Goal: Information Seeking & Learning: Learn about a topic

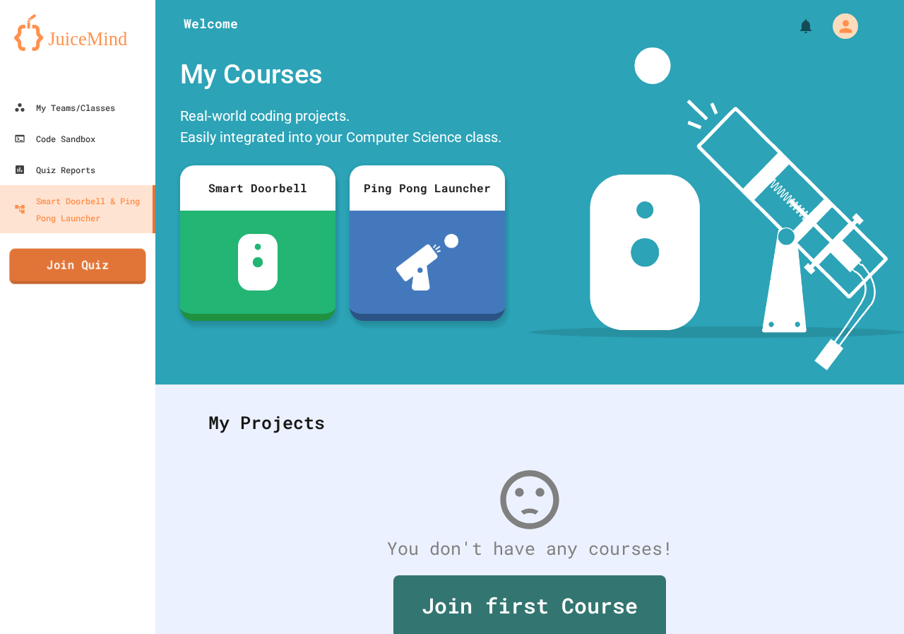
click at [83, 249] on link "Join Quiz" at bounding box center [77, 266] width 136 height 35
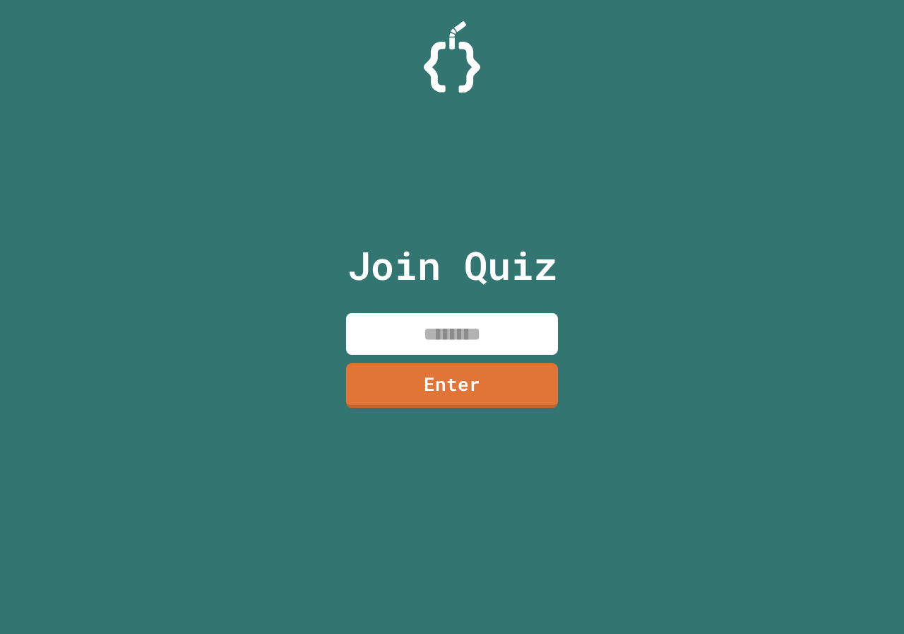
click at [403, 326] on input at bounding box center [452, 334] width 212 height 42
click at [499, 331] on input at bounding box center [452, 334] width 212 height 42
type input "*"
type input "********"
click at [485, 360] on div "Join Quiz ******** Enter" at bounding box center [453, 316] width 238 height 563
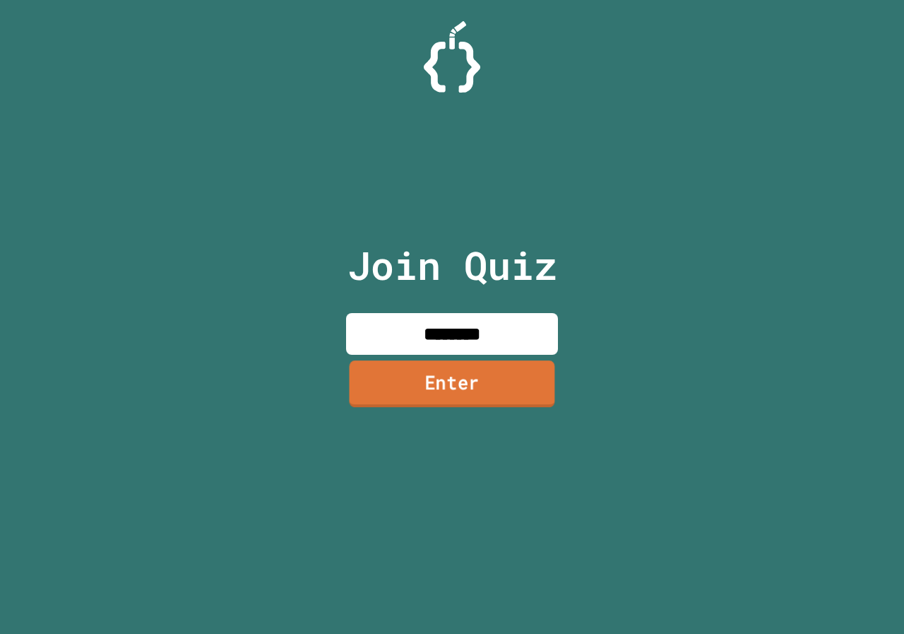
click at [485, 373] on link "Enter" at bounding box center [453, 383] width 206 height 47
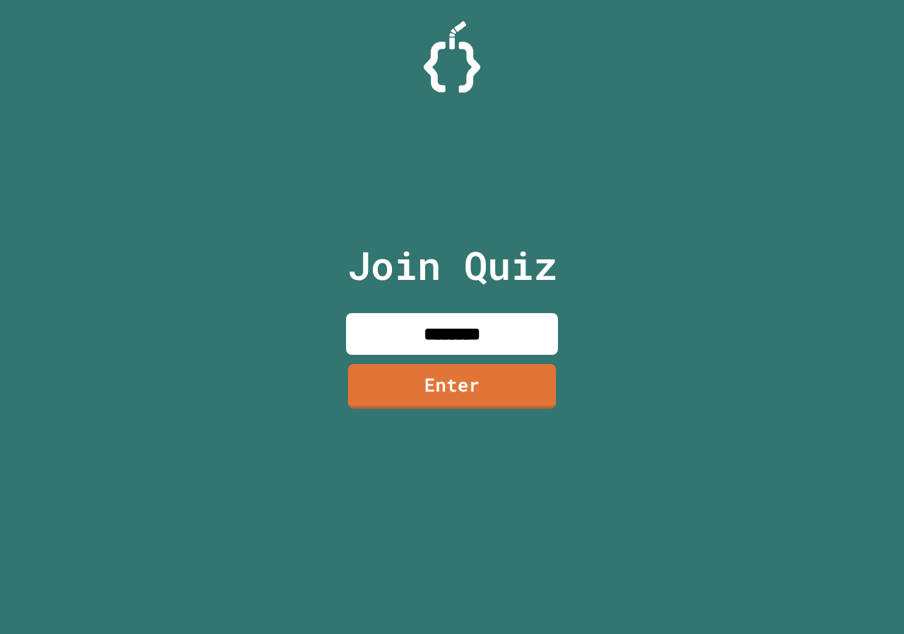
click at [452, 35] on div at bounding box center [452, 35] width 0 height 0
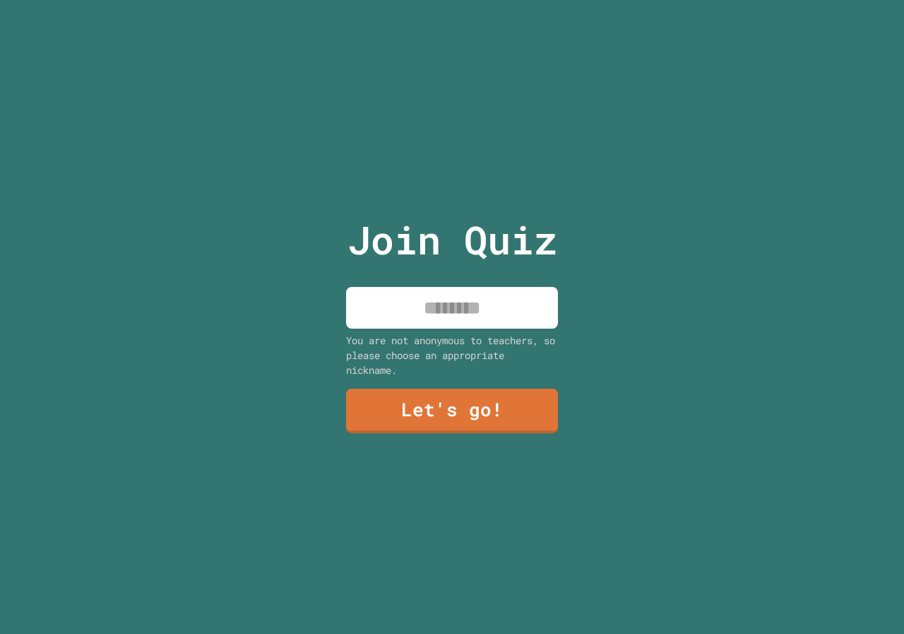
click at [482, 314] on input at bounding box center [452, 308] width 212 height 42
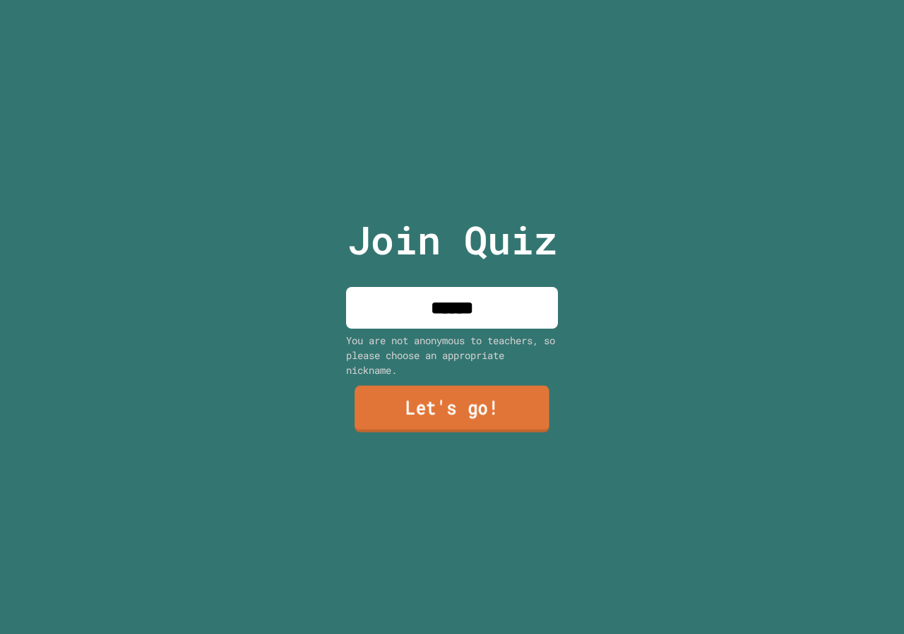
type input "******"
click at [452, 427] on div "Join Quiz ****** You are not anonymous to teachers, so please choose an appropr…" at bounding box center [453, 317] width 238 height 634
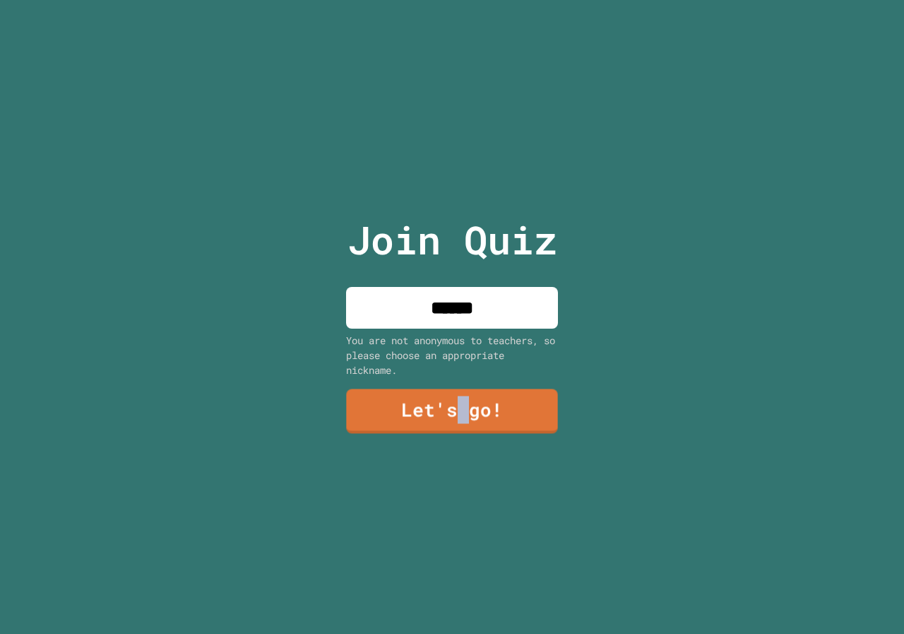
click at [453, 429] on div "Join Quiz ****** You are not anonymous to teachers, so please choose an appropr…" at bounding box center [453, 317] width 238 height 634
click at [454, 427] on div "Join Quiz ****** You are not anonymous to teachers, so please choose an appropr…" at bounding box center [453, 317] width 238 height 634
click at [496, 405] on link "Let's go!" at bounding box center [452, 409] width 211 height 47
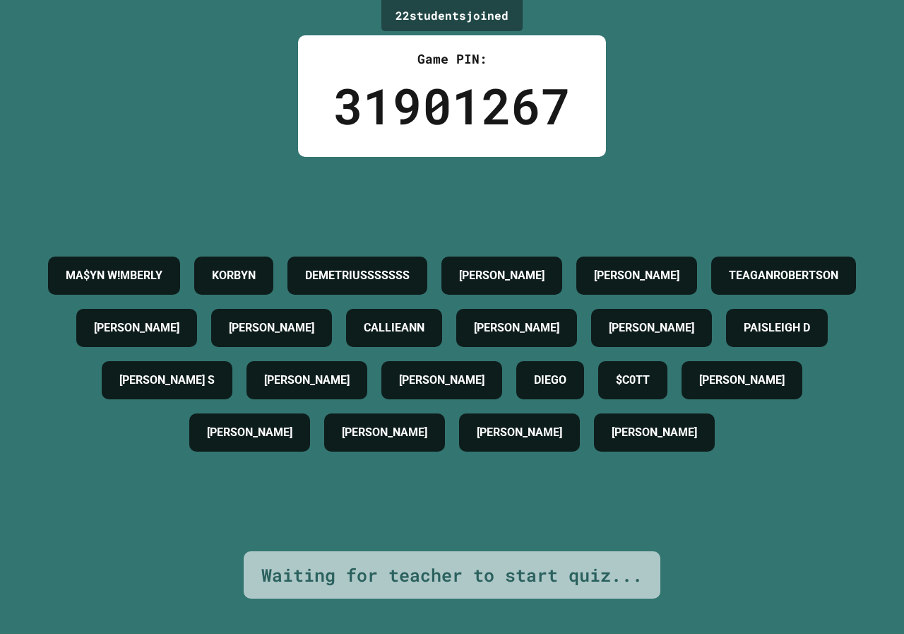
drag, startPoint x: 538, startPoint y: 209, endPoint x: 541, endPoint y: 200, distance: 9.4
click at [427, 256] on div "DEMETRIUSSSSSSS" at bounding box center [358, 275] width 140 height 38
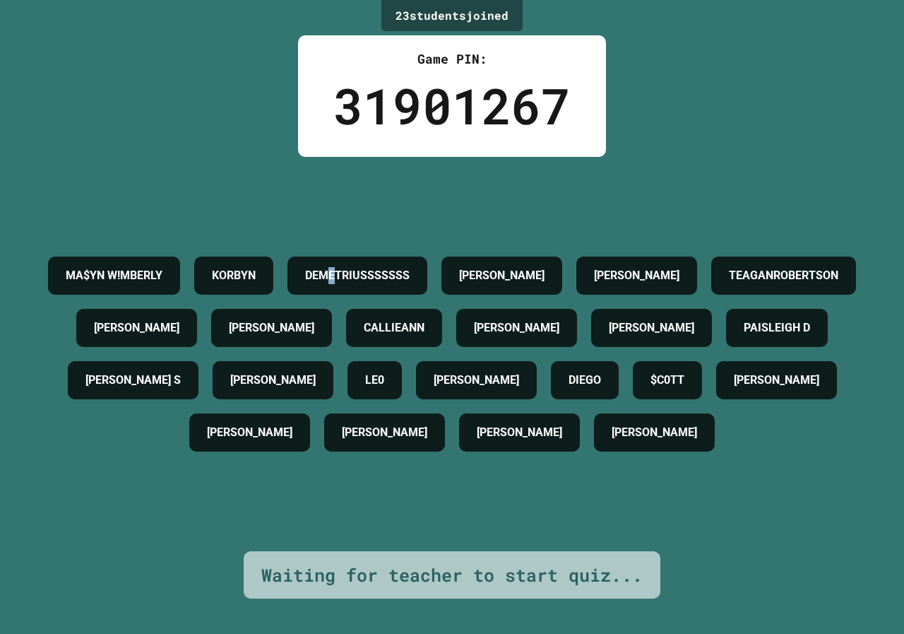
drag, startPoint x: 541, startPoint y: 197, endPoint x: 444, endPoint y: 170, distance: 100.5
click at [410, 267] on h4 "DEMETRIUSSSSSSS" at bounding box center [357, 275] width 105 height 17
drag, startPoint x: 444, startPoint y: 170, endPoint x: 165, endPoint y: 67, distance: 297.6
click at [198, 94] on div "23 student s joined Game PIN: 31901267 MA$YN W!MBERLY KORBYN DEMETRIUSSSSSSS RO…" at bounding box center [452, 317] width 904 height 634
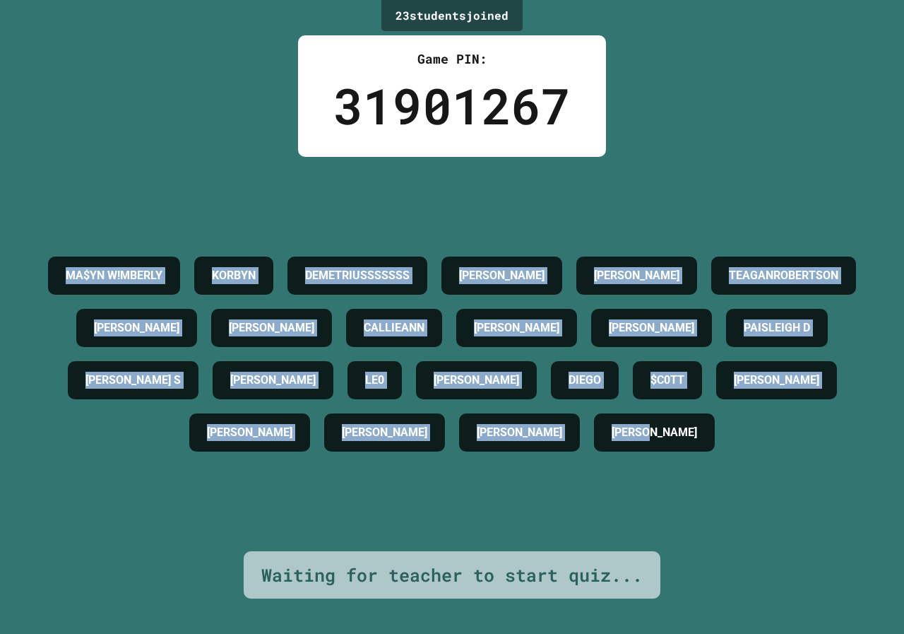
drag, startPoint x: 45, startPoint y: 114, endPoint x: 538, endPoint y: 524, distance: 641.2
click at [538, 524] on div "23 student s joined Game PIN: 31901267 MA$YN W!MBERLY KORBYN DEMETRIUSSSSSSS RO…" at bounding box center [452, 317] width 904 height 634
drag, startPoint x: 454, startPoint y: 319, endPoint x: 459, endPoint y: 299, distance: 20.4
copy div "MA$YN W!MBERLY KORBYN DEMETRIUSSSSSSS ROSA SILAS SILVA TEAGANROBERTSON AIDEN BE…"
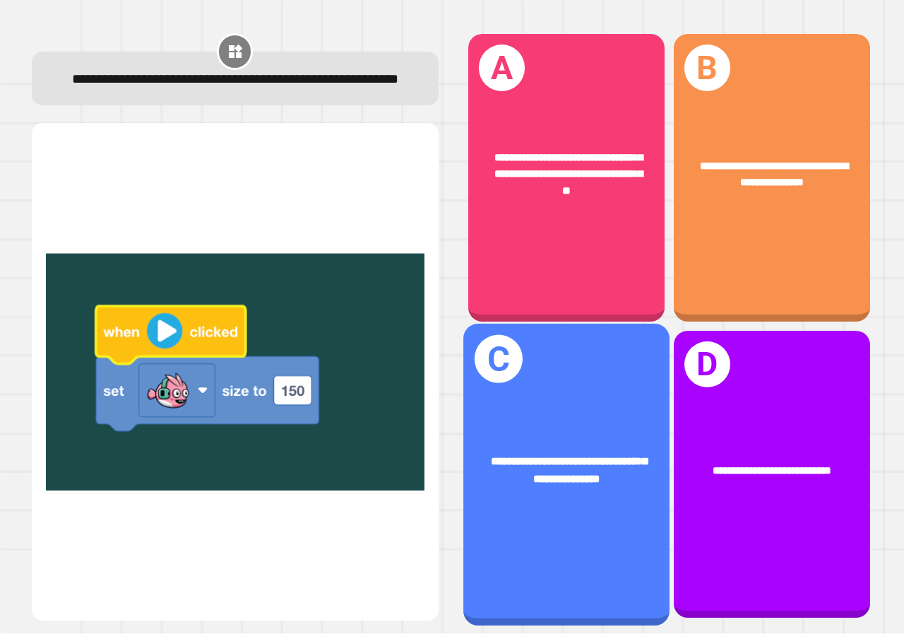
click at [540, 431] on div "**********" at bounding box center [567, 470] width 206 height 79
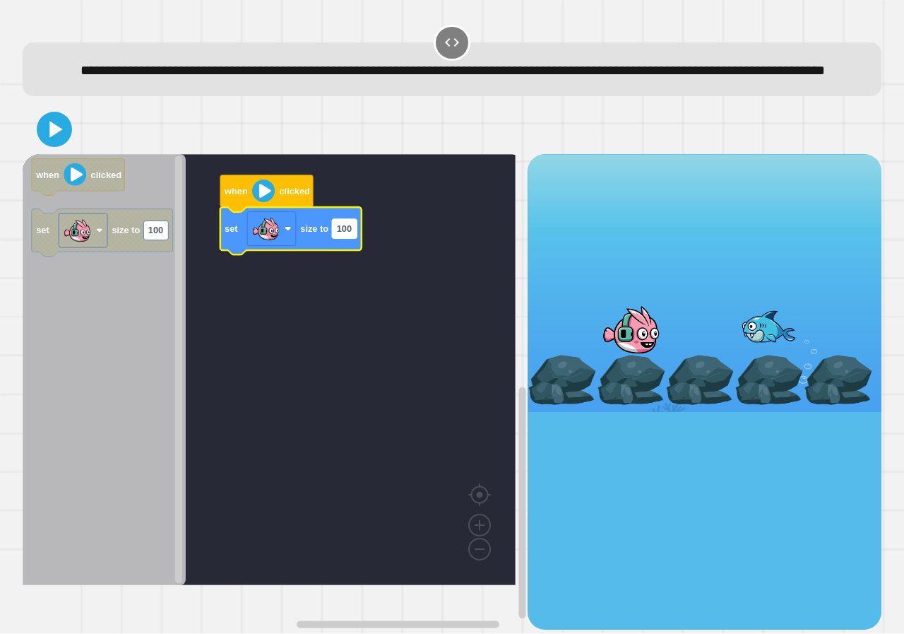
click at [340, 238] on rect "Blockly Workspace" at bounding box center [344, 228] width 25 height 19
type input "****"
click at [40, 146] on icon at bounding box center [54, 129] width 34 height 34
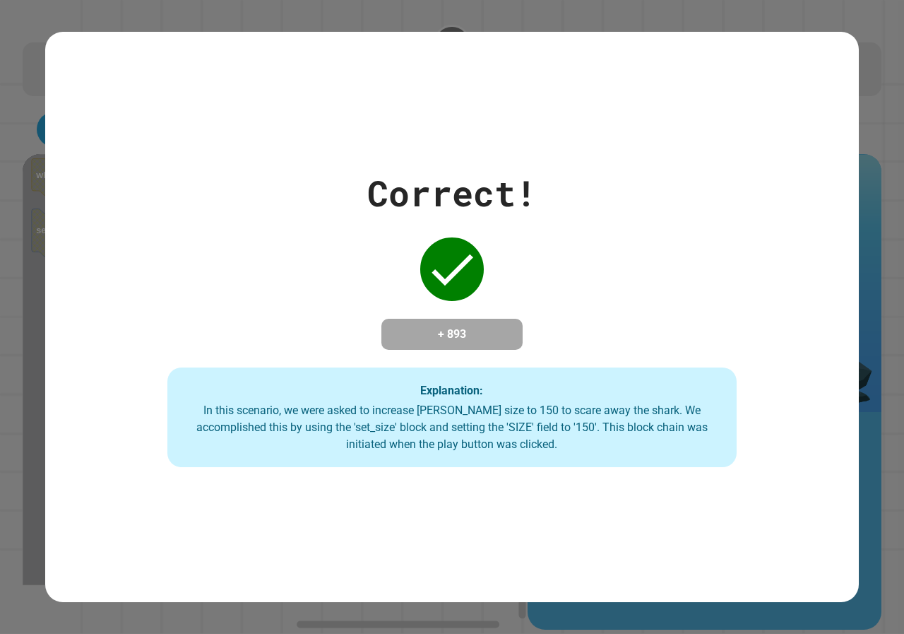
click at [481, 38] on div "Correct! + 893 Explanation: In this scenario, we were asked to increase Finley'…" at bounding box center [452, 317] width 814 height 570
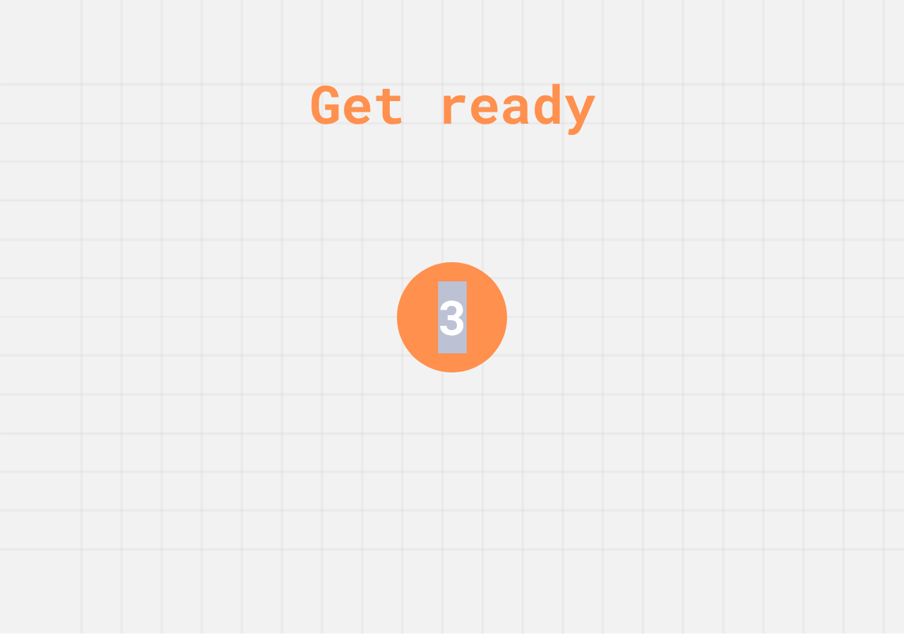
drag, startPoint x: 643, startPoint y: 114, endPoint x: 256, endPoint y: 137, distance: 387.2
click at [256, 137] on div "Get ready 3" at bounding box center [452, 317] width 904 height 634
drag, startPoint x: 791, startPoint y: 336, endPoint x: 796, endPoint y: 325, distance: 12.0
click at [791, 335] on div "Get ready 2" at bounding box center [452, 317] width 904 height 634
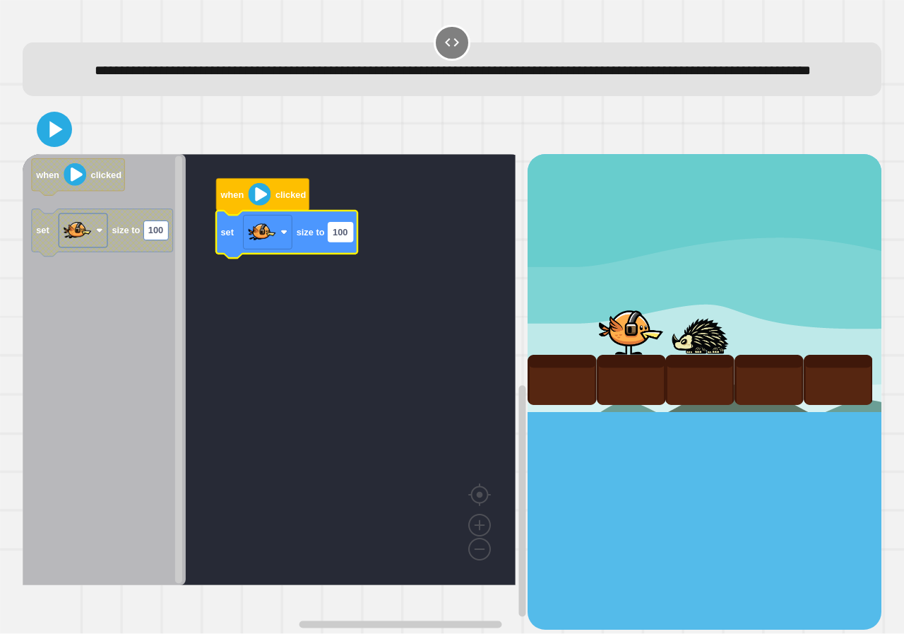
click at [341, 237] on text "100" at bounding box center [340, 232] width 15 height 11
type input "***"
click at [47, 146] on icon at bounding box center [54, 129] width 34 height 34
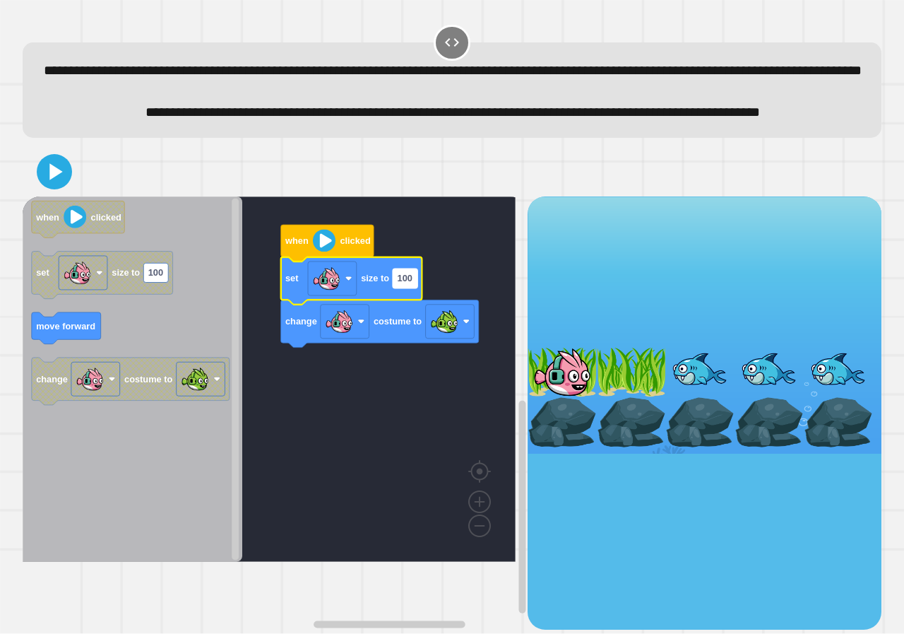
click at [406, 284] on text "100" at bounding box center [405, 278] width 15 height 11
type input "**"
click at [41, 188] on icon at bounding box center [54, 171] width 33 height 33
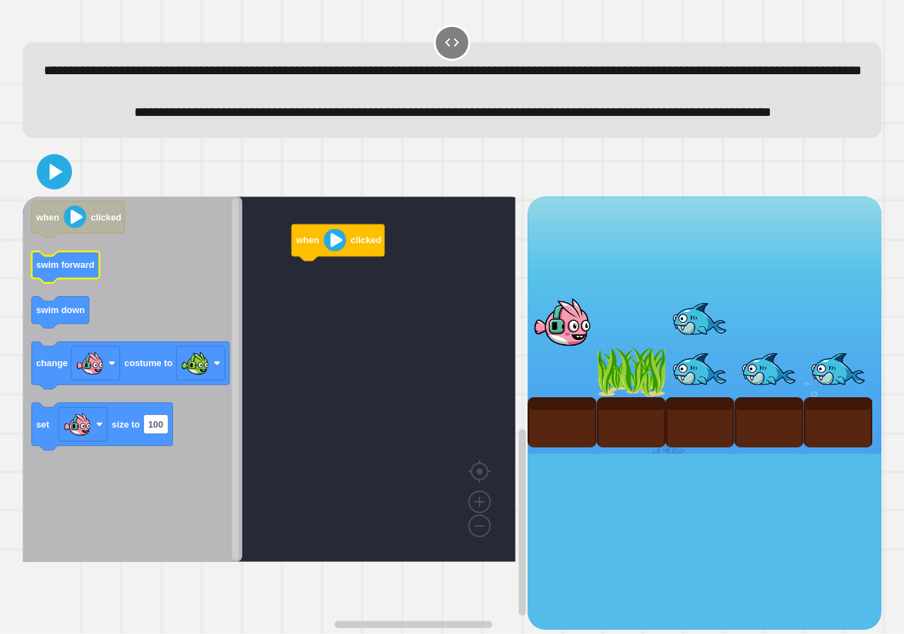
click at [80, 270] on text "swim forward" at bounding box center [65, 264] width 59 height 11
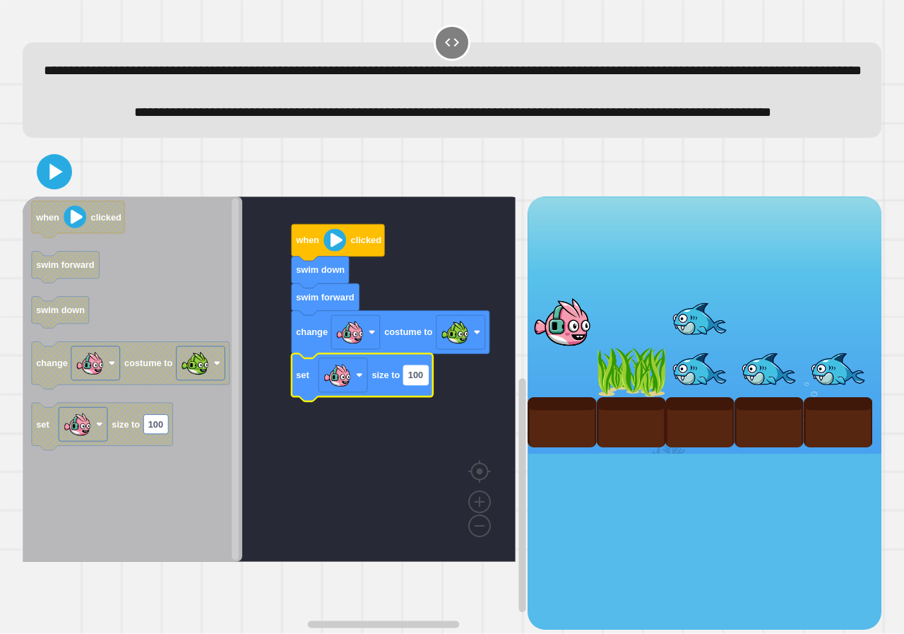
click at [426, 384] on rect "Blockly Workspace" at bounding box center [415, 374] width 25 height 19
type input "**"
click at [30, 196] on div at bounding box center [452, 171] width 859 height 49
click at [44, 188] on icon at bounding box center [54, 171] width 33 height 33
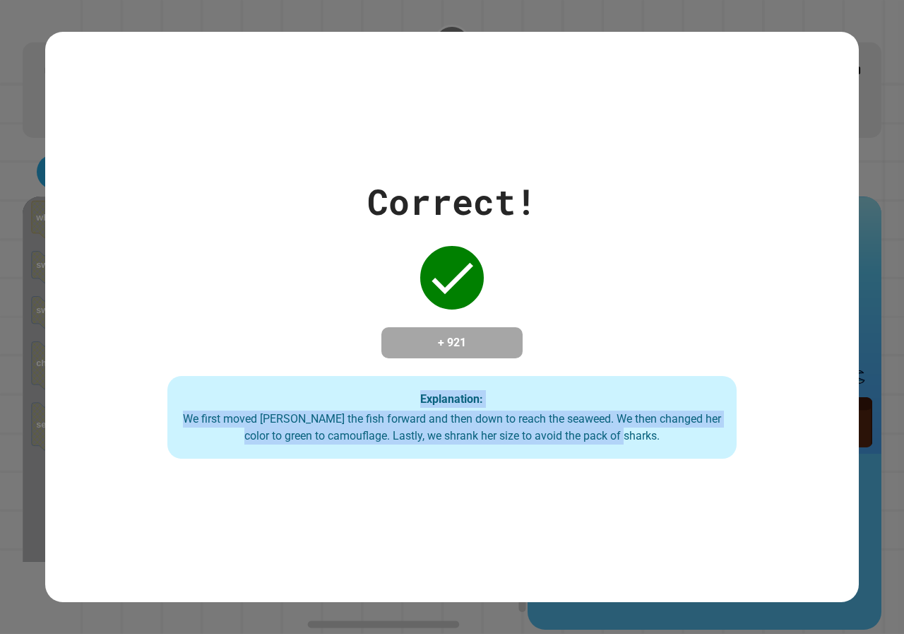
drag, startPoint x: 298, startPoint y: 305, endPoint x: 701, endPoint y: 492, distance: 444.1
click at [701, 492] on div "Correct! + 921 Explanation: We first moved Finley the fish forward and then dow…" at bounding box center [452, 317] width 814 height 570
click at [700, 488] on div "Correct! + 921 Explanation: We first moved Finley the fish forward and then dow…" at bounding box center [452, 317] width 814 height 570
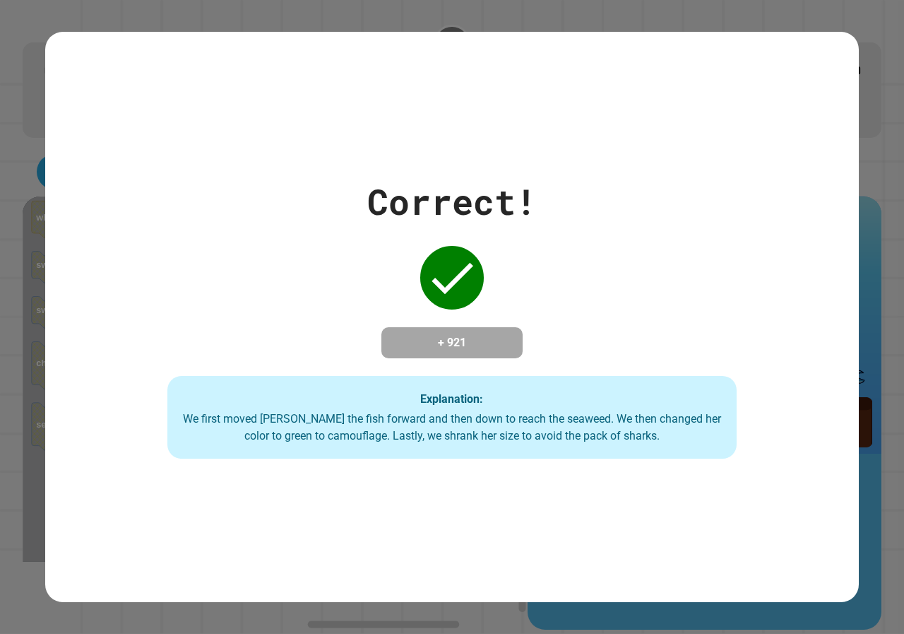
drag, startPoint x: 508, startPoint y: 156, endPoint x: 456, endPoint y: 13, distance: 152.4
drag, startPoint x: 427, startPoint y: 103, endPoint x: 426, endPoint y: 110, distance: 7.1
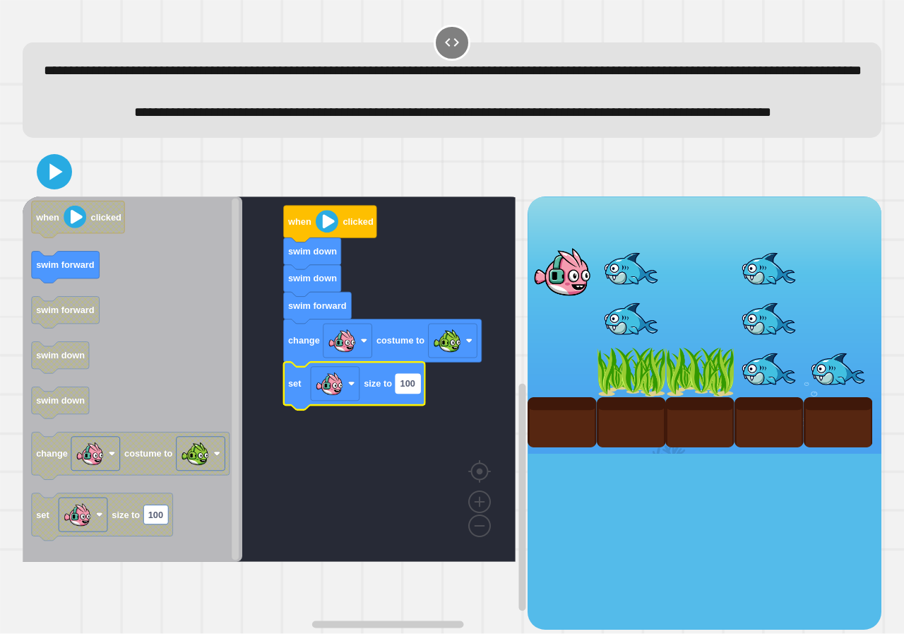
click at [411, 393] on rect "Blockly Workspace" at bounding box center [408, 383] width 25 height 19
type input "**"
click at [67, 189] on icon at bounding box center [54, 172] width 34 height 34
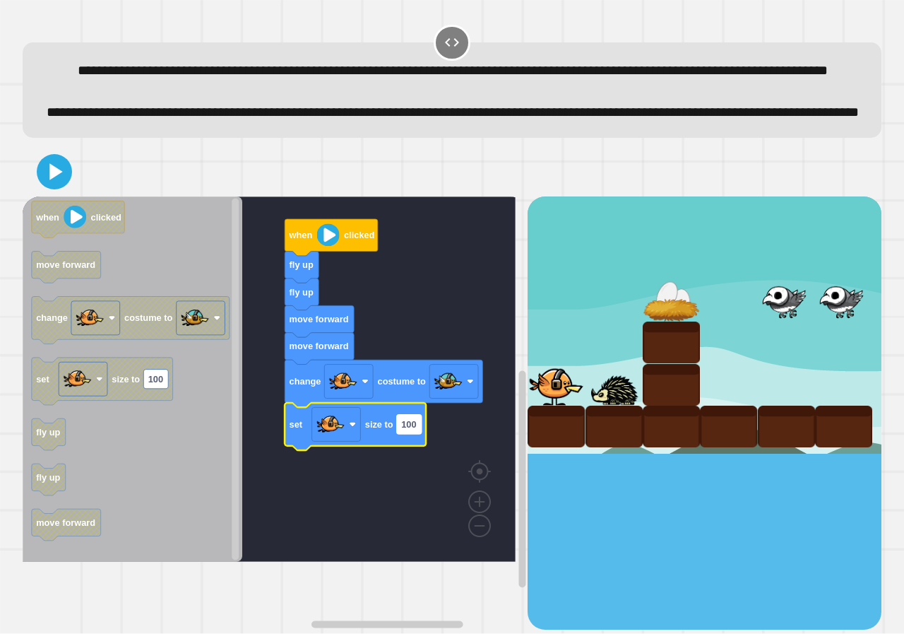
click at [403, 430] on text "100" at bounding box center [408, 424] width 15 height 11
type input "**"
drag, startPoint x: 33, startPoint y: 207, endPoint x: 45, endPoint y: 208, distance: 11.4
click at [37, 196] on div at bounding box center [452, 171] width 859 height 49
click at [45, 187] on icon at bounding box center [54, 171] width 30 height 30
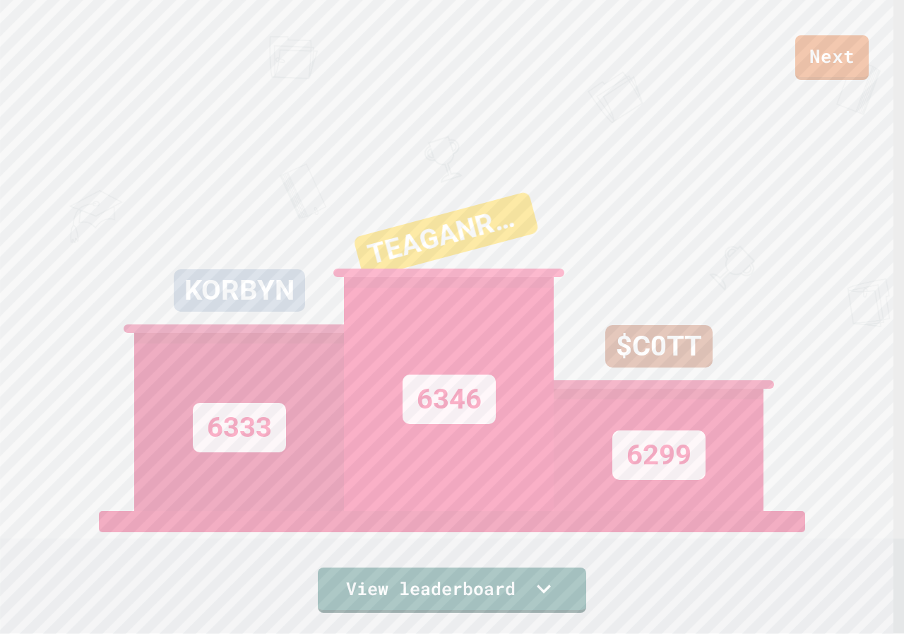
drag, startPoint x: 46, startPoint y: 280, endPoint x: 832, endPoint y: 59, distance: 816.7
click at [832, 59] on link "Next" at bounding box center [832, 57] width 73 height 45
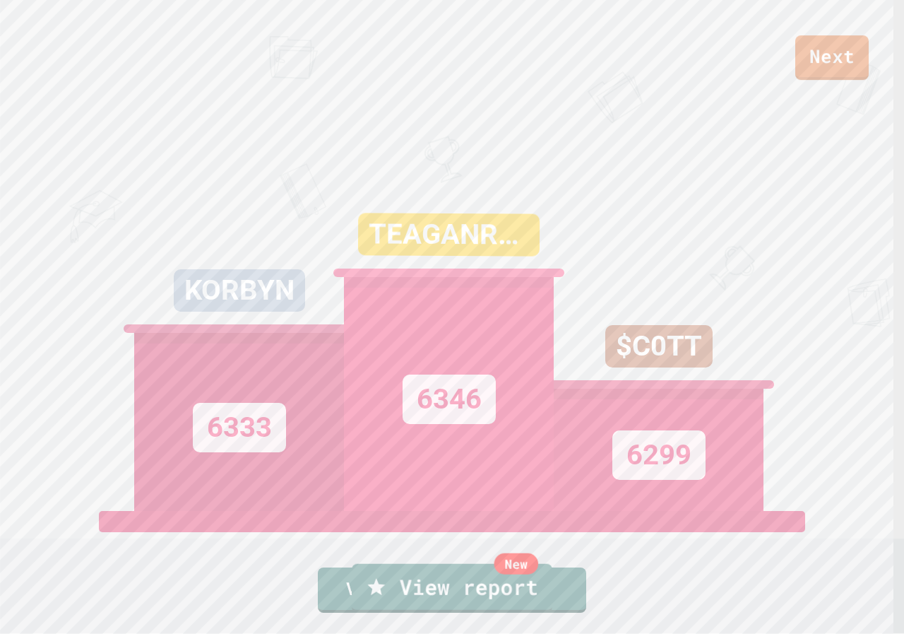
drag, startPoint x: 435, startPoint y: 603, endPoint x: 441, endPoint y: 598, distance: 7.5
click at [441, 598] on link "New View report" at bounding box center [452, 588] width 201 height 49
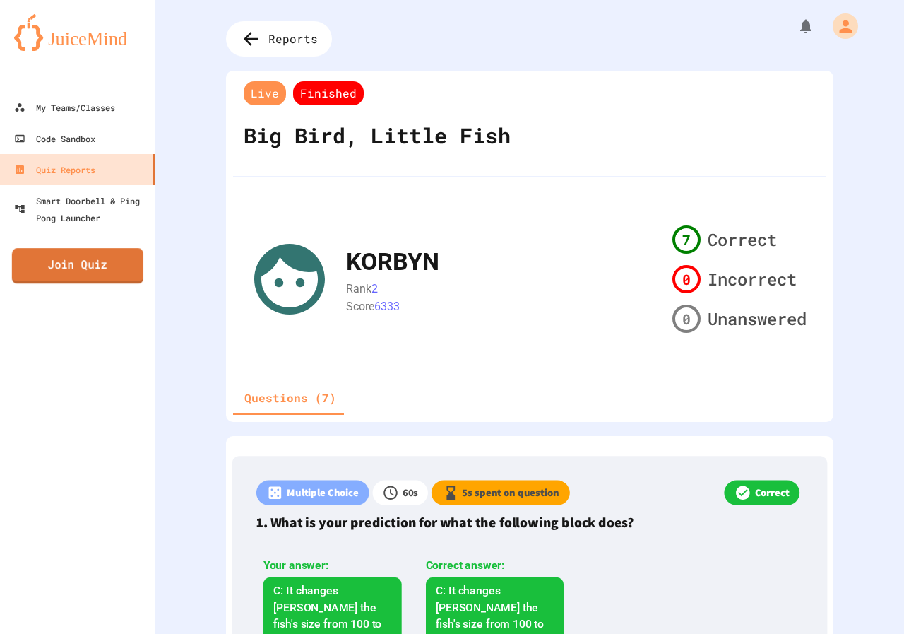
click at [114, 264] on link "Join Quiz" at bounding box center [77, 265] width 131 height 35
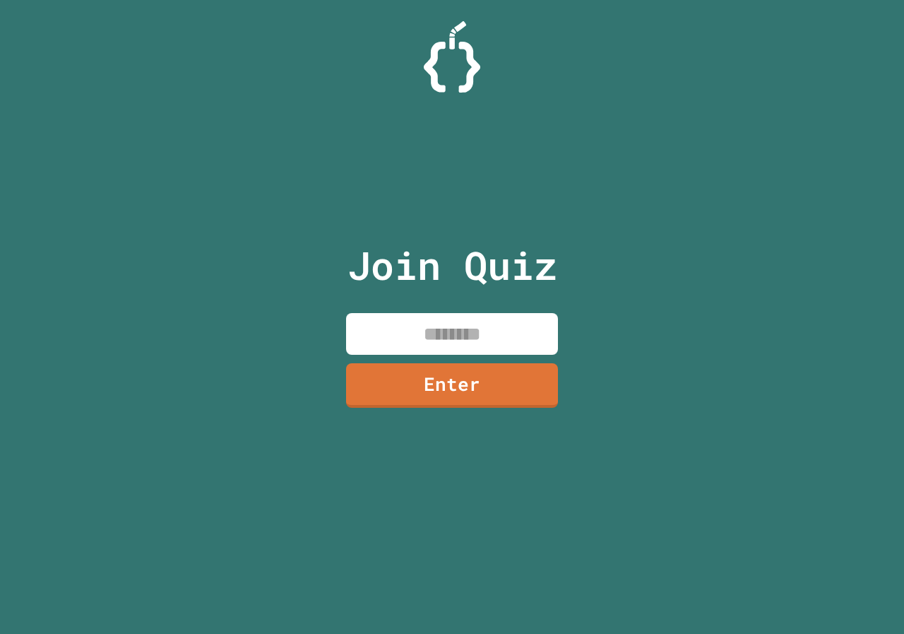
click at [417, 321] on input at bounding box center [452, 334] width 212 height 42
type input "********"
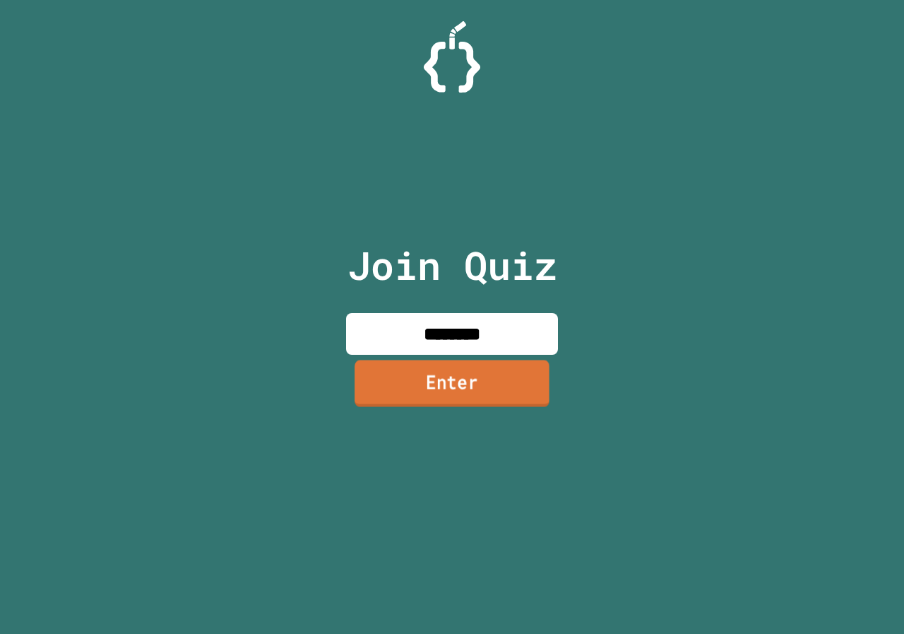
click at [492, 371] on link "Enter" at bounding box center [452, 383] width 195 height 47
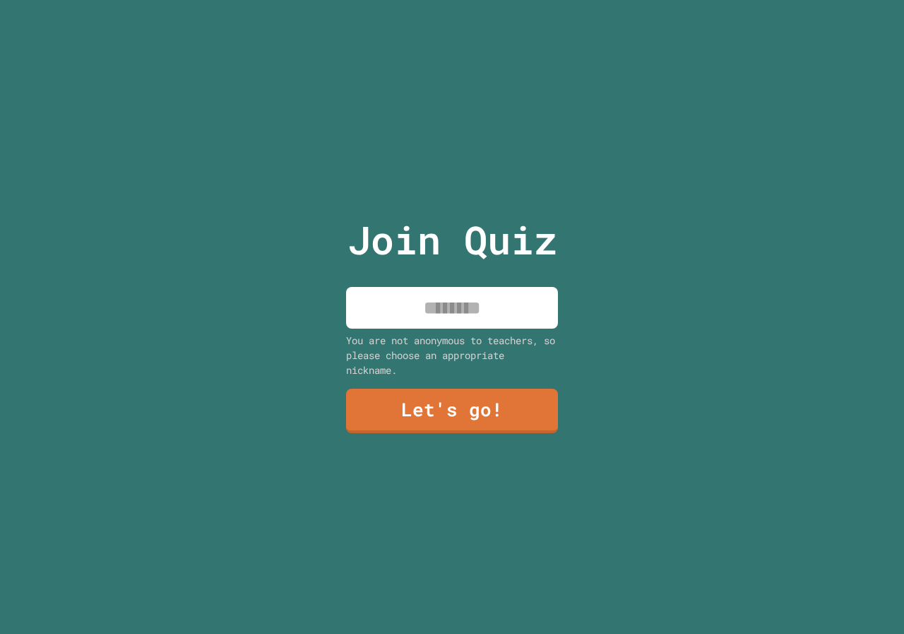
click at [454, 295] on input at bounding box center [452, 308] width 212 height 42
type input "******"
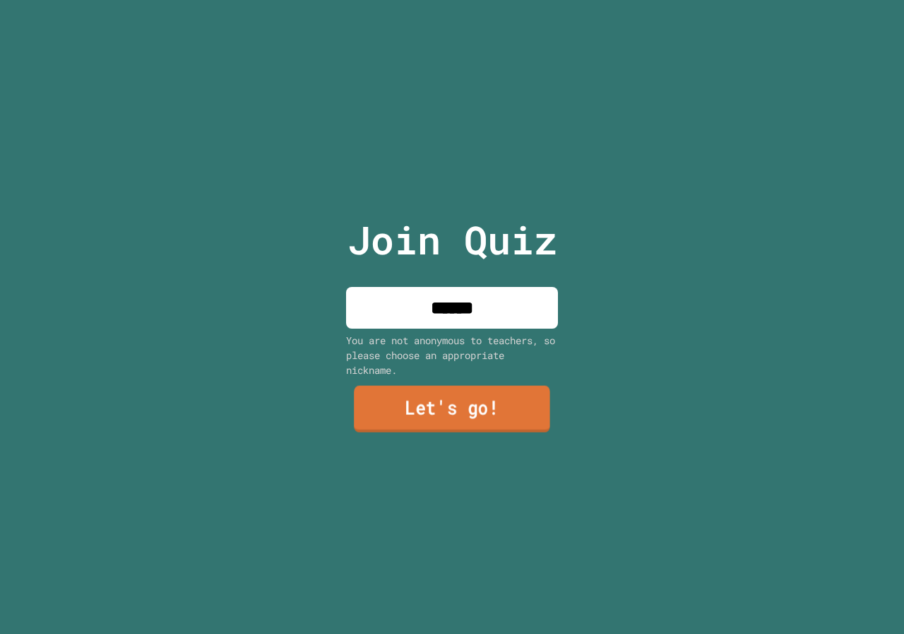
click at [481, 408] on link "Let's go!" at bounding box center [452, 409] width 196 height 47
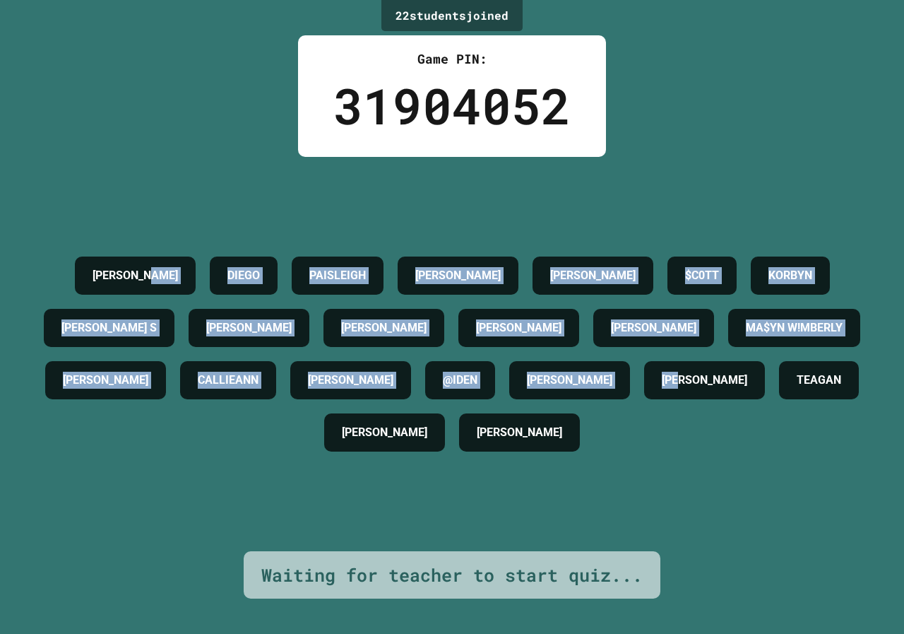
drag, startPoint x: 191, startPoint y: 126, endPoint x: 651, endPoint y: 454, distance: 564.3
click at [654, 459] on div "22 student s joined Game PIN: 31904052 [PERSON_NAME] PAISLEIGH [PERSON_NAME] [P…" at bounding box center [452, 317] width 904 height 634
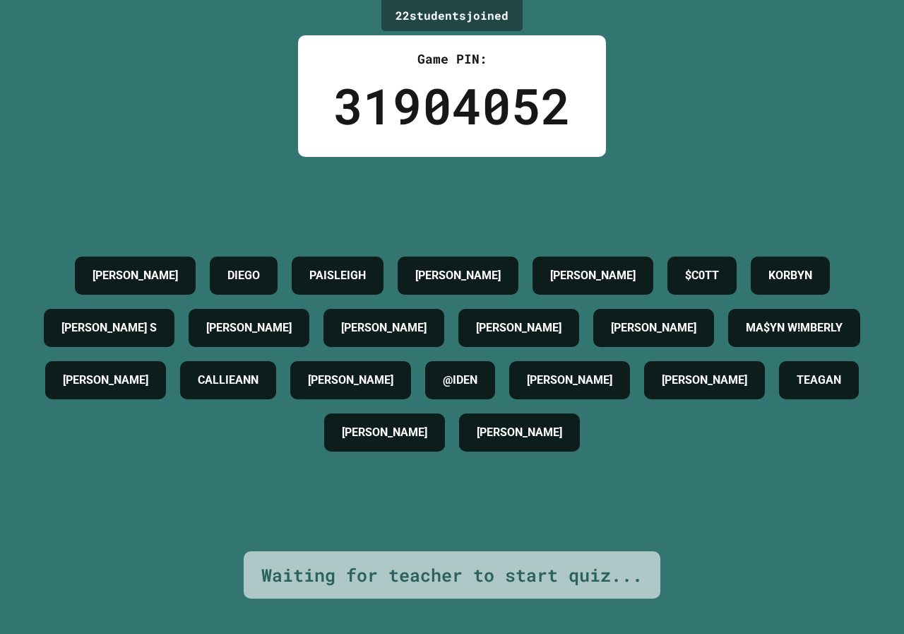
click at [663, 459] on div "[PERSON_NAME] PAISLEIGH [PERSON_NAME] [PERSON_NAME] $C0TT [PERSON_NAME] S [PERS…" at bounding box center [452, 353] width 834 height 209
drag, startPoint x: 85, startPoint y: 216, endPoint x: 667, endPoint y: 476, distance: 637.0
click at [658, 459] on div "[PERSON_NAME] PAISLEIGH [PERSON_NAME] [PERSON_NAME] $C0TT [PERSON_NAME] S [PERS…" at bounding box center [452, 353] width 834 height 209
copy div "[PERSON_NAME] [PERSON_NAME] PAISLEIGH [PERSON_NAME] [PERSON_NAME] $C0TT [PERSON…"
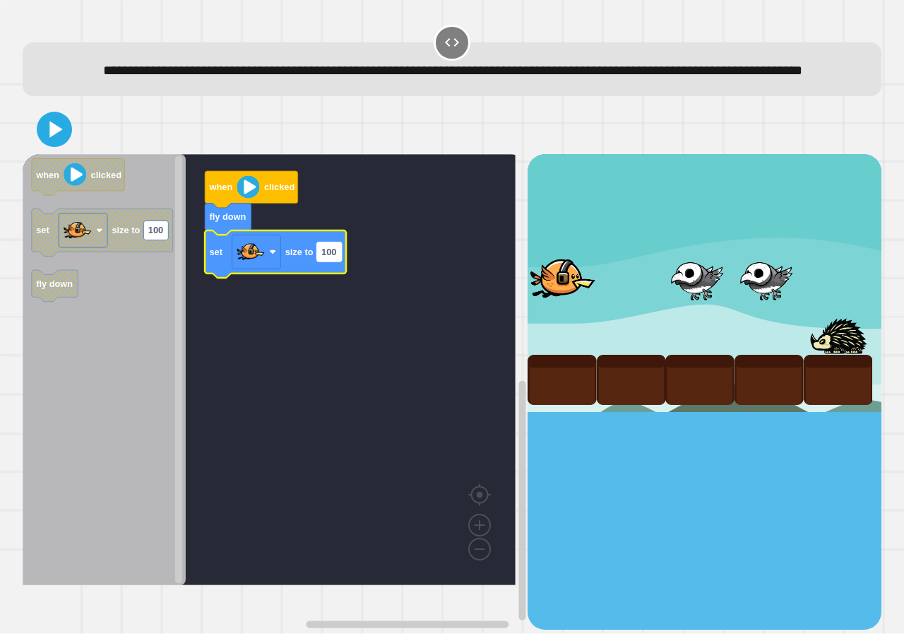
click at [338, 261] on rect "Blockly Workspace" at bounding box center [329, 251] width 25 height 19
type input "**"
click at [57, 143] on icon at bounding box center [54, 129] width 34 height 34
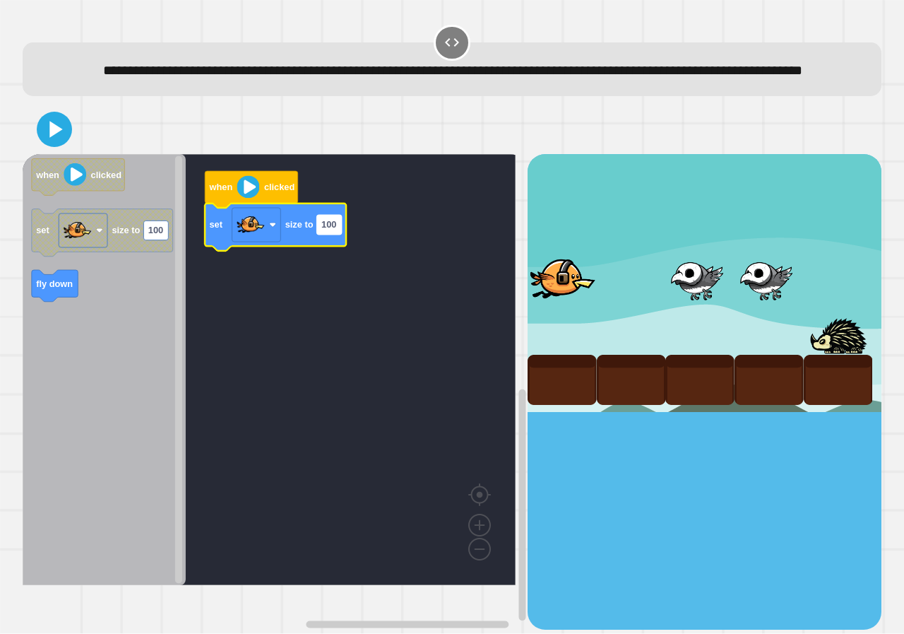
click at [331, 235] on rect "Blockly Workspace" at bounding box center [329, 225] width 25 height 19
click at [45, 146] on icon at bounding box center [55, 130] width 32 height 32
click at [335, 248] on input "**" at bounding box center [327, 247] width 20 height 19
type input "*"
type input "**"
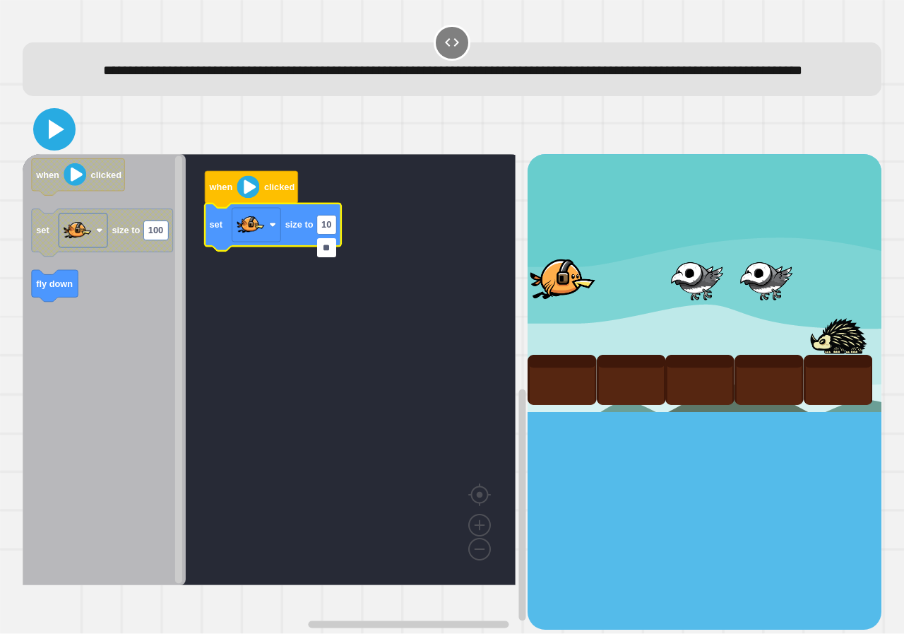
click at [54, 139] on icon at bounding box center [57, 129] width 16 height 20
click at [255, 239] on image "Blockly Workspace" at bounding box center [251, 225] width 28 height 28
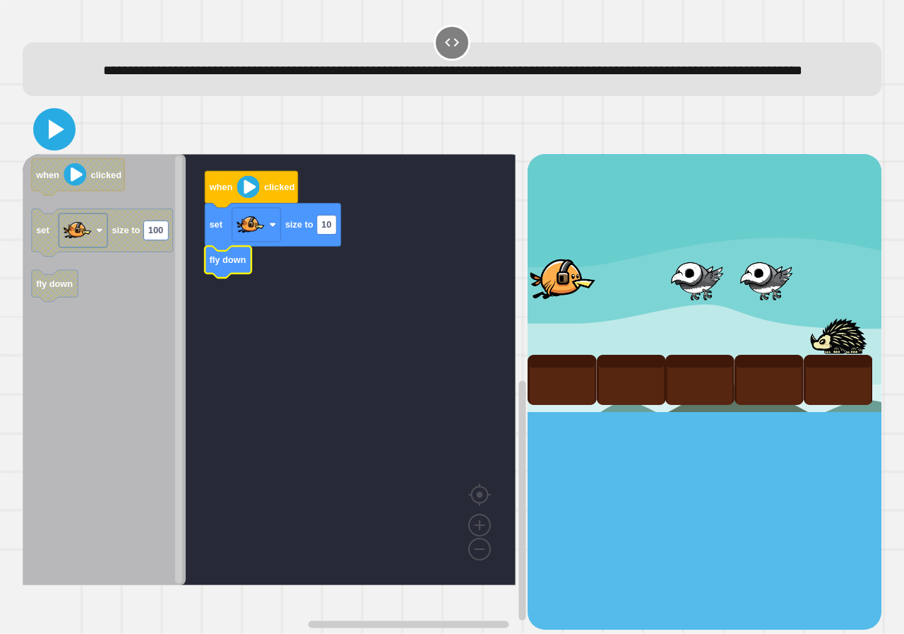
click at [57, 146] on icon at bounding box center [54, 129] width 34 height 34
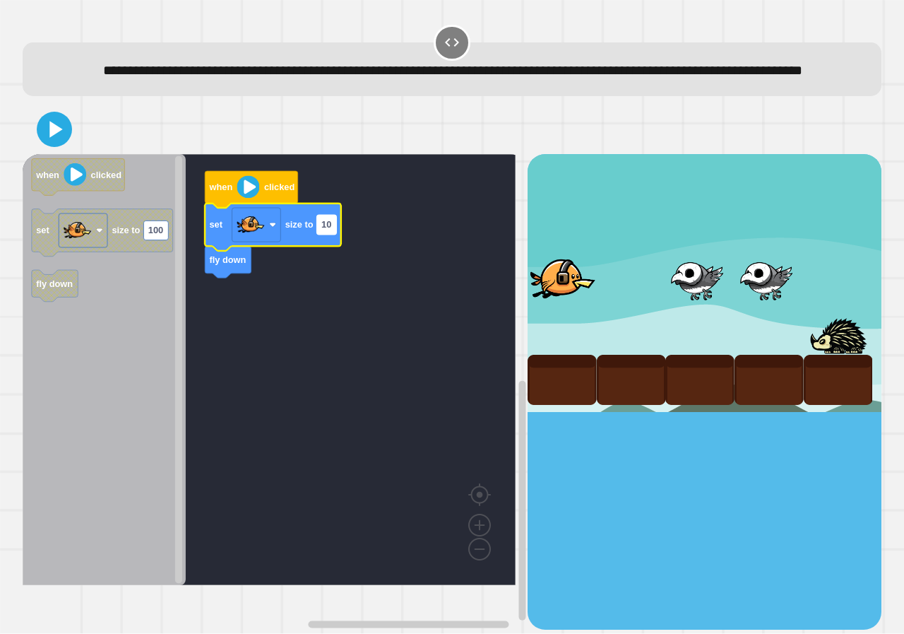
click at [324, 230] on text "10" at bounding box center [326, 225] width 10 height 11
type input "*"
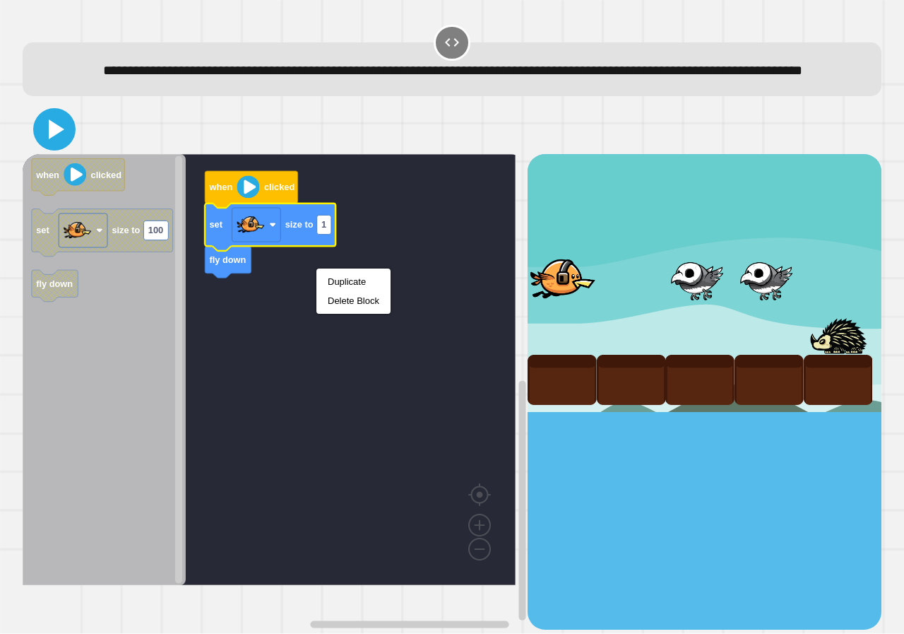
click at [49, 139] on icon at bounding box center [57, 129] width 16 height 20
click at [384, 331] on rect "Blockly Workspace" at bounding box center [269, 369] width 493 height 431
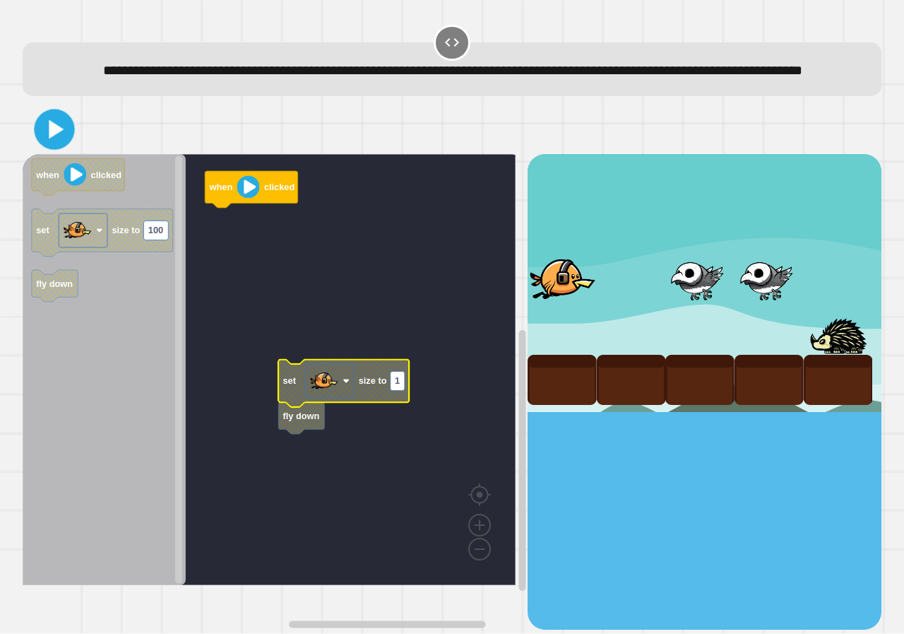
click at [69, 146] on icon at bounding box center [54, 130] width 33 height 33
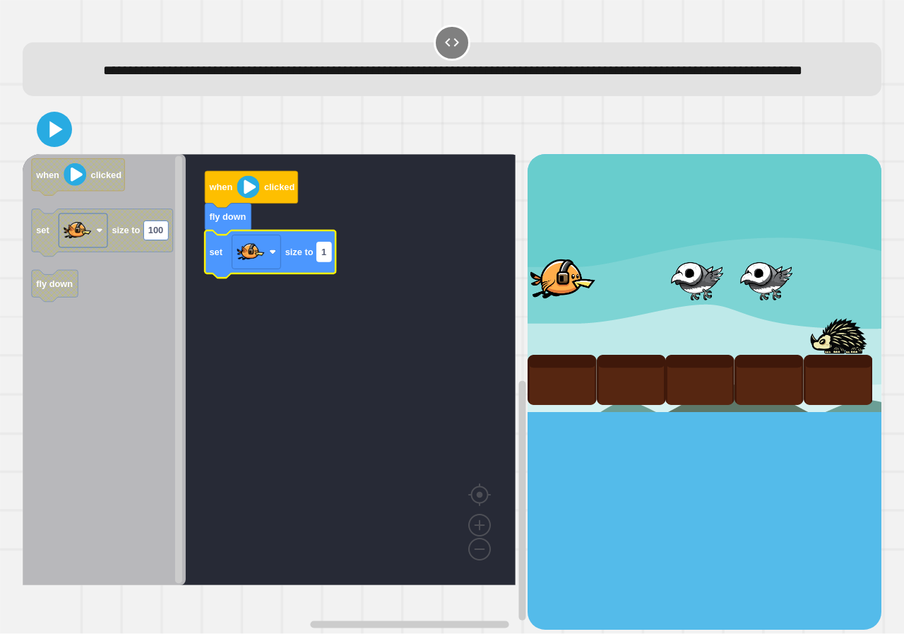
click at [324, 261] on rect "Blockly Workspace" at bounding box center [324, 251] width 14 height 19
type input "***"
click at [42, 146] on icon at bounding box center [54, 129] width 34 height 34
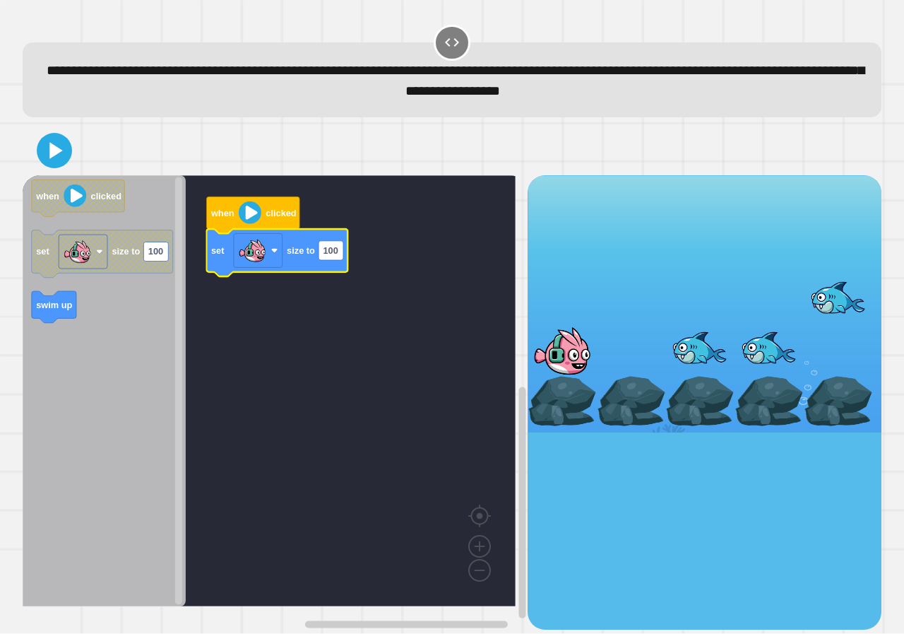
click at [328, 261] on g "set size to 100" at bounding box center [276, 252] width 141 height 47
click at [329, 260] on rect "Blockly Workspace" at bounding box center [331, 250] width 25 height 19
type input "***"
click at [53, 150] on icon at bounding box center [57, 151] width 16 height 20
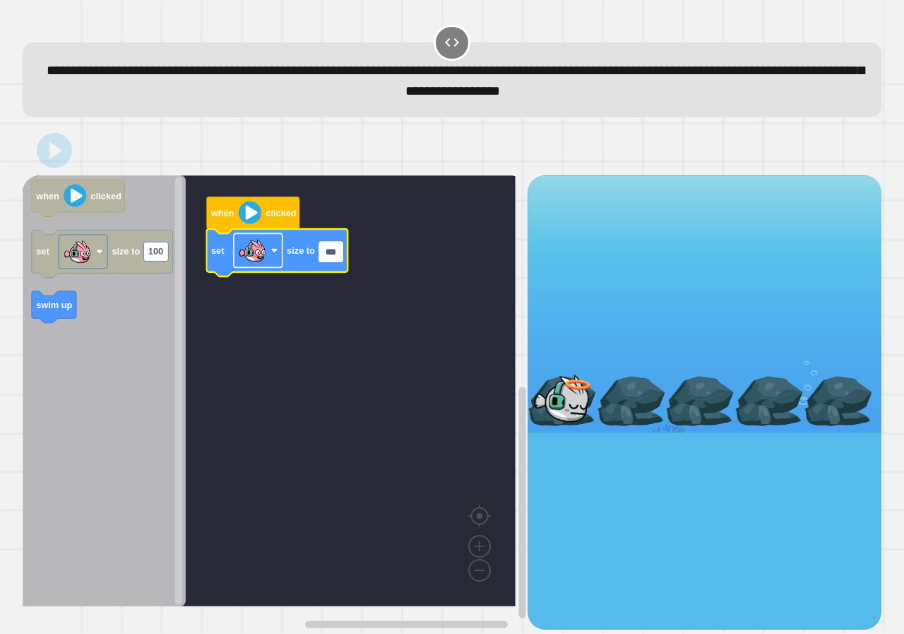
click at [266, 250] on image "Blockly Workspace" at bounding box center [252, 251] width 28 height 28
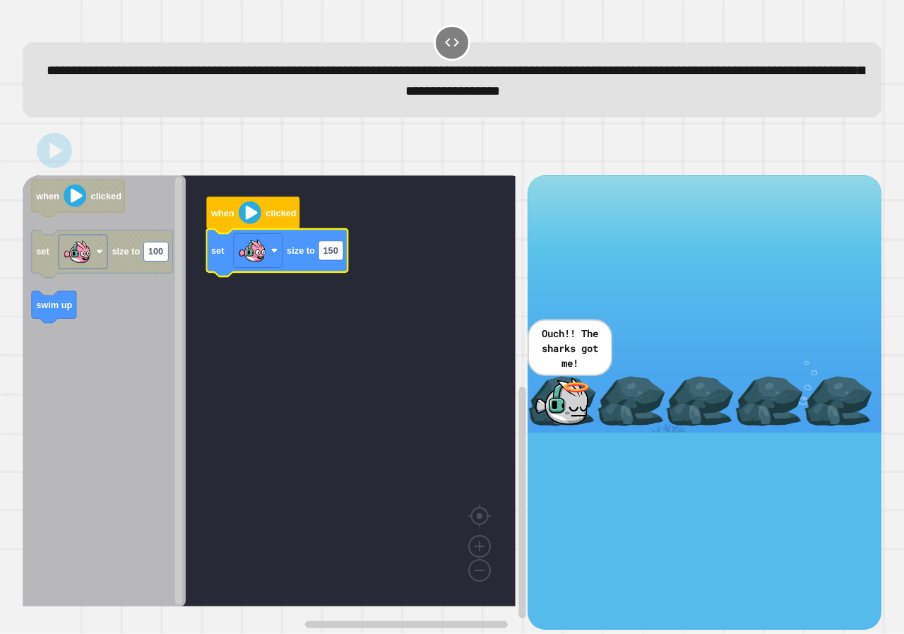
click at [123, 329] on icon "Blockly Workspace" at bounding box center [104, 390] width 163 height 431
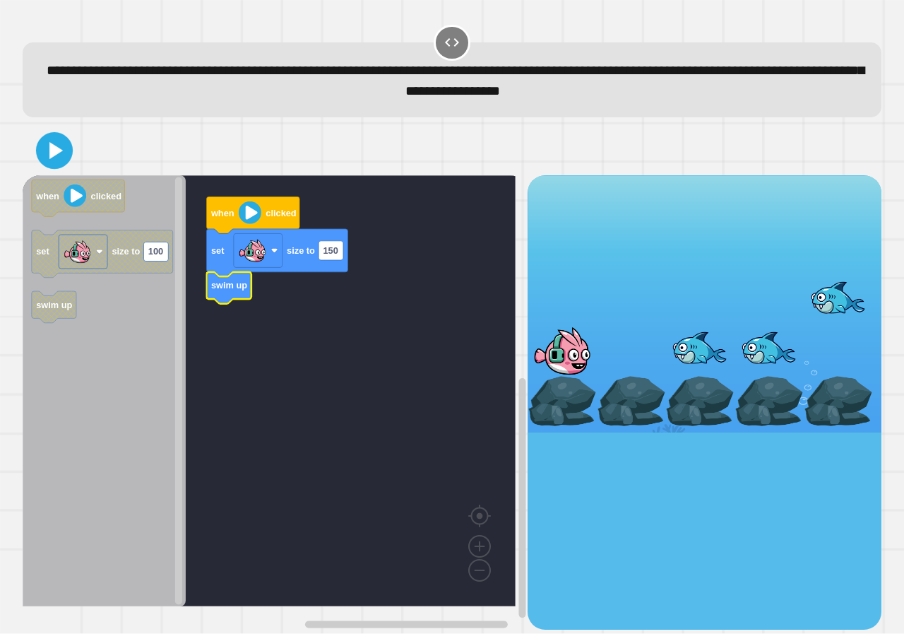
click at [49, 146] on icon at bounding box center [55, 151] width 30 height 30
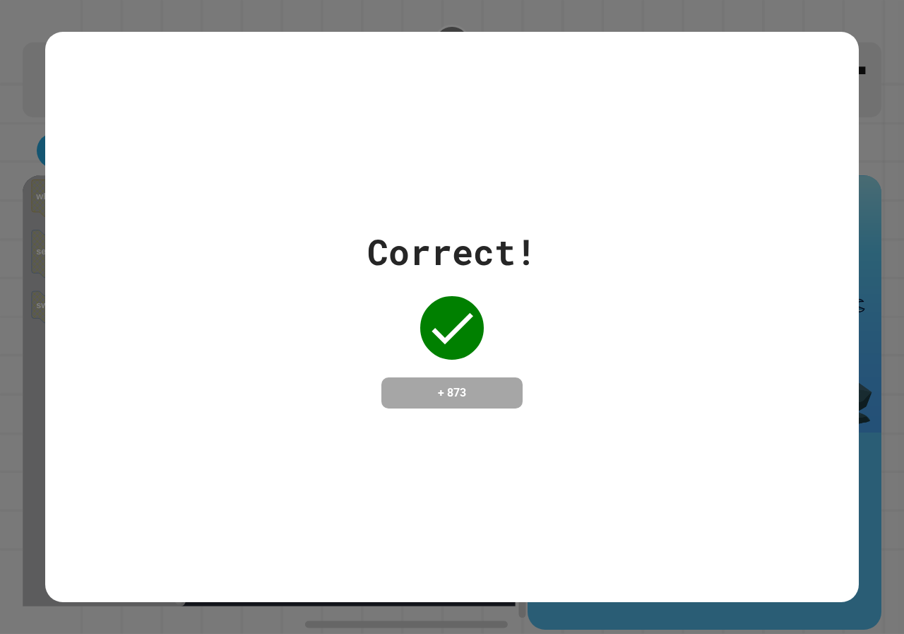
drag, startPoint x: 485, startPoint y: 377, endPoint x: 416, endPoint y: 379, distance: 68.6
click at [486, 369] on div "Correct! + 873" at bounding box center [452, 316] width 170 height 183
drag, startPoint x: 585, startPoint y: 404, endPoint x: 158, endPoint y: 452, distance: 430.2
click at [158, 452] on div "Correct! + 873" at bounding box center [452, 317] width 814 height 570
drag, startPoint x: 466, startPoint y: 266, endPoint x: 377, endPoint y: 250, distance: 90.5
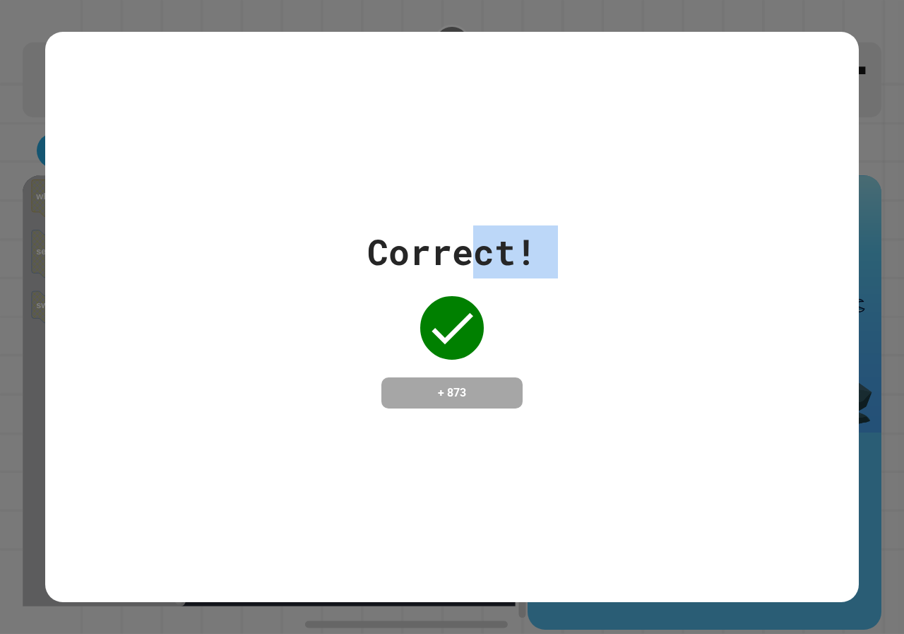
click at [408, 281] on div "Correct! + 873" at bounding box center [452, 316] width 170 height 183
click at [700, 101] on div "Correct! + 873" at bounding box center [452, 317] width 814 height 570
drag, startPoint x: 712, startPoint y: 201, endPoint x: 728, endPoint y: 200, distance: 17.0
click at [728, 200] on div "Correct! + 873" at bounding box center [452, 317] width 814 height 570
drag, startPoint x: 728, startPoint y: 200, endPoint x: 448, endPoint y: 44, distance: 321.0
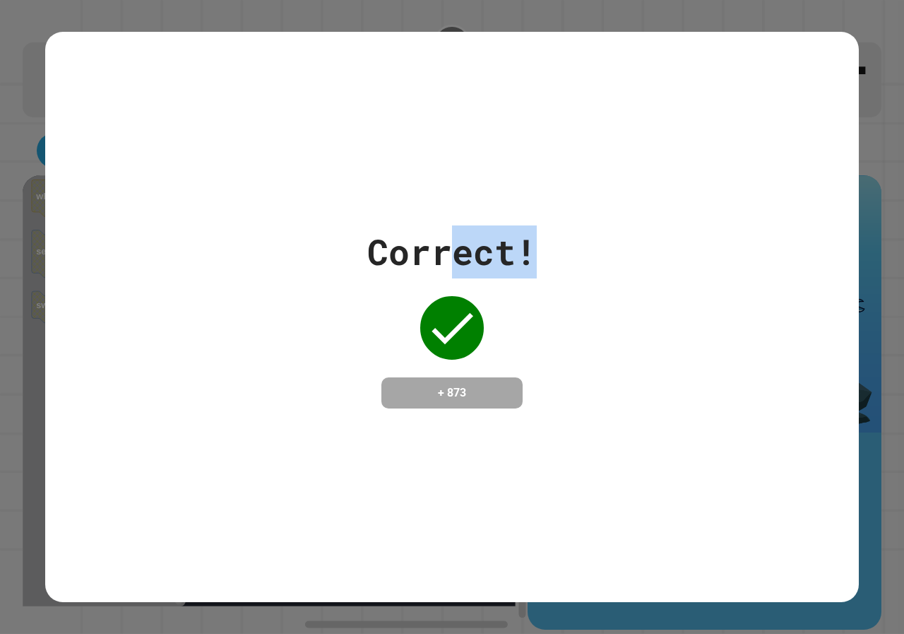
click at [448, 44] on div "Correct! + 873" at bounding box center [452, 317] width 814 height 570
click at [609, 156] on div "Correct! + 873" at bounding box center [452, 317] width 814 height 570
click at [612, 155] on div "Correct! + 873" at bounding box center [452, 317] width 814 height 570
click at [621, 157] on div "Correct! + 873" at bounding box center [452, 317] width 814 height 570
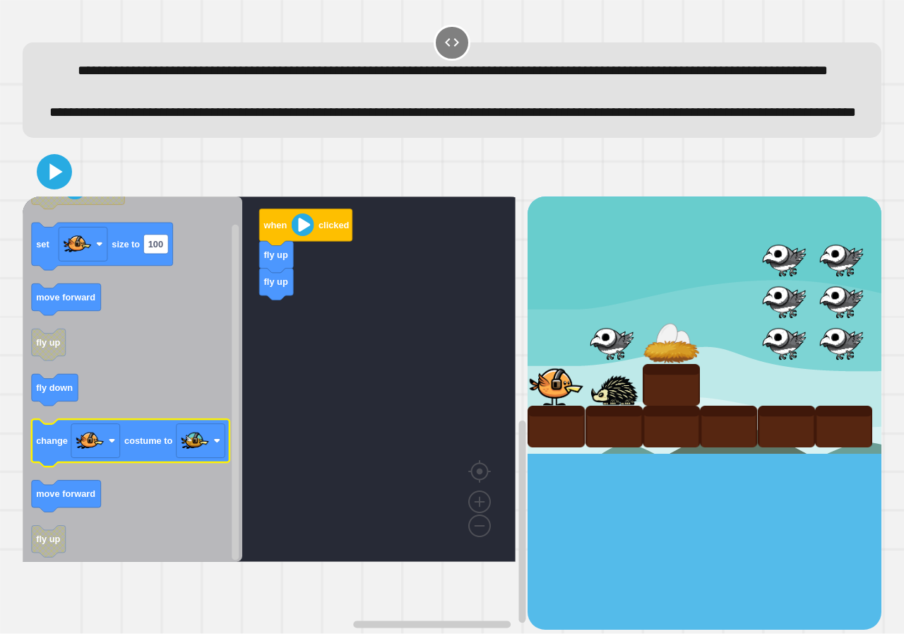
click at [305, 315] on div "when clicked fly up fly up when clicked set size to 100 move forward fly up fly…" at bounding box center [275, 412] width 505 height 433
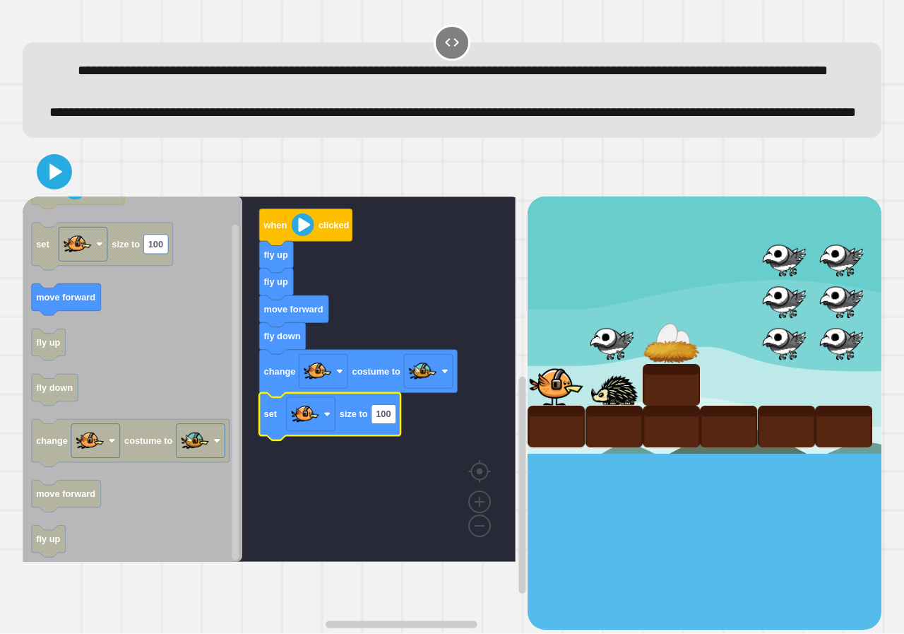
click at [383, 423] on rect "Blockly Workspace" at bounding box center [384, 413] width 25 height 19
type input "*****"
click at [53, 182] on icon at bounding box center [57, 172] width 16 height 20
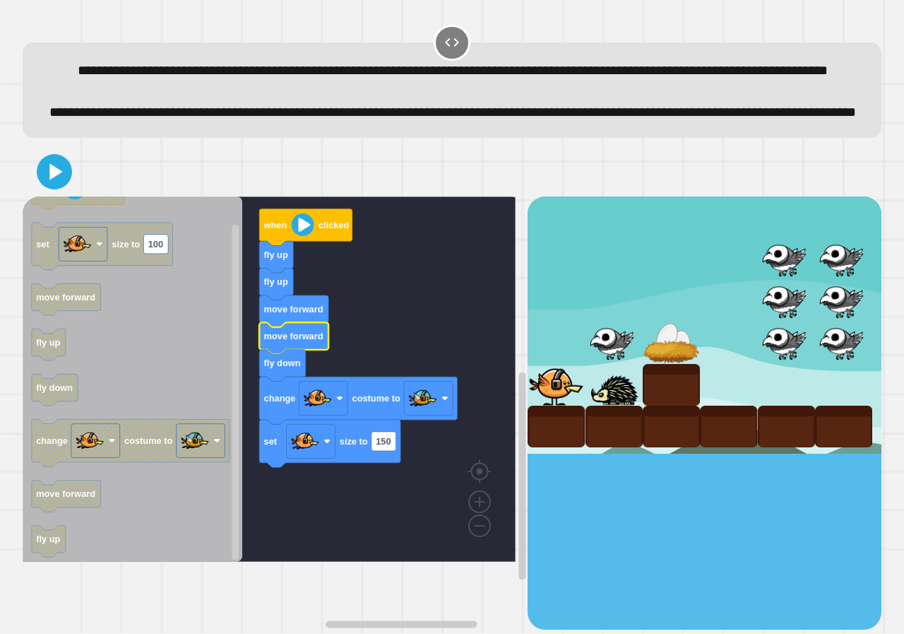
click at [71, 196] on div at bounding box center [452, 171] width 859 height 49
click at [67, 196] on div at bounding box center [452, 171] width 859 height 49
click at [55, 189] on icon at bounding box center [54, 172] width 34 height 34
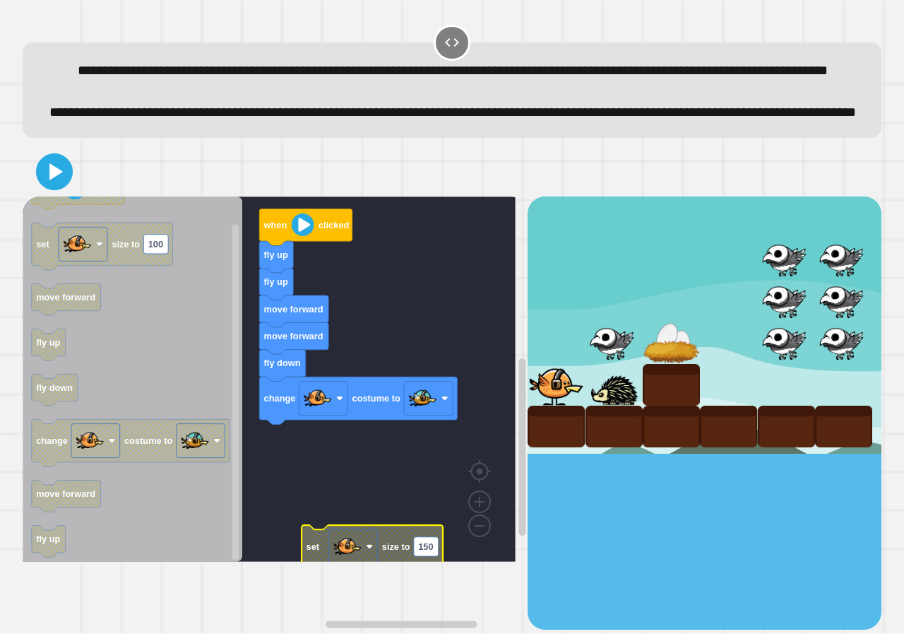
drag, startPoint x: 57, startPoint y: 203, endPoint x: 63, endPoint y: 213, distance: 10.8
click at [57, 187] on icon at bounding box center [55, 172] width 30 height 30
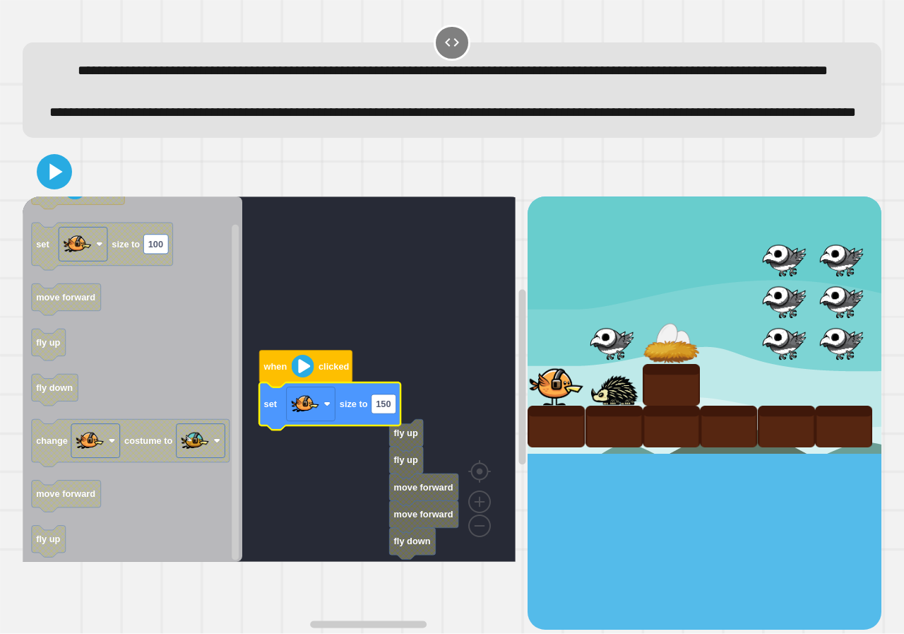
click at [64, 186] on icon at bounding box center [54, 172] width 28 height 28
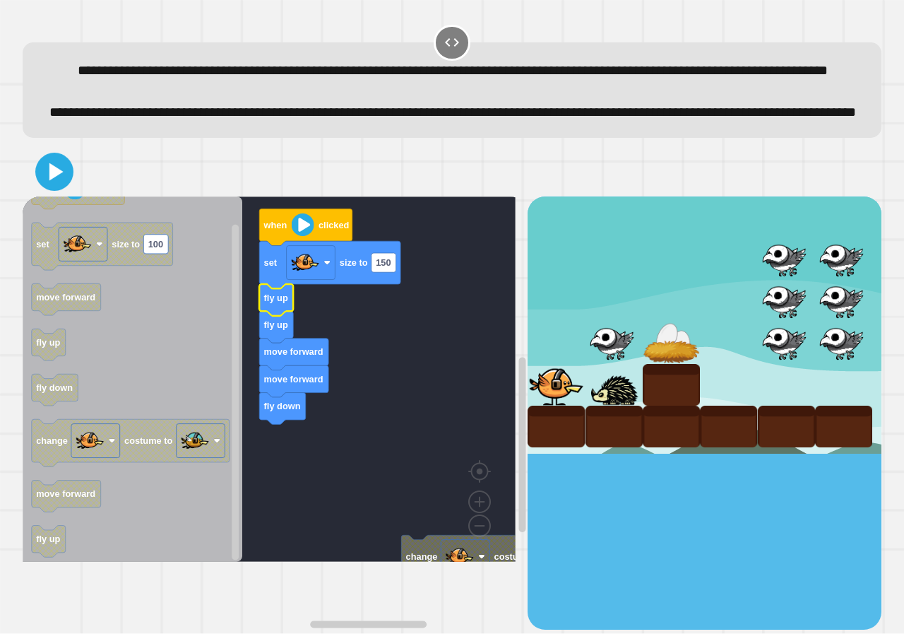
click at [59, 180] on icon at bounding box center [56, 172] width 14 height 18
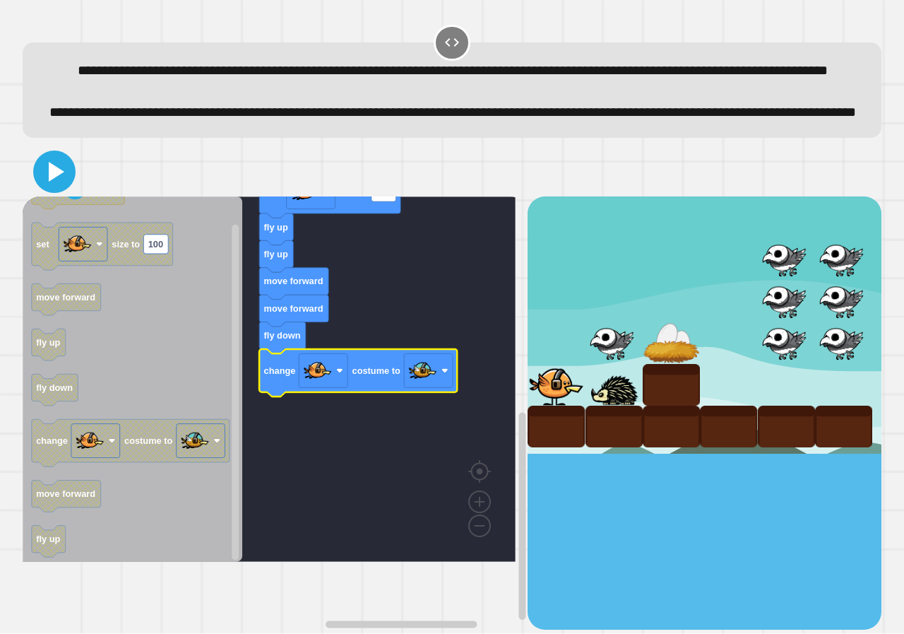
click at [52, 189] on icon at bounding box center [54, 172] width 34 height 34
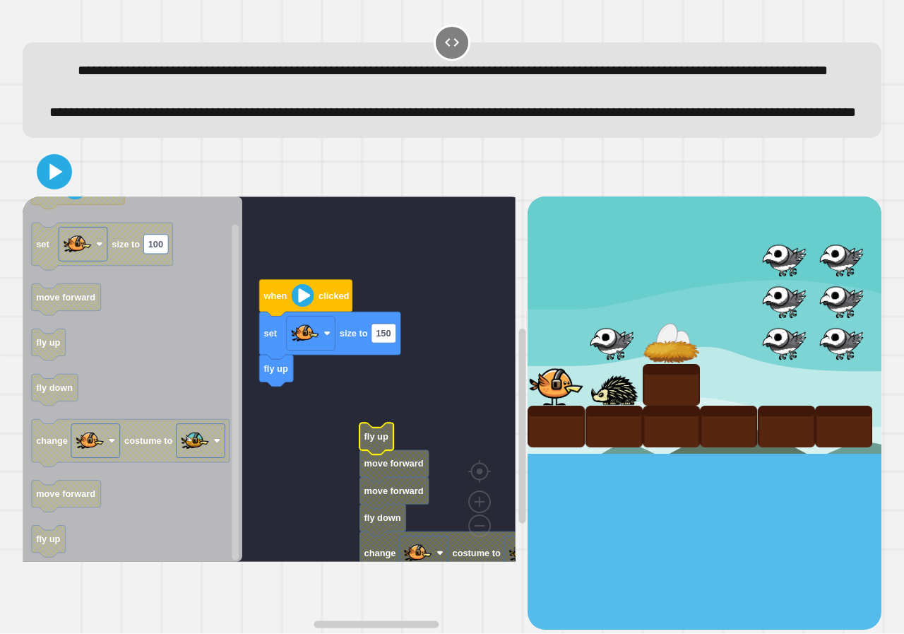
click at [290, 460] on rect "Blockly Workspace" at bounding box center [269, 378] width 493 height 365
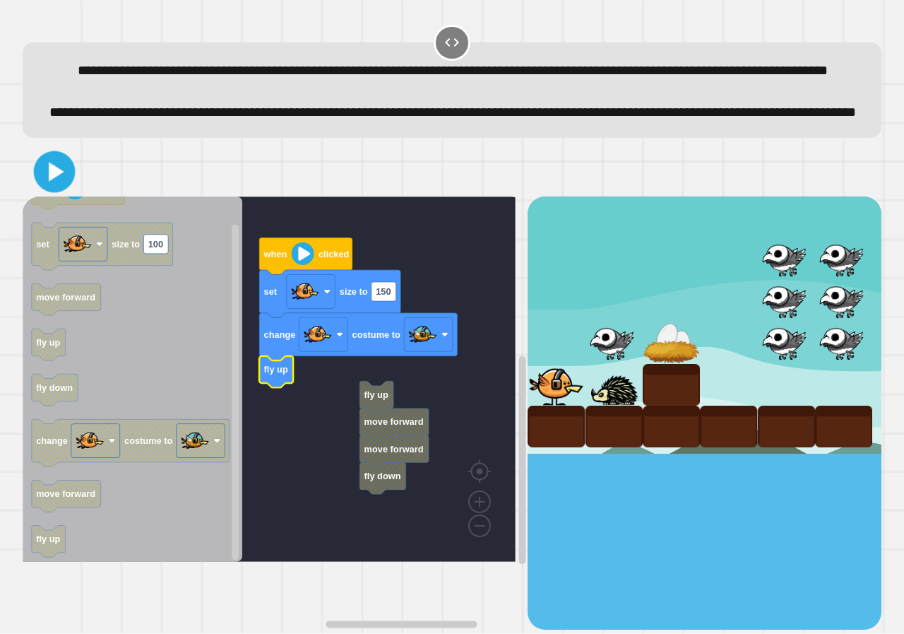
click at [64, 189] on icon at bounding box center [54, 171] width 33 height 33
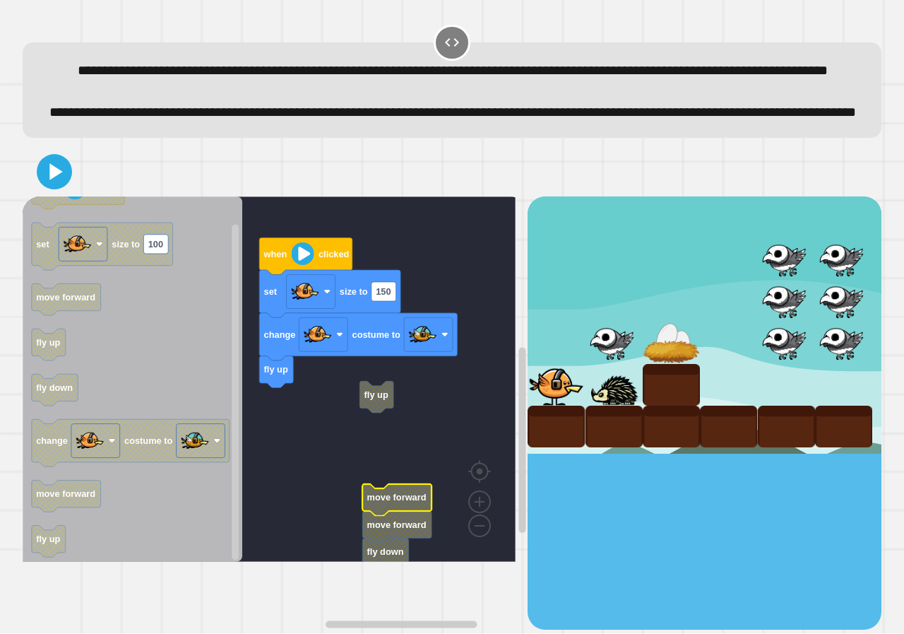
click at [382, 464] on rect "Blockly Workspace" at bounding box center [269, 378] width 493 height 365
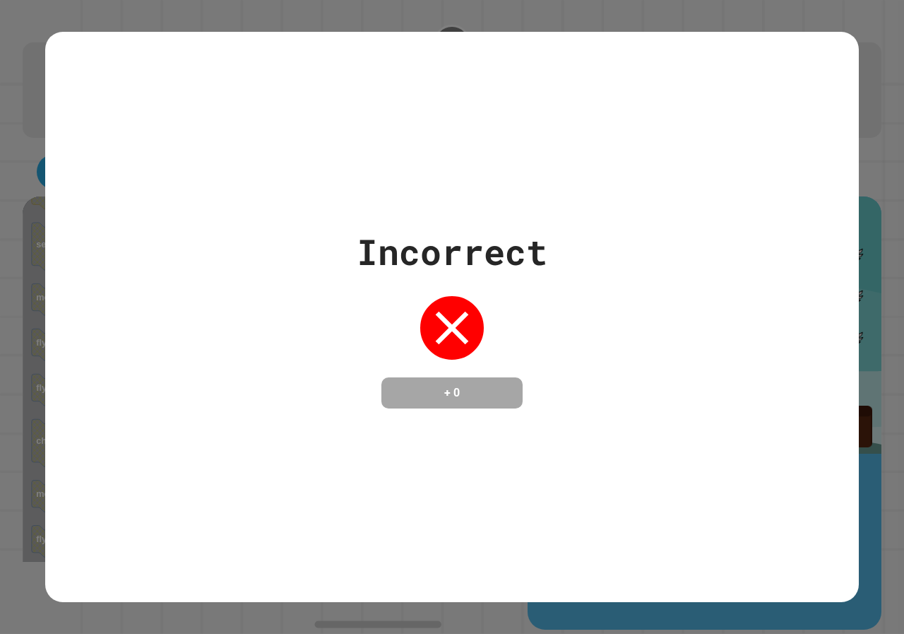
drag, startPoint x: 384, startPoint y: 425, endPoint x: 310, endPoint y: 444, distance: 76.6
click at [310, 444] on div "Incorrect + 0" at bounding box center [452, 317] width 814 height 570
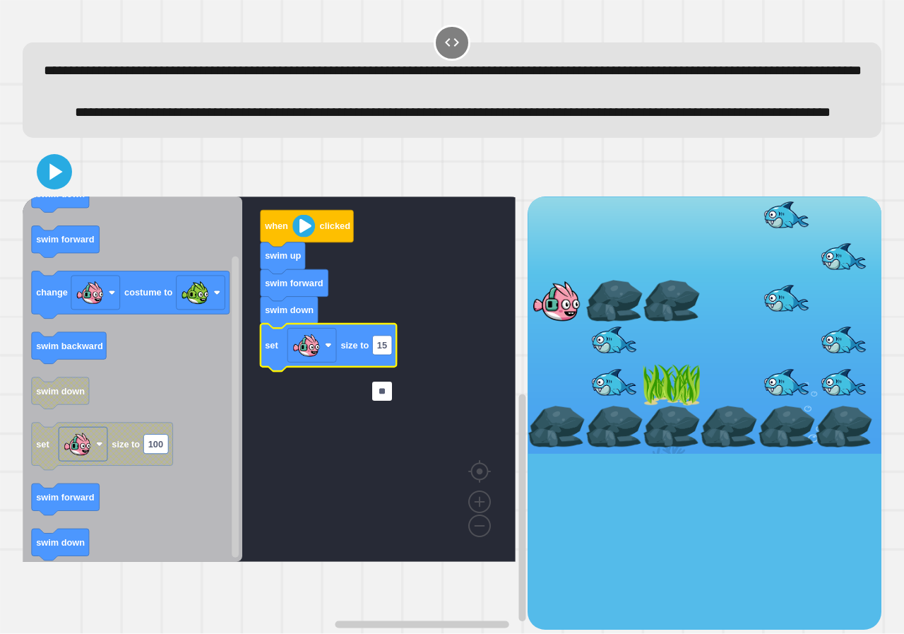
type input "***"
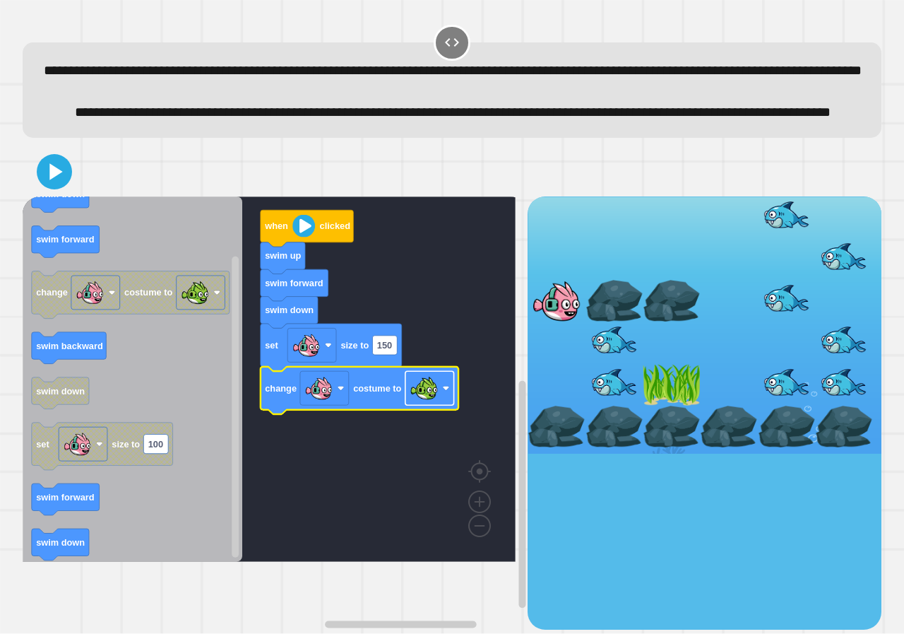
click at [415, 402] on image "Blockly Workspace" at bounding box center [424, 388] width 28 height 28
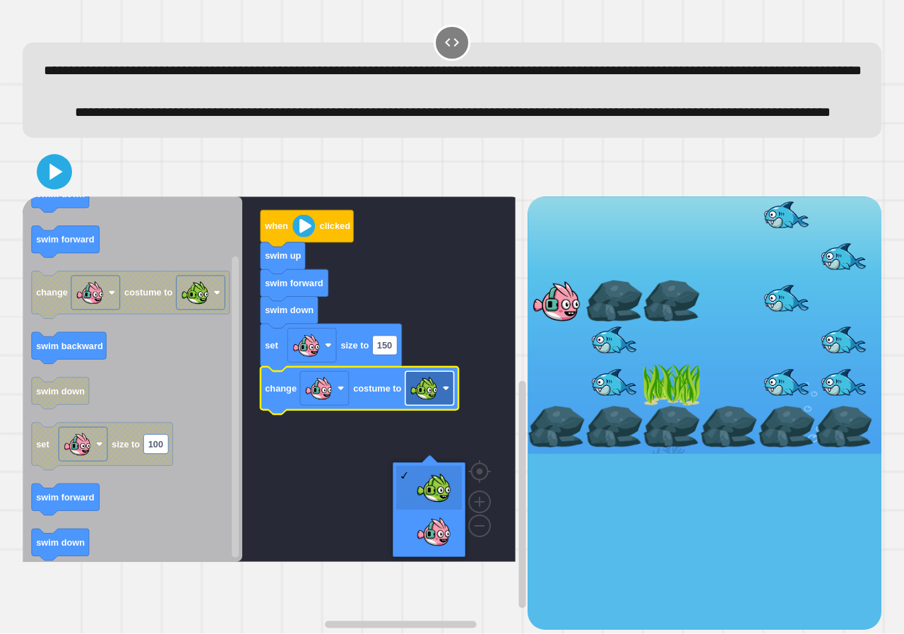
click at [423, 402] on image "Blockly Workspace" at bounding box center [424, 388] width 28 height 28
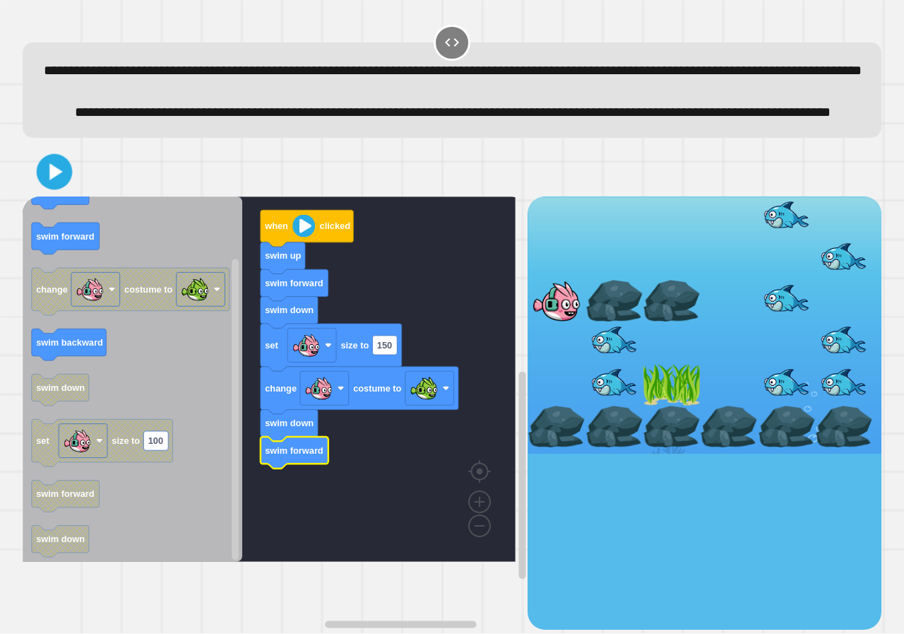
click at [58, 187] on icon at bounding box center [54, 172] width 29 height 29
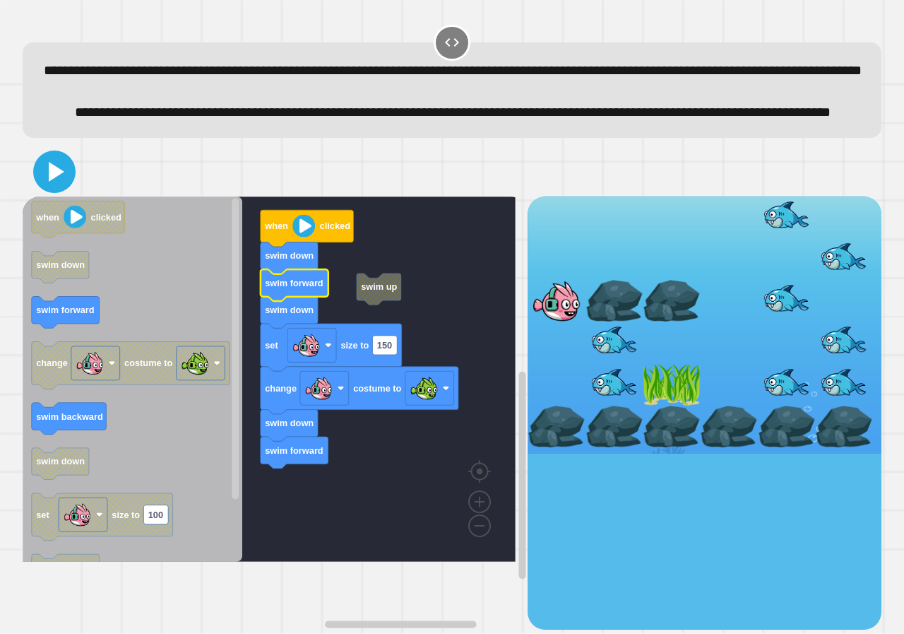
click at [58, 182] on icon at bounding box center [57, 172] width 16 height 20
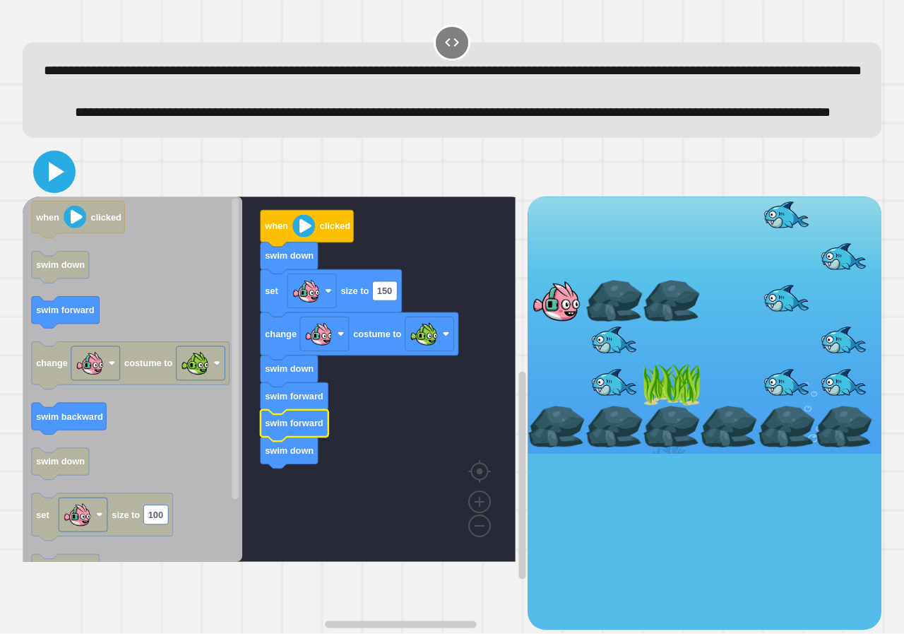
drag, startPoint x: 47, startPoint y: 213, endPoint x: 64, endPoint y: 224, distance: 20.6
click at [48, 189] on icon at bounding box center [54, 172] width 34 height 34
click at [421, 562] on rect "Blockly Workspace" at bounding box center [269, 378] width 493 height 365
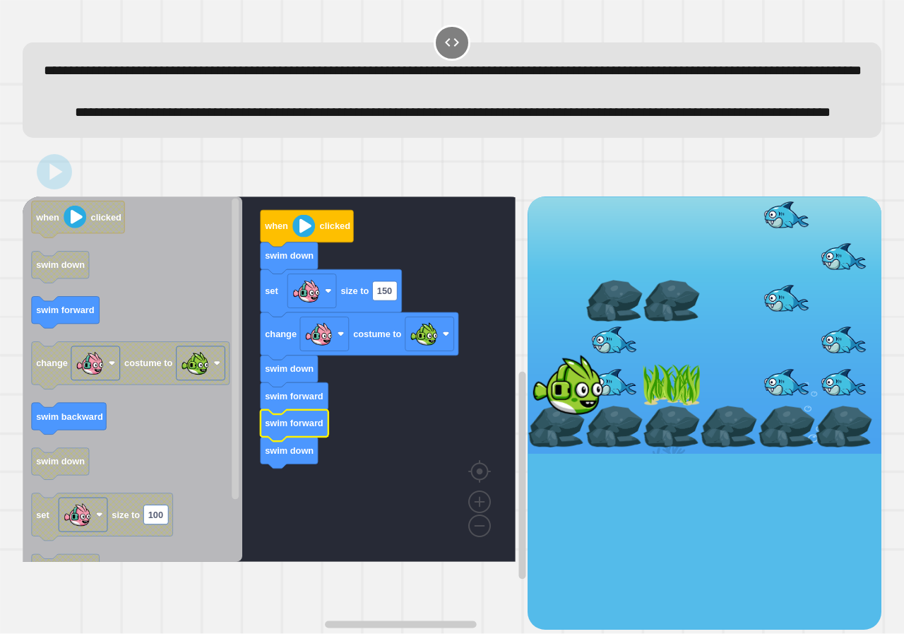
click at [326, 520] on rect "Blockly Workspace" at bounding box center [269, 378] width 493 height 365
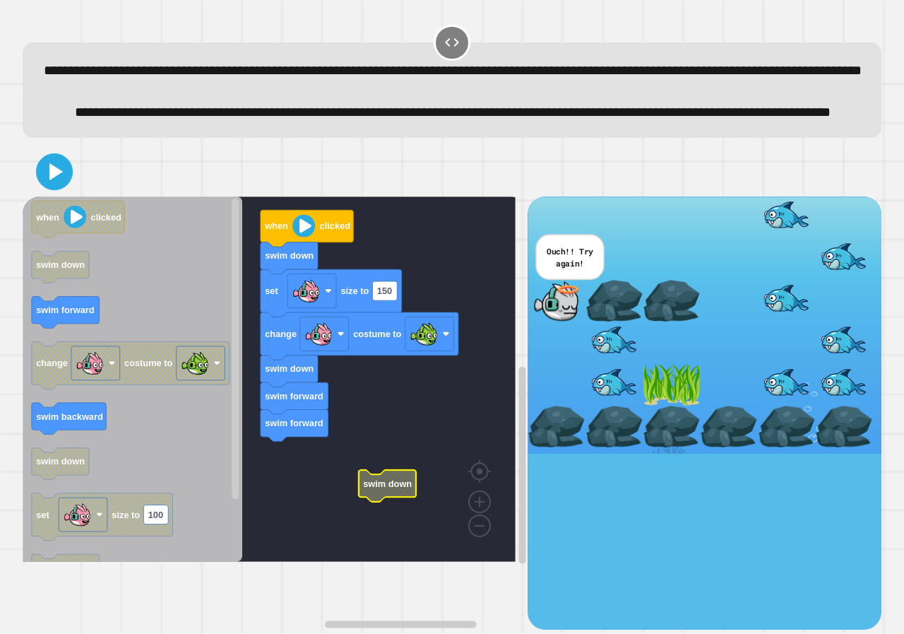
click at [61, 187] on icon at bounding box center [55, 172] width 30 height 30
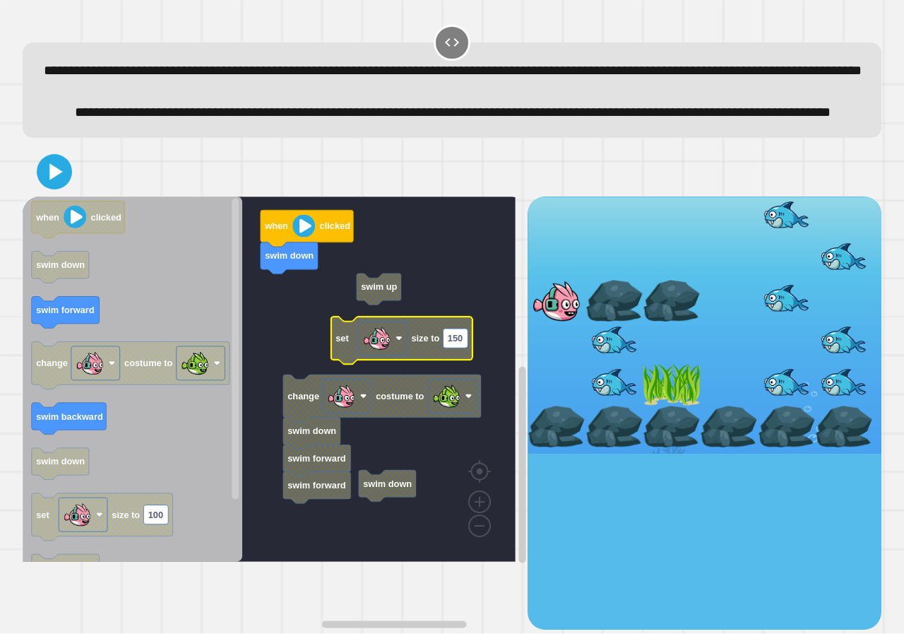
click at [401, 319] on rect "Blockly Workspace" at bounding box center [269, 378] width 493 height 365
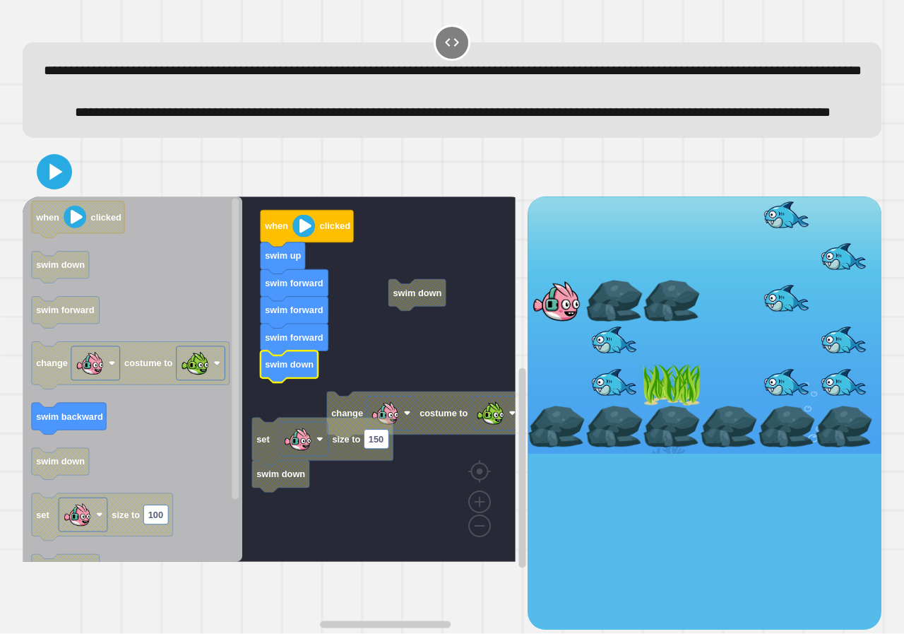
click at [342, 382] on rect "Blockly Workspace" at bounding box center [269, 378] width 493 height 365
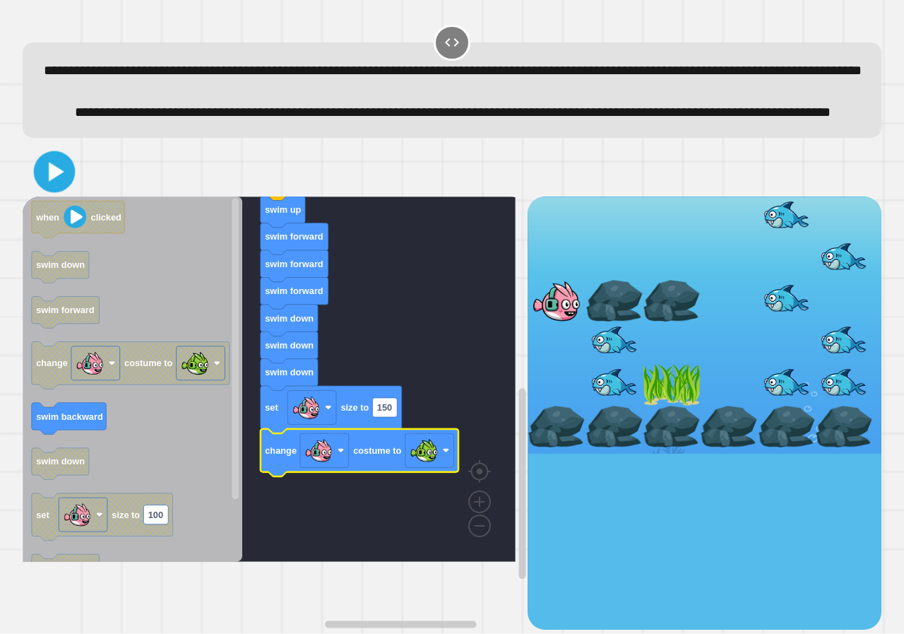
click at [61, 189] on icon at bounding box center [54, 171] width 33 height 33
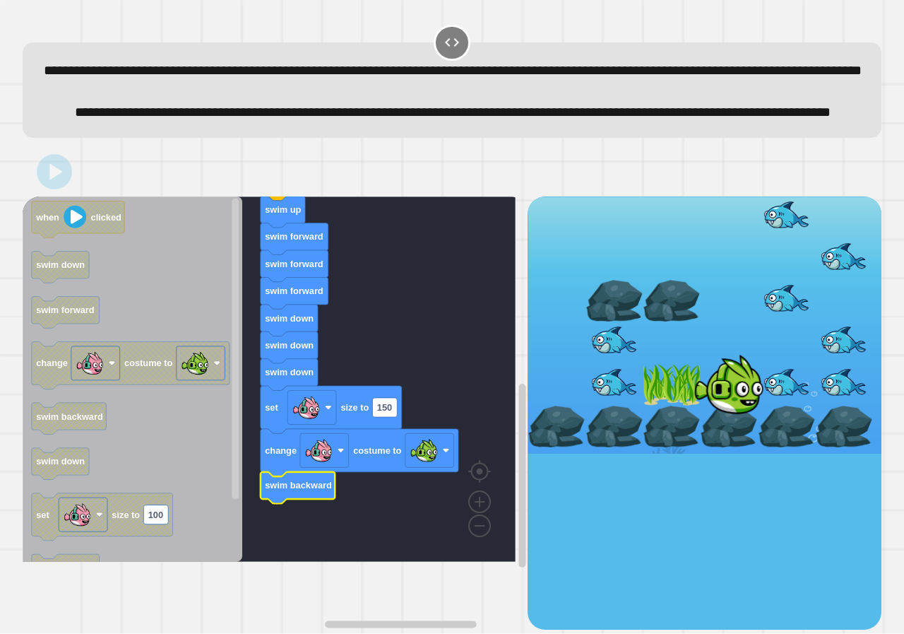
click at [307, 548] on g "when clicked swim up swim forward swim forward swim forward swim down swim down…" at bounding box center [280, 363] width 514 height 398
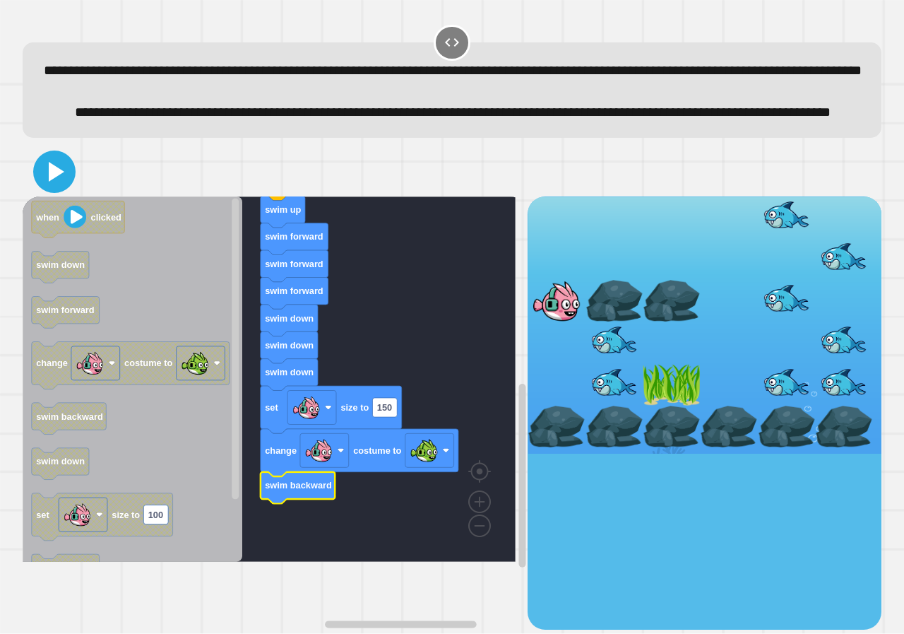
click at [56, 189] on icon at bounding box center [54, 172] width 34 height 34
click at [384, 413] on text "150" at bounding box center [384, 407] width 15 height 11
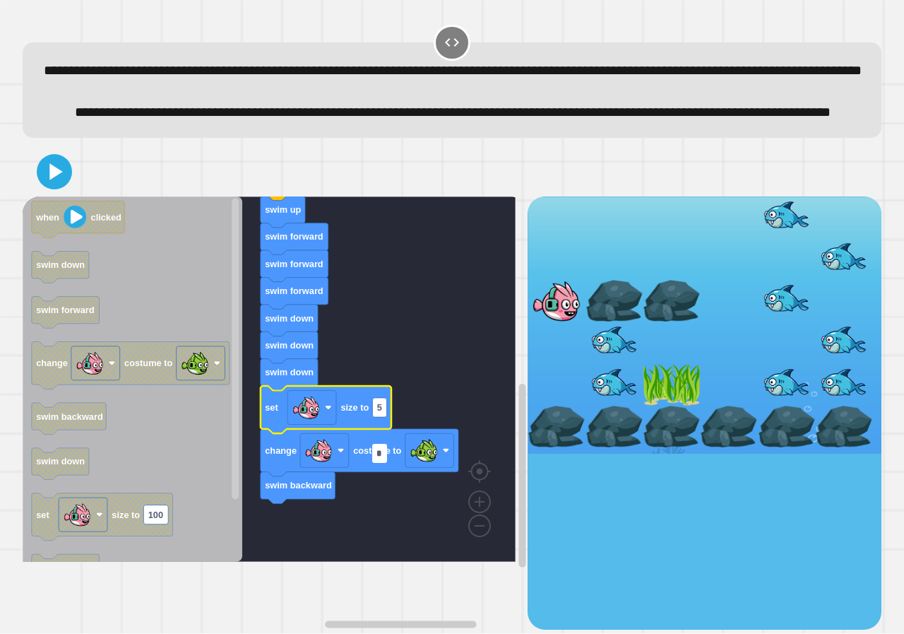
type input "**"
click at [62, 189] on icon at bounding box center [54, 172] width 34 height 34
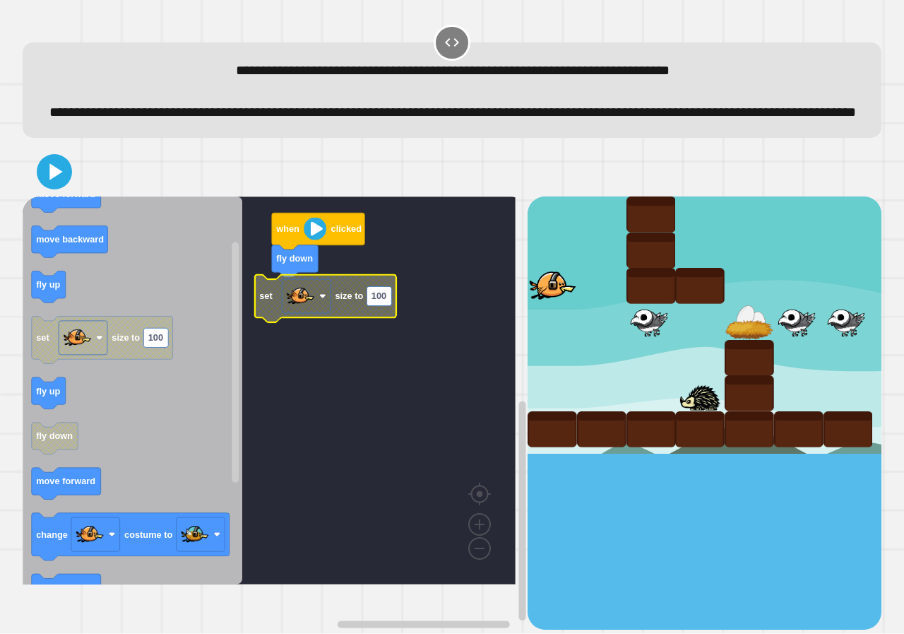
click at [293, 310] on image "Blockly Workspace" at bounding box center [301, 296] width 28 height 28
click at [340, 290] on rect "Blockly Workspace" at bounding box center [269, 390] width 493 height 388
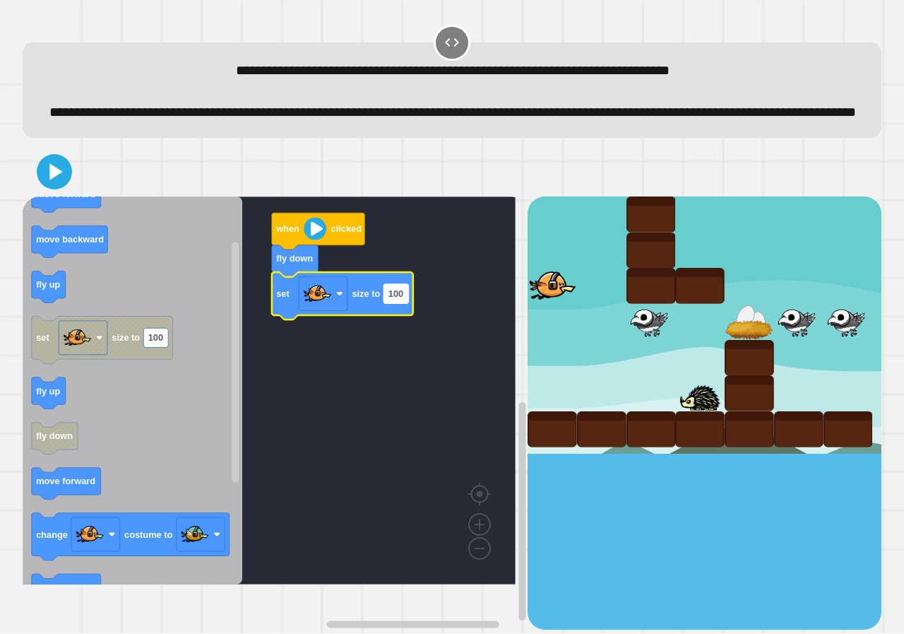
click at [394, 299] on text "100" at bounding box center [396, 293] width 15 height 11
type input "**"
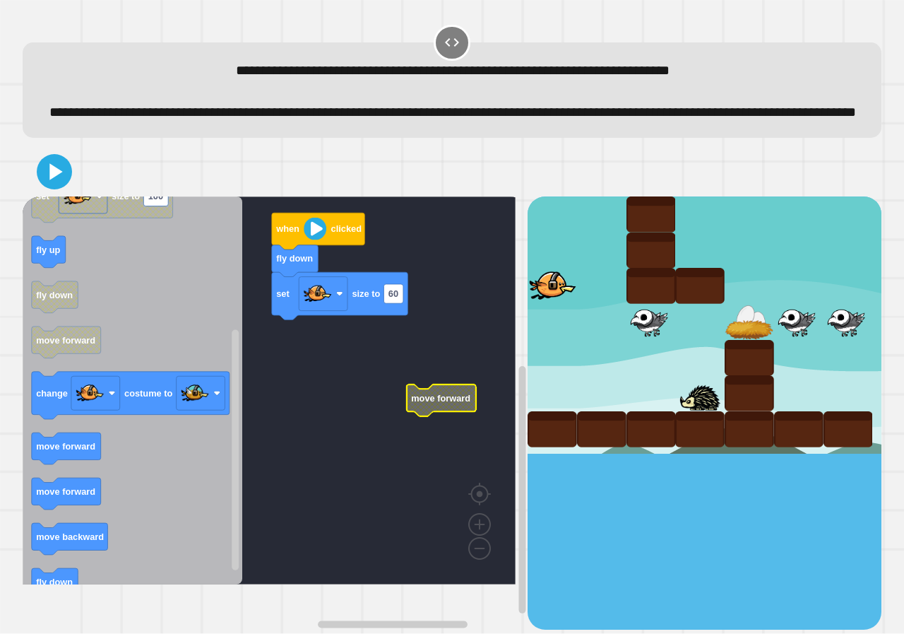
click at [449, 426] on g "when clicked fly down set size to 60 move forward" at bounding box center [280, 390] width 514 height 388
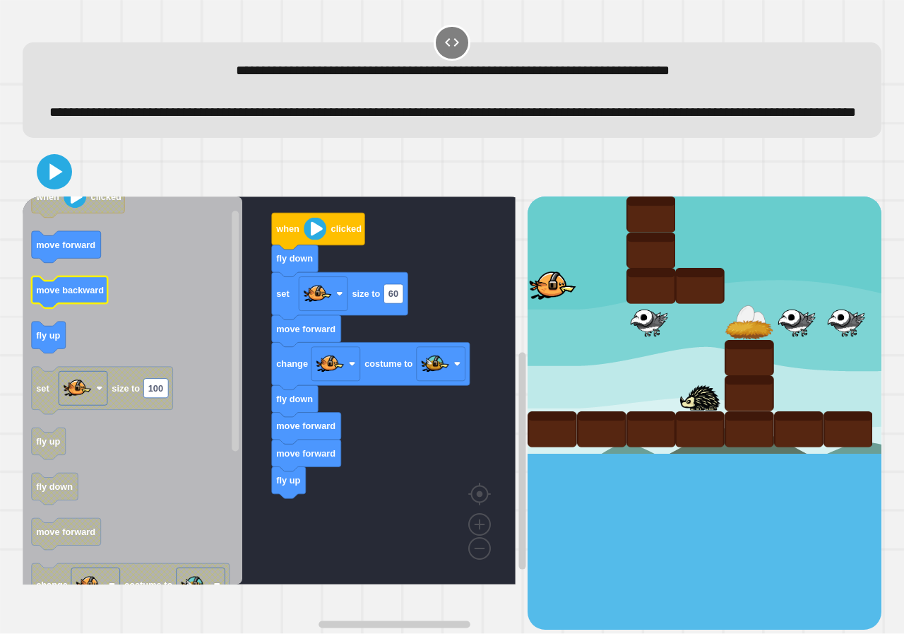
click at [73, 295] on text "move backward" at bounding box center [70, 290] width 68 height 11
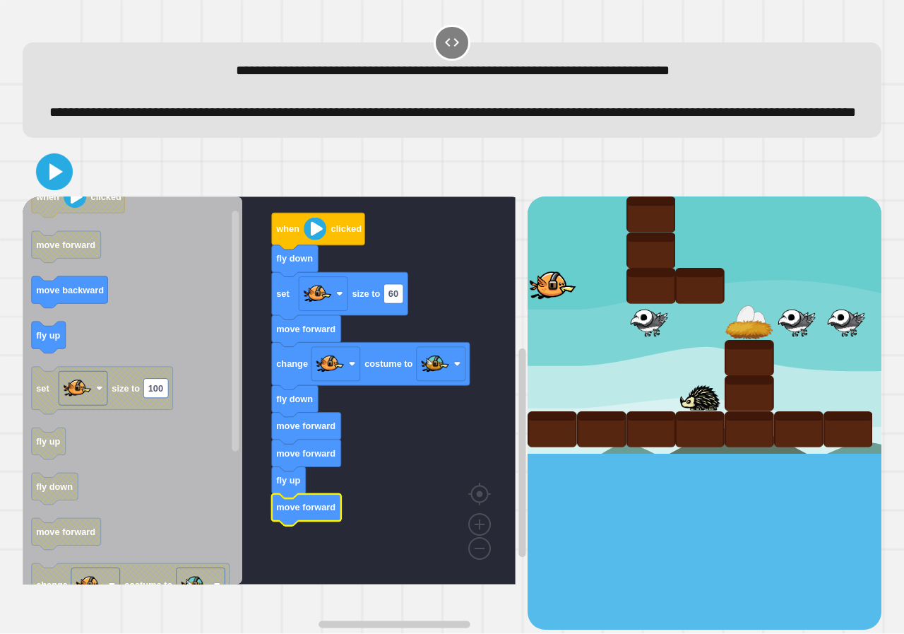
click at [68, 187] on icon at bounding box center [55, 172] width 30 height 30
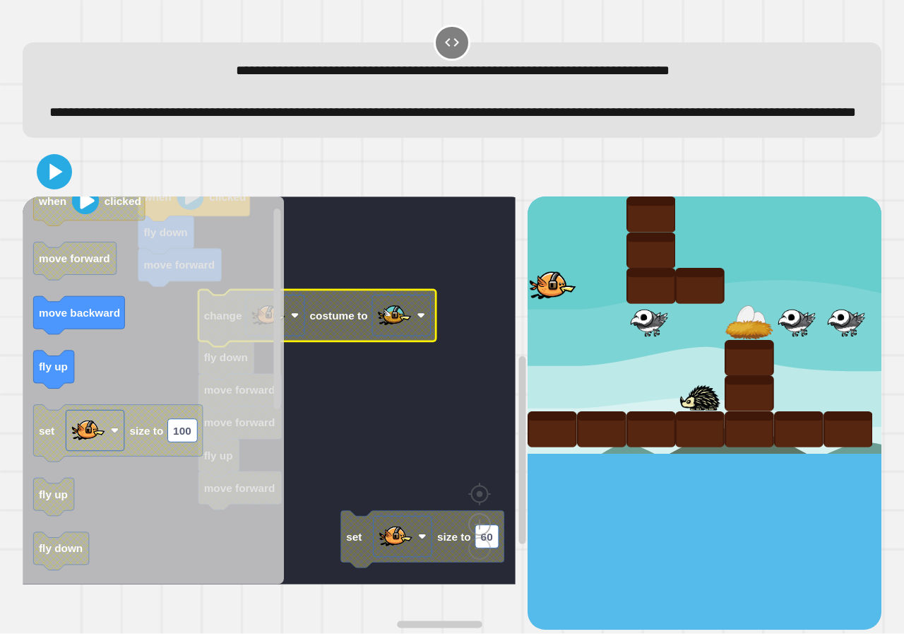
click at [340, 454] on g "when clicked fly down move forward set size to 60 change costume to fly down mo…" at bounding box center [280, 380] width 514 height 407
click at [343, 224] on rect "Blockly Workspace" at bounding box center [269, 390] width 493 height 388
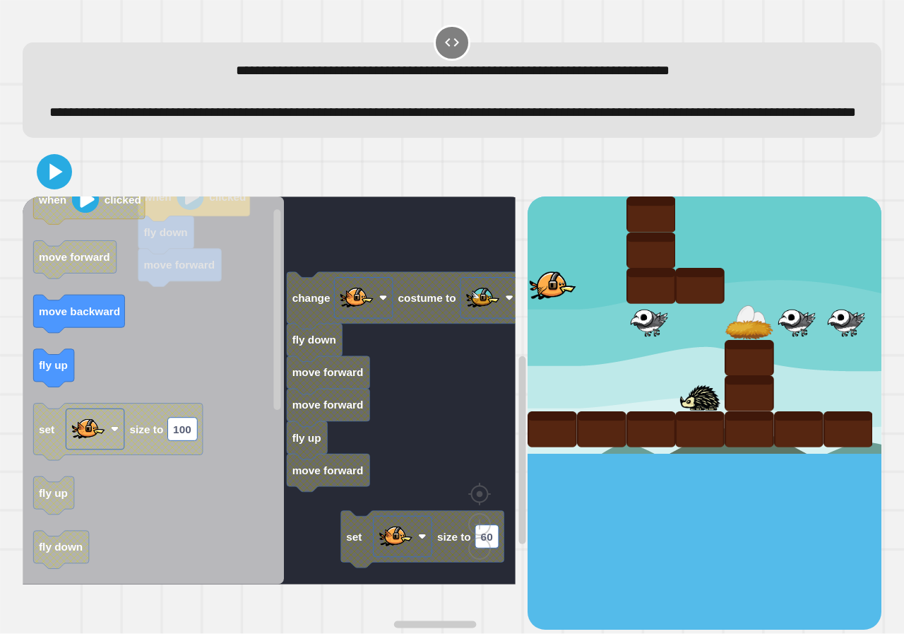
click at [190, 247] on icon "Blockly Workspace" at bounding box center [153, 390] width 261 height 388
click at [79, 225] on icon "when clicked move forward move backward fly up set size to 100 fly up fly down …" at bounding box center [153, 390] width 261 height 388
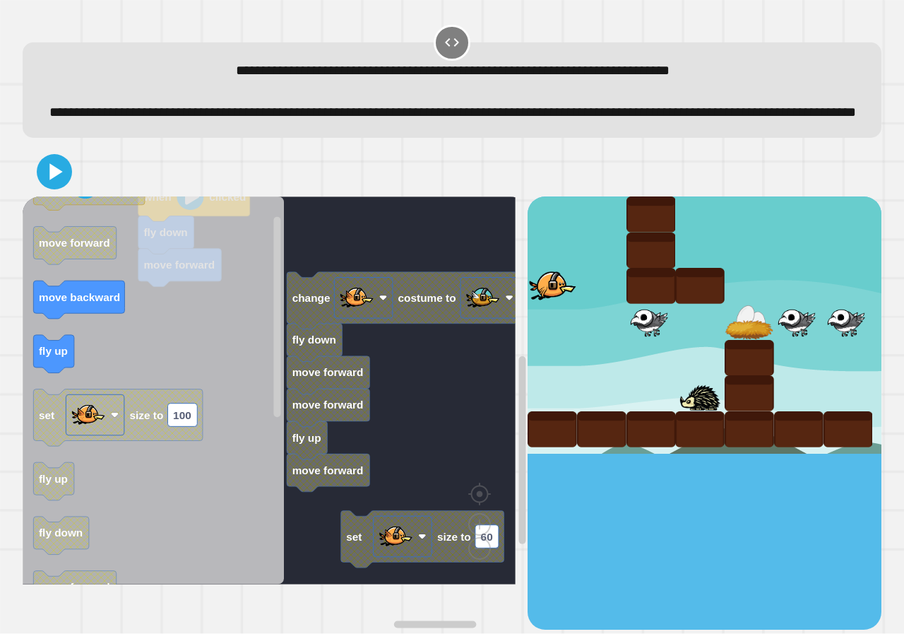
click at [238, 258] on icon "Blockly Workspace" at bounding box center [153, 390] width 261 height 388
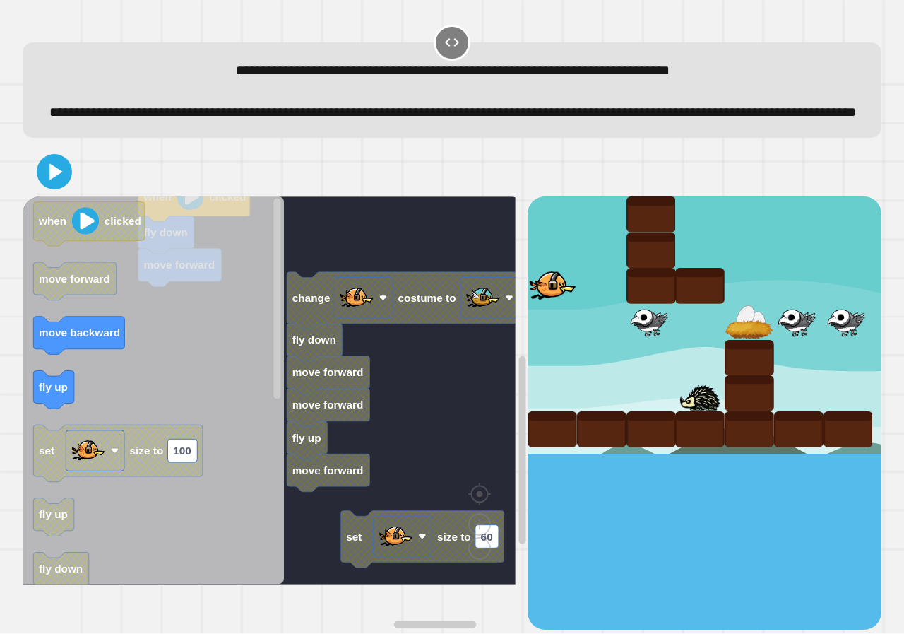
click at [206, 244] on icon "when clicked move forward move backward fly up set size to 100 fly up fly down …" at bounding box center [153, 390] width 261 height 388
click at [213, 238] on icon "when clicked move forward move backward fly up set size to 100 fly up fly down …" at bounding box center [153, 390] width 261 height 388
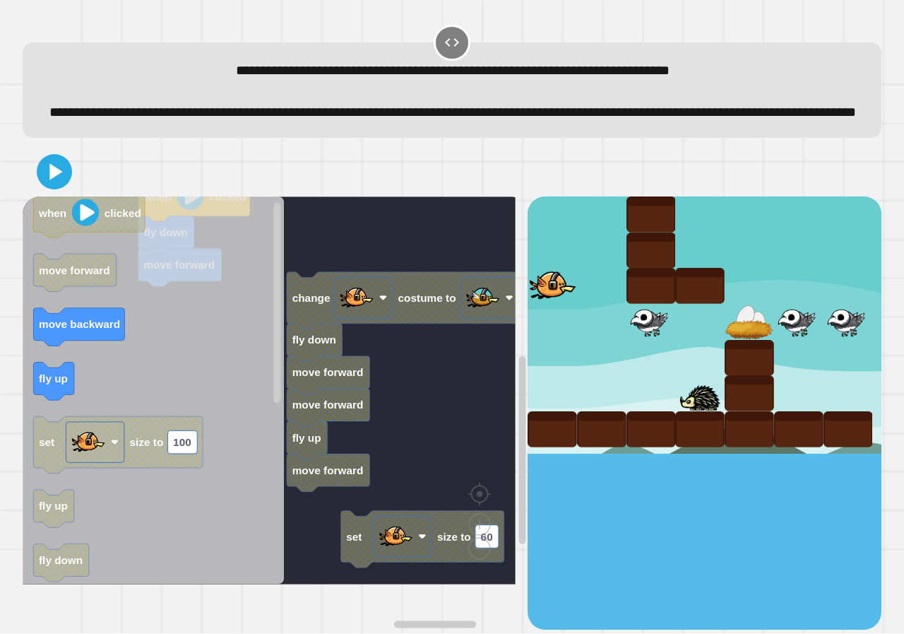
click at [211, 228] on icon "Blockly Workspace" at bounding box center [153, 390] width 261 height 388
click at [222, 228] on icon "Blockly Workspace" at bounding box center [153, 390] width 261 height 388
click at [223, 233] on icon "Blockly Workspace" at bounding box center [153, 390] width 261 height 388
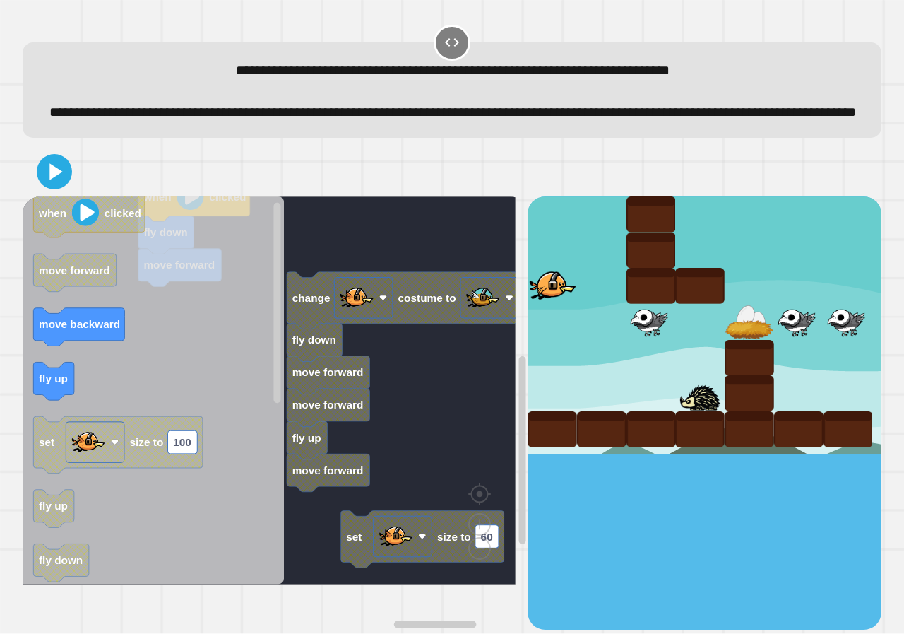
click at [228, 230] on icon "Blockly Workspace" at bounding box center [153, 390] width 261 height 388
click at [228, 235] on icon "Blockly Workspace" at bounding box center [153, 390] width 261 height 388
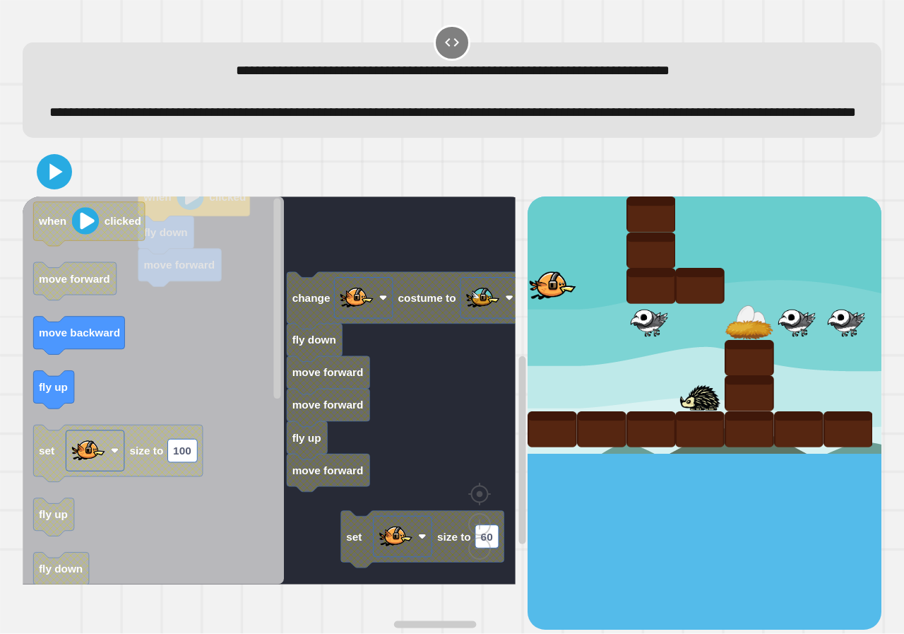
click at [281, 235] on div "when clicked fly down move forward set size to 60 change costume to fly down mo…" at bounding box center [275, 412] width 505 height 433
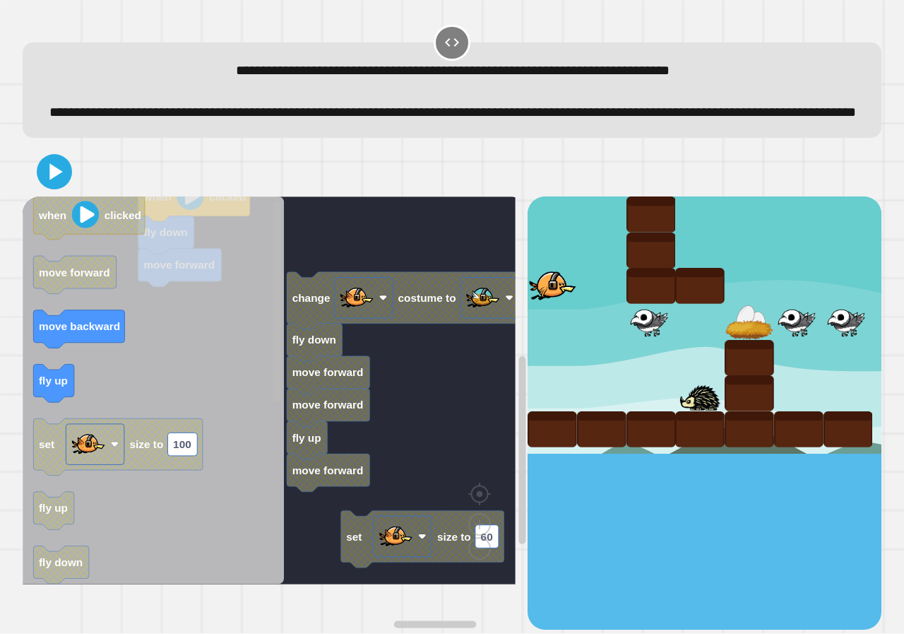
drag, startPoint x: 137, startPoint y: 210, endPoint x: 276, endPoint y: 232, distance: 141.0
click at [326, 241] on div "when clicked fly down move forward set size to 60 change costume to fly down mo…" at bounding box center [452, 388] width 859 height 483
click at [356, 257] on div "when clicked fly down move forward set size to 60 change costume to fly down mo…" at bounding box center [275, 412] width 505 height 433
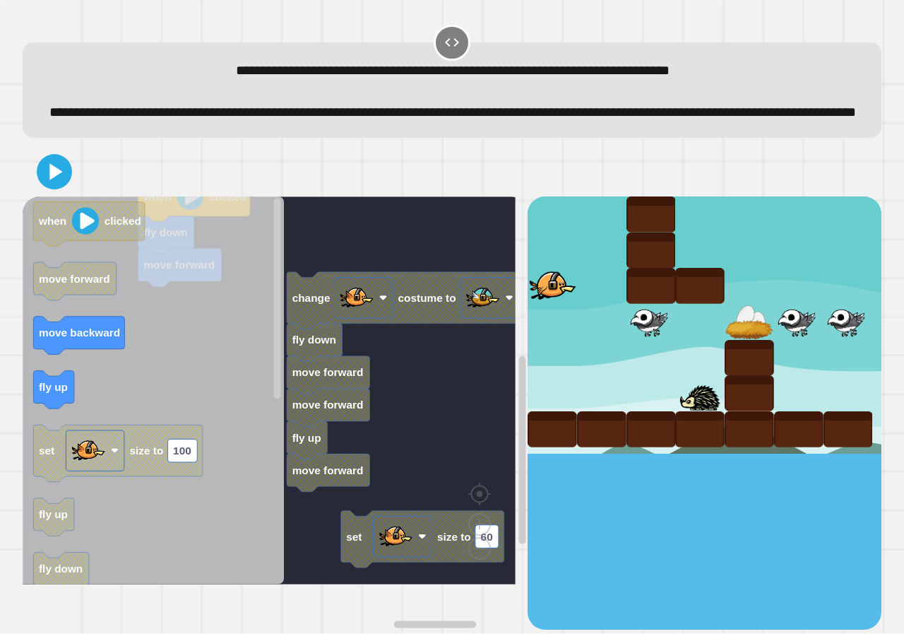
click at [1, 297] on div "**********" at bounding box center [452, 317] width 904 height 634
click at [58, 186] on icon at bounding box center [54, 172] width 28 height 28
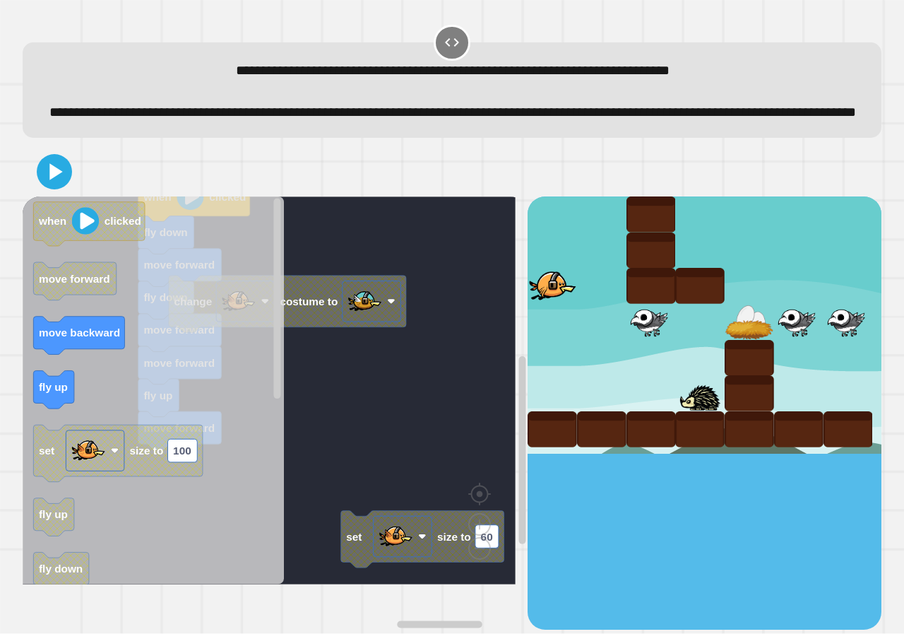
click at [228, 302] on icon "Blockly Workspace" at bounding box center [153, 390] width 261 height 388
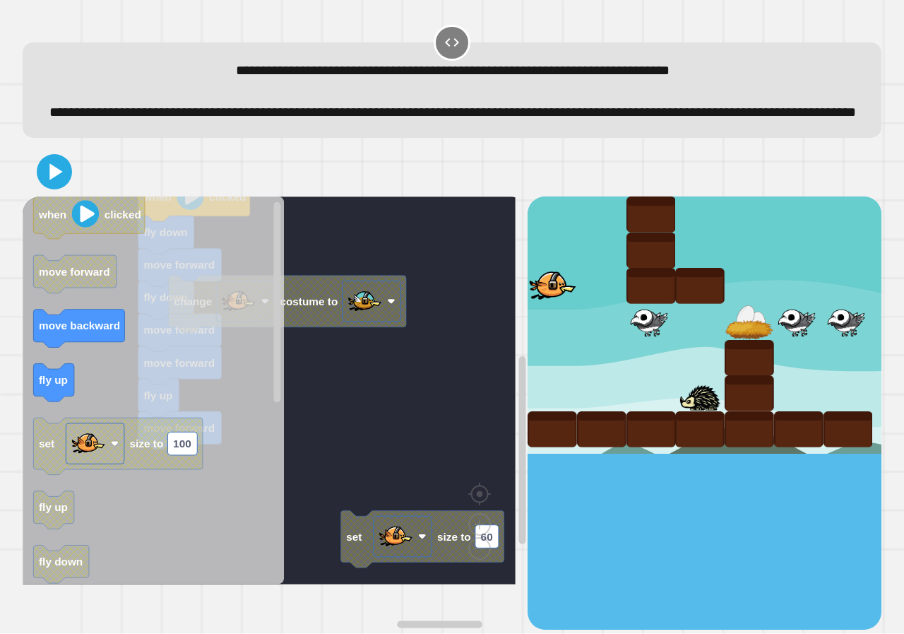
click at [176, 279] on icon "Blockly Workspace" at bounding box center [153, 390] width 261 height 388
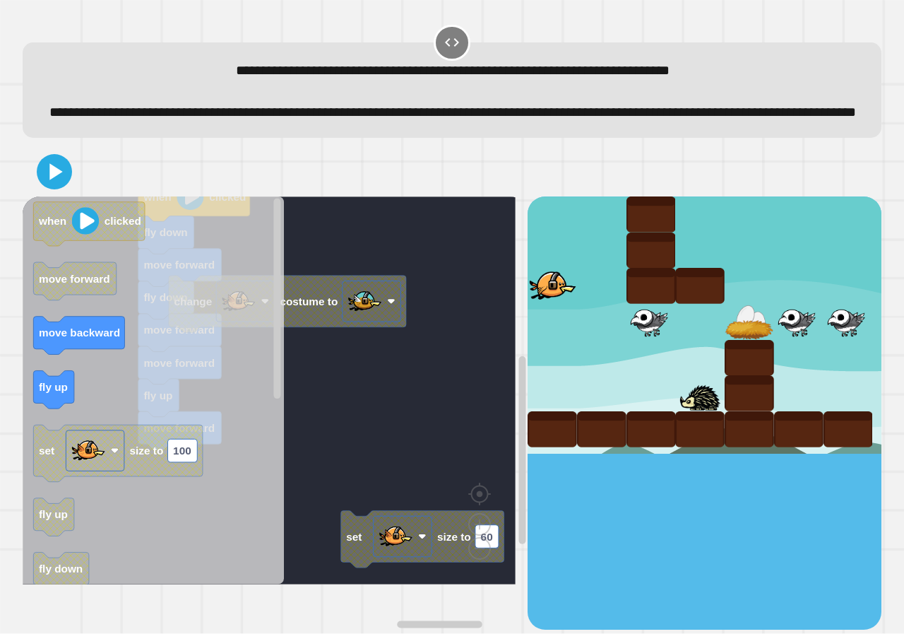
click at [268, 304] on icon "Blockly Workspace" at bounding box center [153, 390] width 261 height 388
click at [259, 280] on icon "when clicked move forward move backward fly up set size to 100 fly up fly down …" at bounding box center [153, 390] width 261 height 388
click at [231, 283] on icon "Blockly Workspace" at bounding box center [153, 390] width 261 height 388
click at [290, 298] on div "set size to 60 when clicked fly down move forward fly down move forward move fo…" at bounding box center [275, 412] width 505 height 433
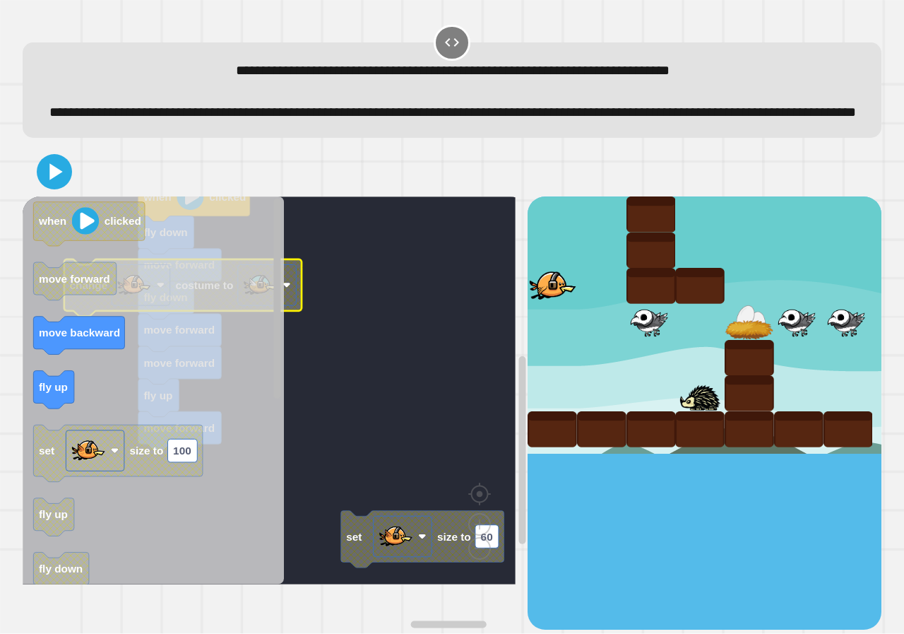
click at [349, 276] on rect "Blockly Workspace" at bounding box center [269, 390] width 493 height 388
click at [317, 297] on div "set size to 60 when clicked fly down move forward fly down move forward move fo…" at bounding box center [275, 412] width 505 height 433
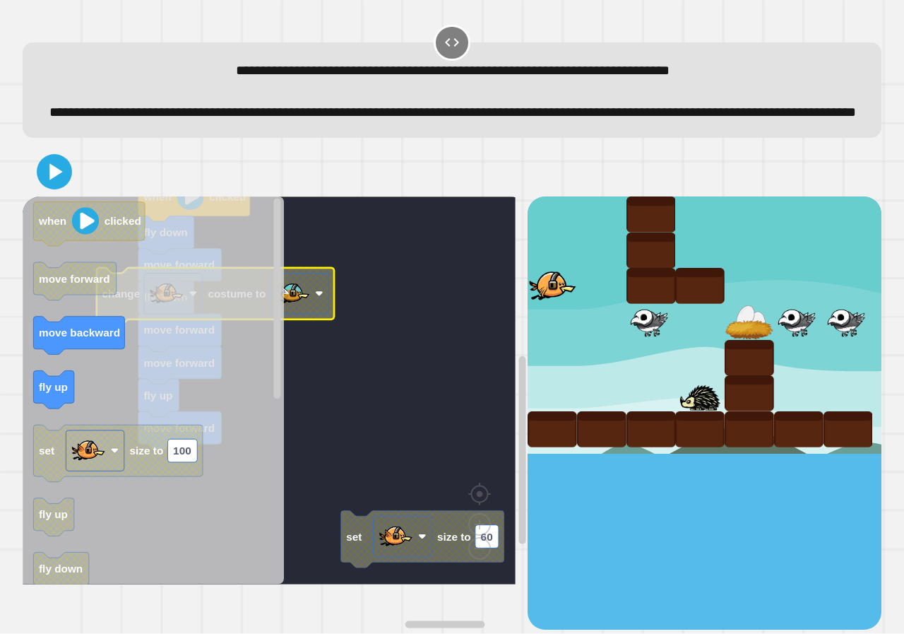
click at [314, 306] on rect "Blockly Workspace" at bounding box center [300, 293] width 59 height 41
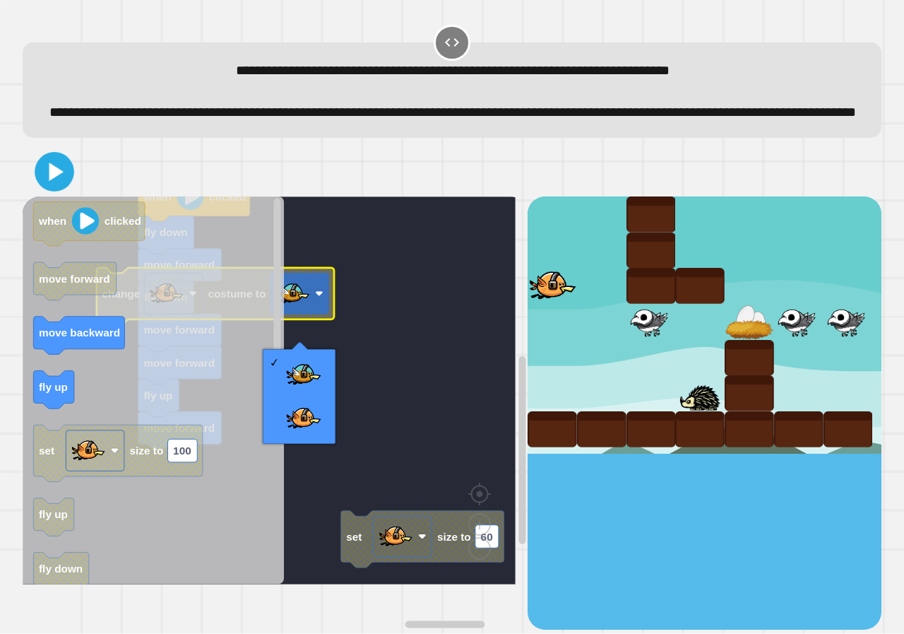
click at [59, 180] on icon at bounding box center [55, 172] width 32 height 32
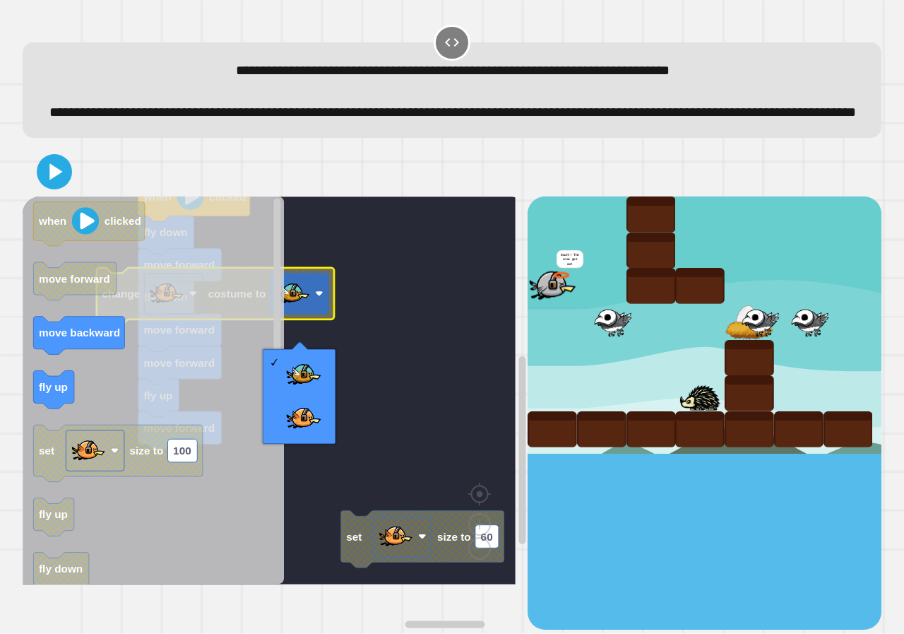
click at [263, 252] on icon "Blockly Workspace" at bounding box center [153, 390] width 261 height 388
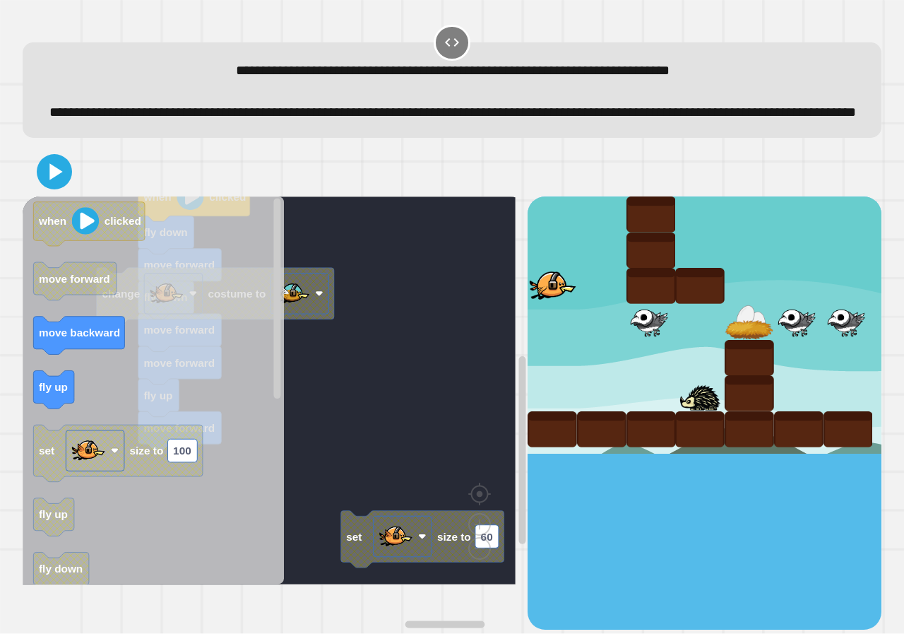
drag, startPoint x: 279, startPoint y: 130, endPoint x: 285, endPoint y: 161, distance: 31.7
click at [285, 138] on div "**********" at bounding box center [452, 89] width 859 height 95
drag, startPoint x: 300, startPoint y: 197, endPoint x: 508, endPoint y: 225, distance: 210.3
click at [134, 340] on div "set size to 60 when clicked fly down move forward fly down move forward move fo…" at bounding box center [452, 388] width 859 height 483
click at [252, 309] on div "set size to 60 when clicked fly down move forward fly down move forward move fo…" at bounding box center [275, 412] width 505 height 433
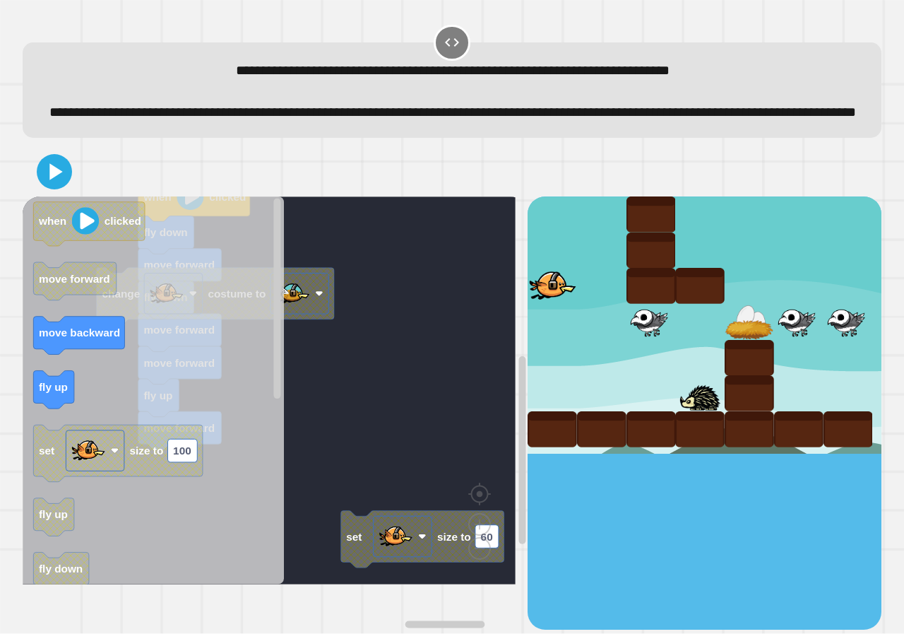
drag, startPoint x: 246, startPoint y: 189, endPoint x: 245, endPoint y: 170, distance: 18.4
click at [241, 169] on div "set size to 60 when clicked fly down move forward fly down move forward move fo…" at bounding box center [452, 388] width 868 height 491
click at [324, 240] on rect "Blockly Workspace" at bounding box center [269, 390] width 493 height 388
click at [246, 249] on icon "Blockly Workspace" at bounding box center [153, 390] width 261 height 388
click at [251, 245] on div "set size to 60 when clicked fly down move forward fly down move forward move fo…" at bounding box center [275, 412] width 505 height 433
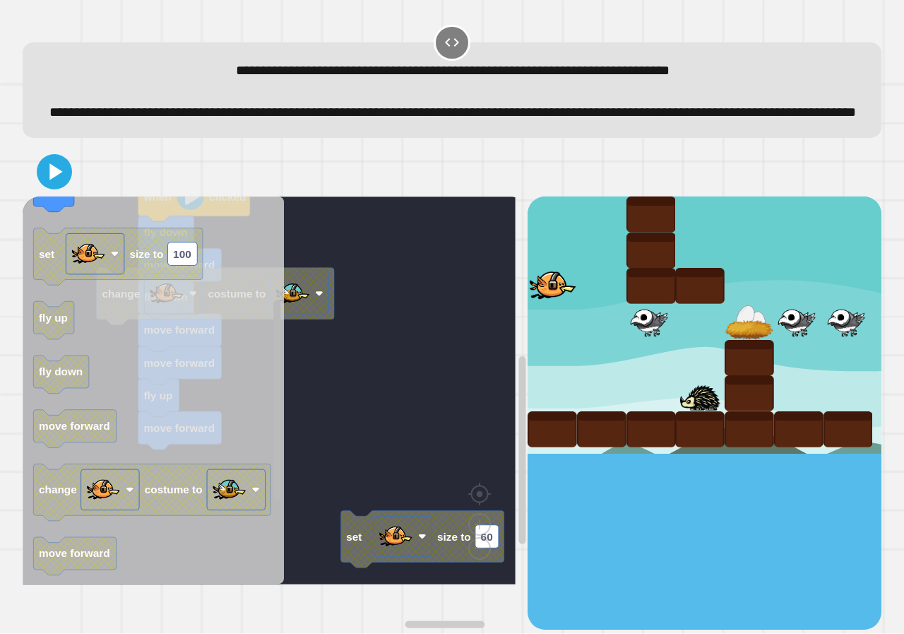
click at [232, 346] on div "set size to 60 when clicked fly down move forward fly down move forward move fo…" at bounding box center [275, 412] width 505 height 433
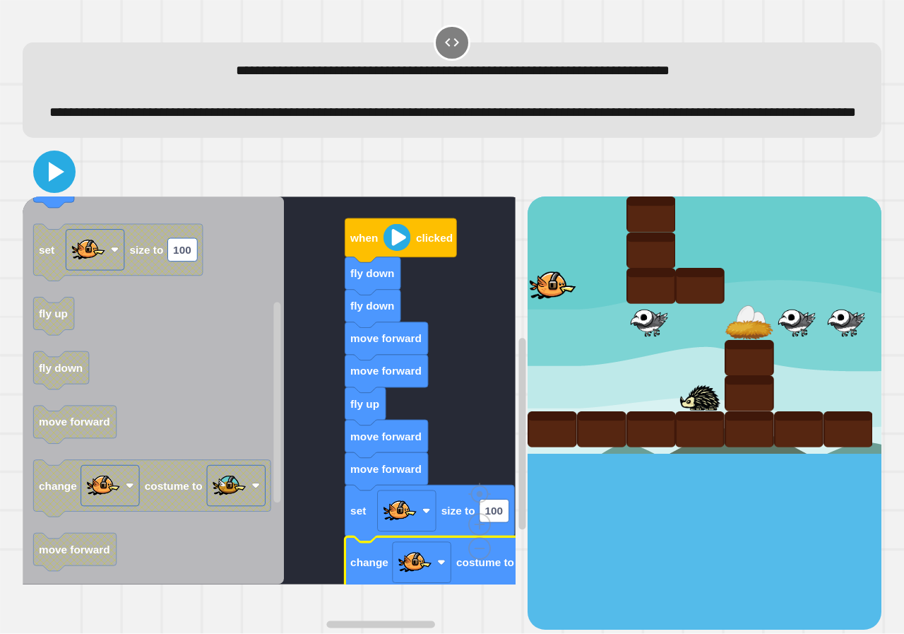
click at [54, 182] on icon at bounding box center [57, 172] width 16 height 20
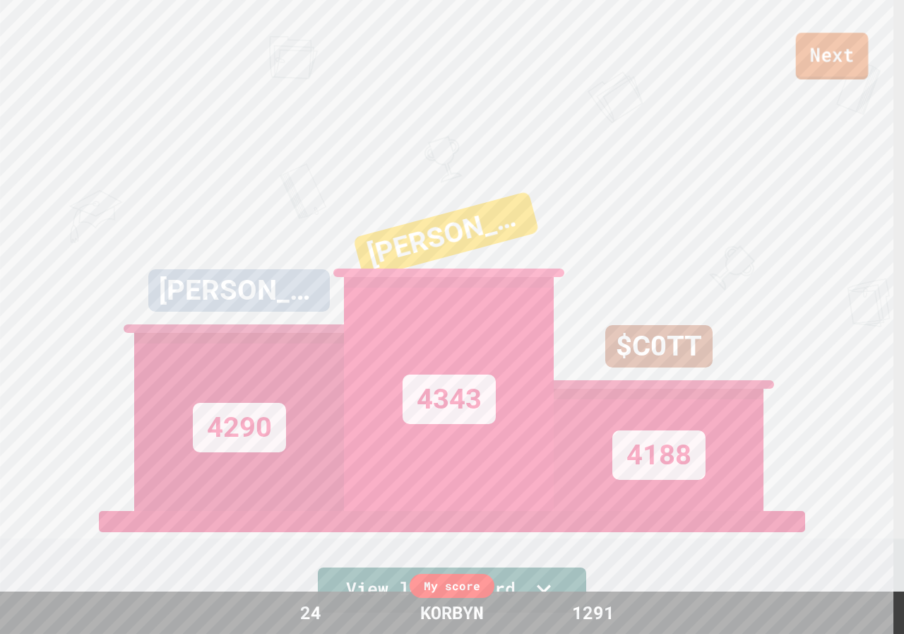
click at [836, 54] on link "Next" at bounding box center [832, 56] width 73 height 47
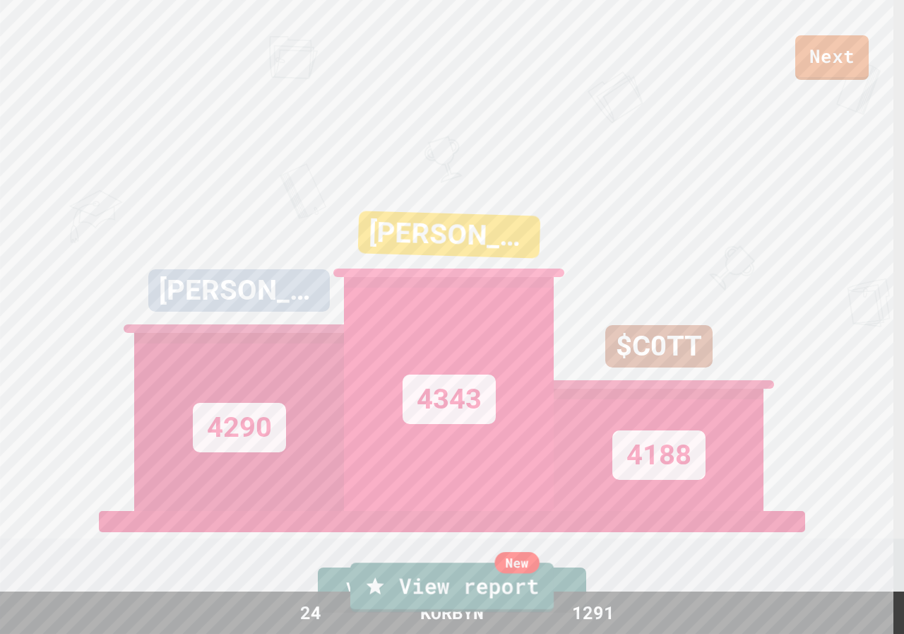
click at [435, 595] on link "New View report" at bounding box center [451, 586] width 203 height 49
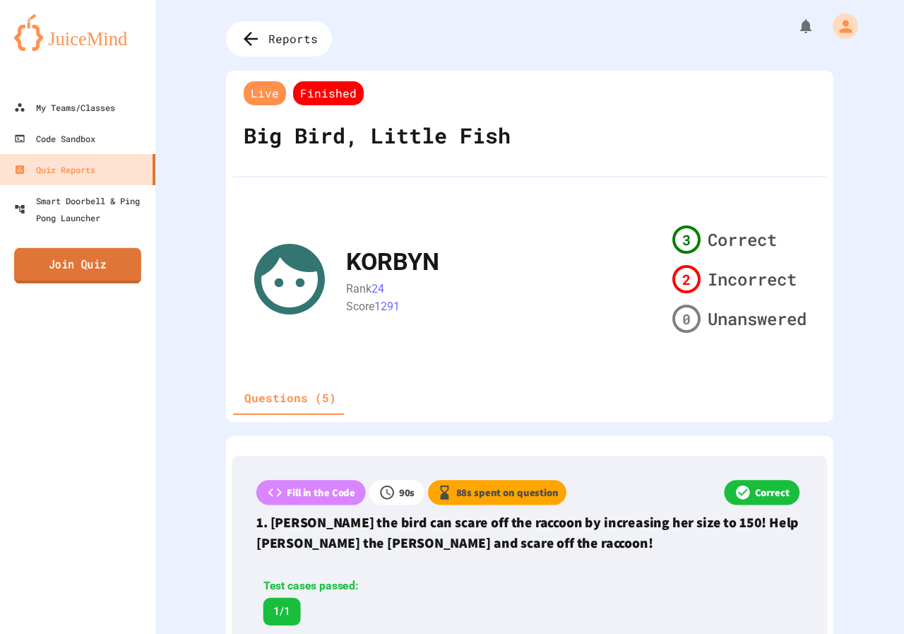
click at [107, 270] on link "Join Quiz" at bounding box center [77, 265] width 127 height 35
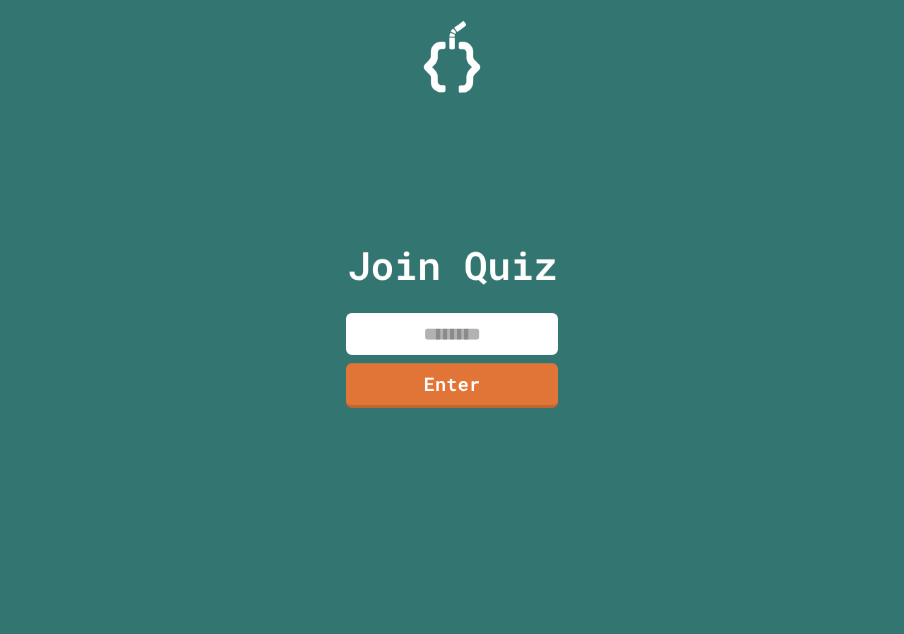
click at [372, 326] on input at bounding box center [452, 334] width 212 height 42
type input "********"
click at [537, 343] on input "********" at bounding box center [452, 334] width 212 height 42
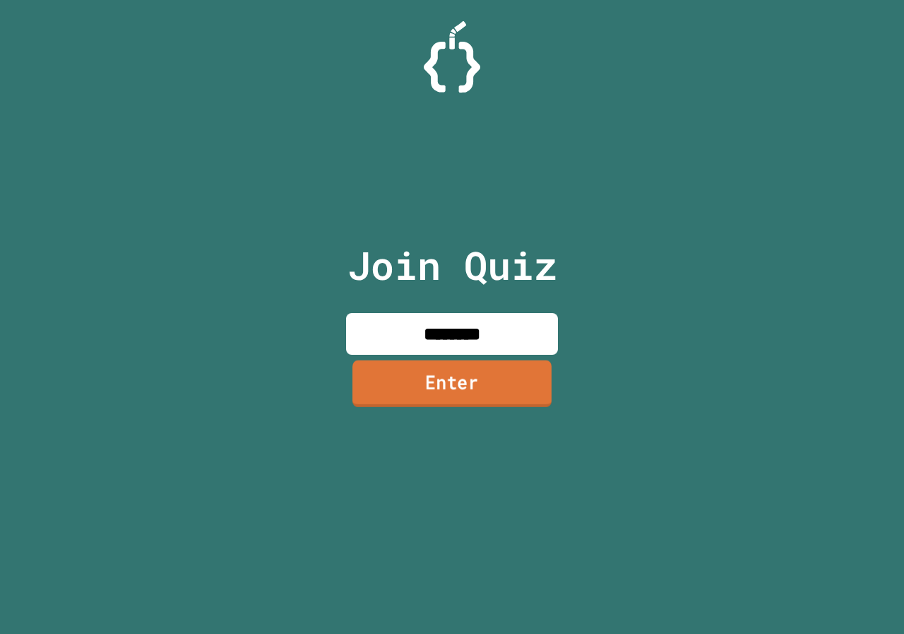
click at [480, 377] on link "Enter" at bounding box center [452, 383] width 199 height 47
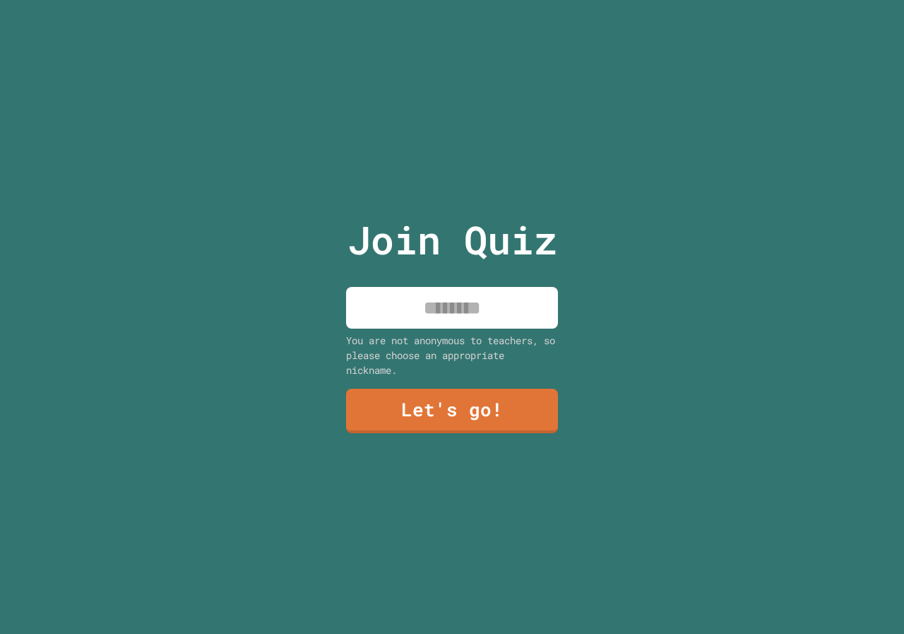
click at [487, 333] on div "You are not anonymous to teachers, so please choose an appropriate nickname." at bounding box center [452, 355] width 212 height 45
click at [489, 314] on input at bounding box center [452, 308] width 212 height 42
type input "*******"
click at [499, 373] on div "Join Quiz ******* You are not anonymous to teachers, so please choose an approp…" at bounding box center [453, 317] width 238 height 634
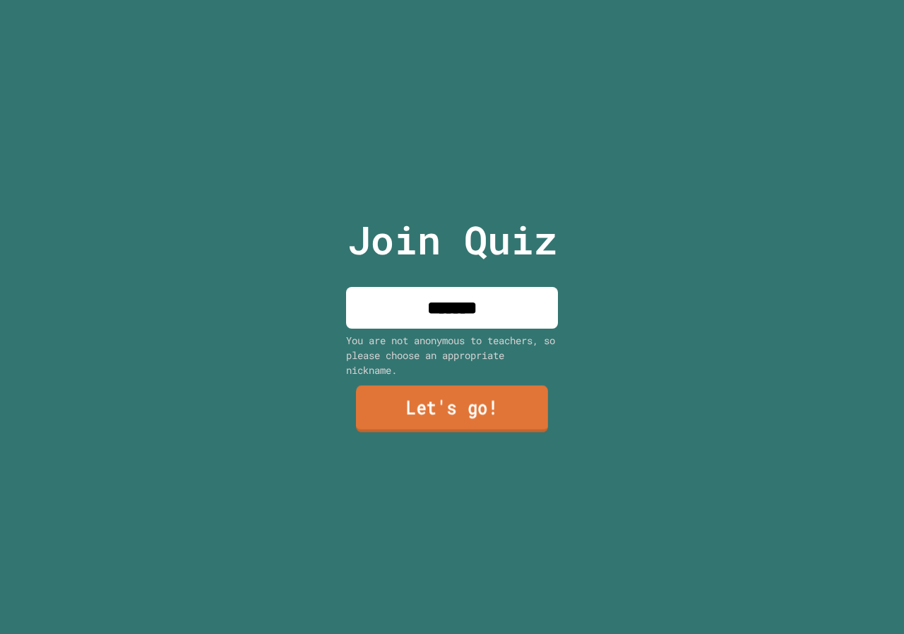
click at [504, 399] on link "Let's go!" at bounding box center [452, 409] width 192 height 47
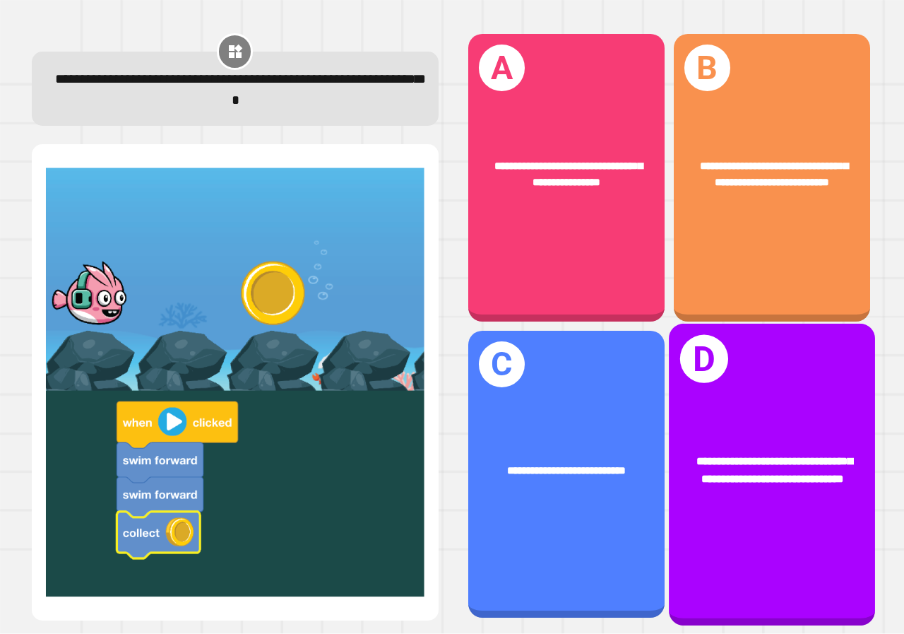
click at [762, 468] on span "**********" at bounding box center [774, 469] width 155 height 28
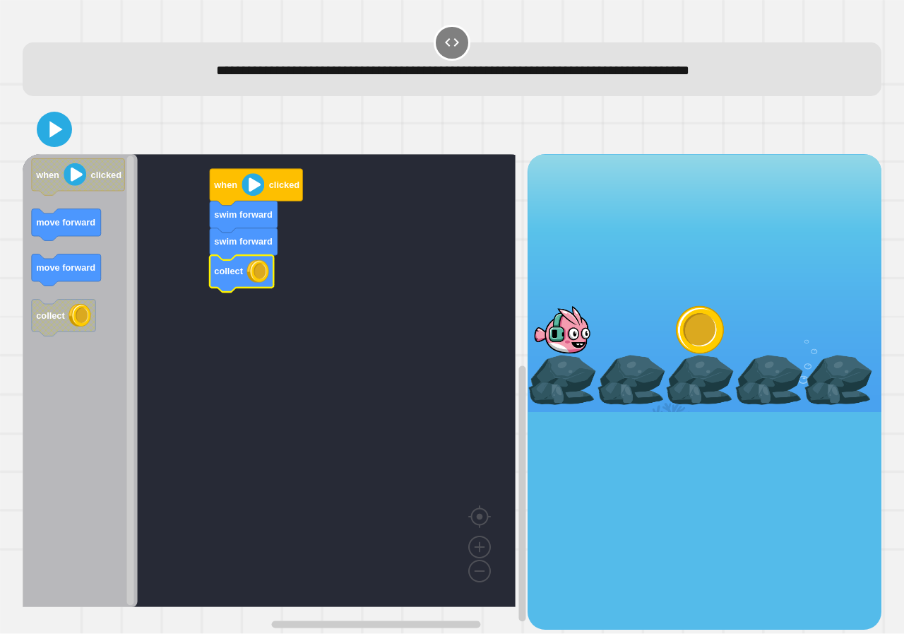
click at [39, 135] on button at bounding box center [54, 129] width 35 height 35
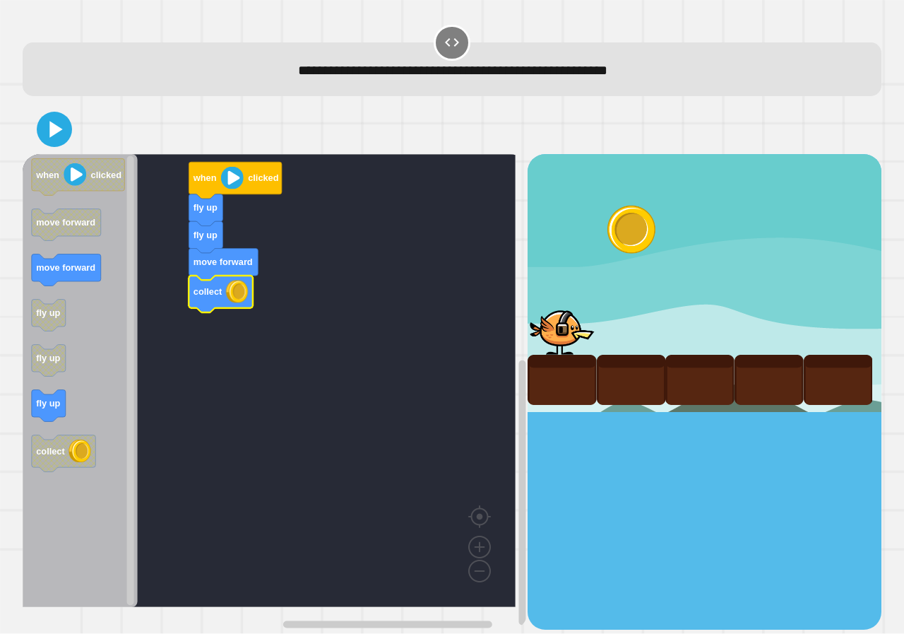
click at [63, 143] on icon at bounding box center [54, 129] width 28 height 28
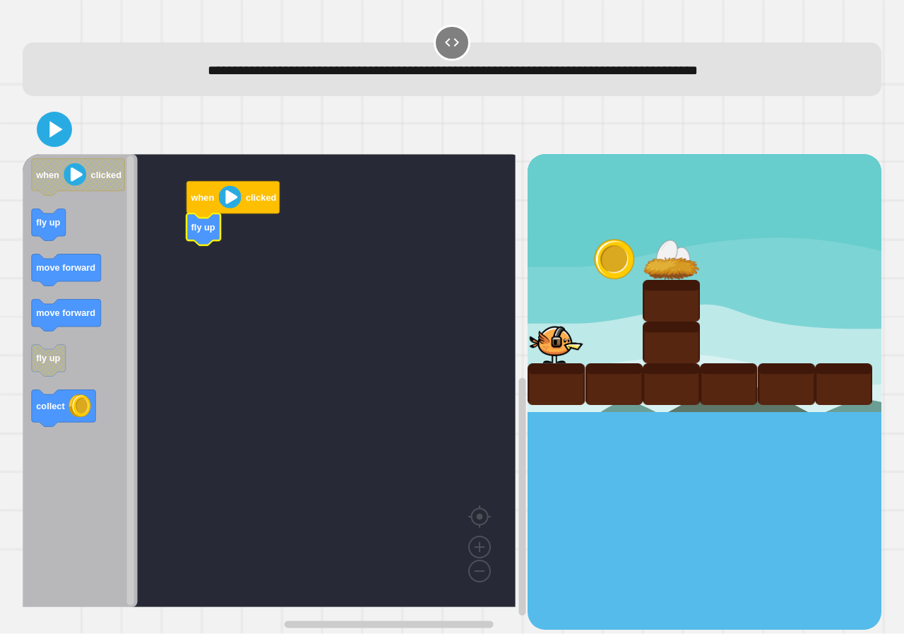
click at [64, 239] on icon "when clicked fly up move forward move forward fly up collect" at bounding box center [80, 380] width 115 height 453
click at [88, 281] on icon "when clicked fly up move forward move forward fly up collect" at bounding box center [80, 380] width 115 height 453
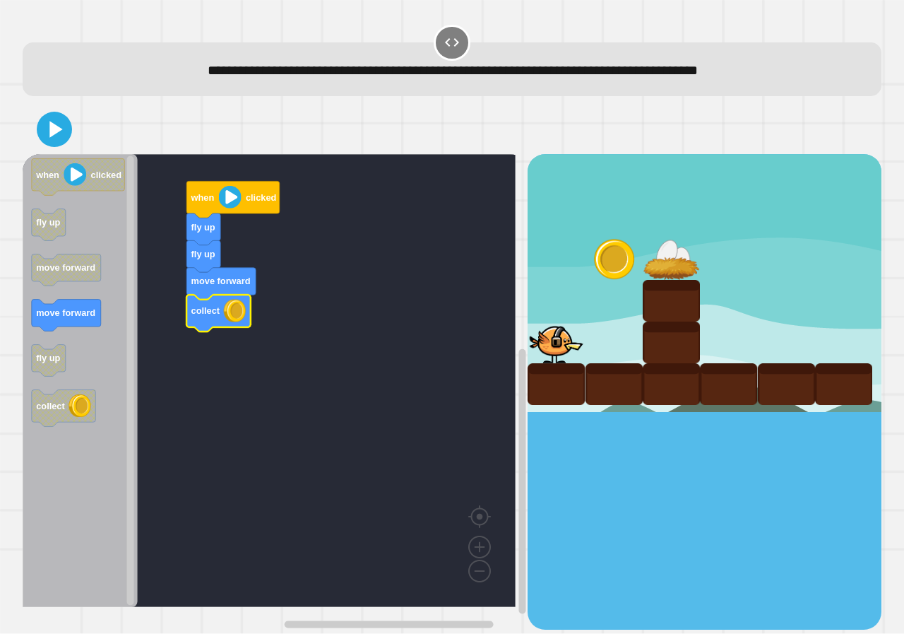
click at [45, 329] on icon "when clicked fly up move forward move forward fly up collect" at bounding box center [80, 380] width 115 height 453
click at [43, 146] on div at bounding box center [452, 129] width 859 height 49
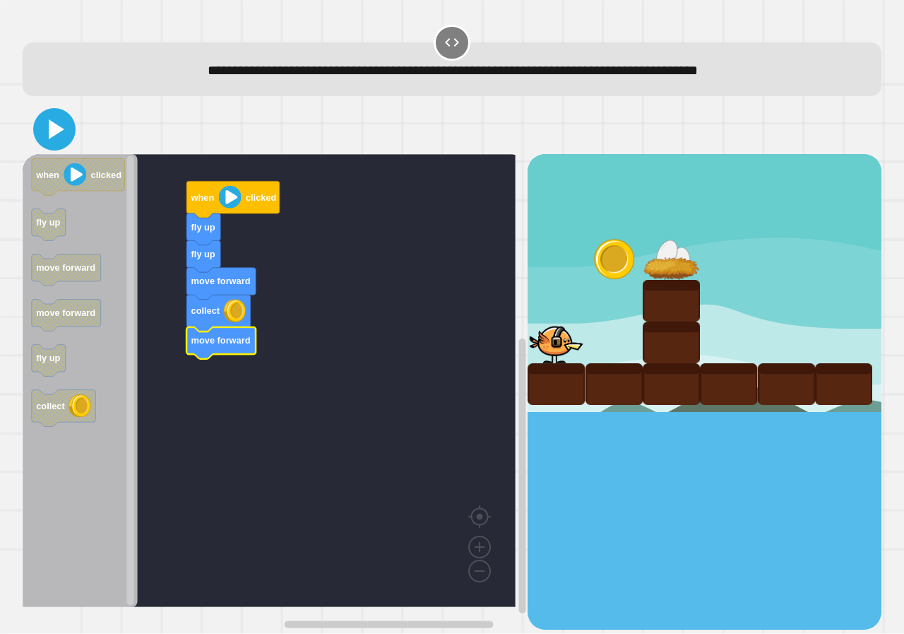
click at [45, 141] on icon at bounding box center [54, 129] width 34 height 34
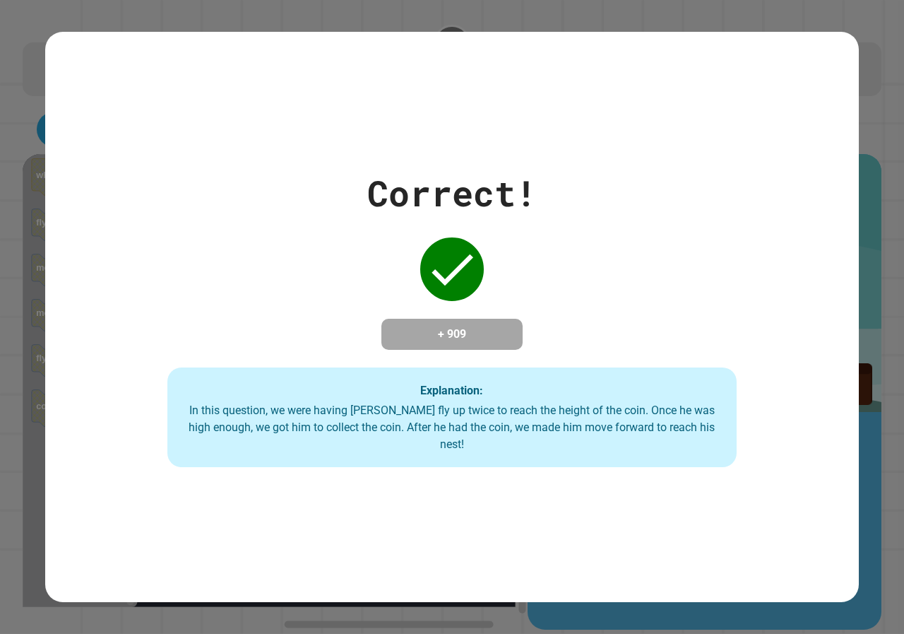
click at [409, 230] on div "Correct! + 909 Explanation: In this question, we were having Ollie fly up twice…" at bounding box center [452, 317] width 814 height 301
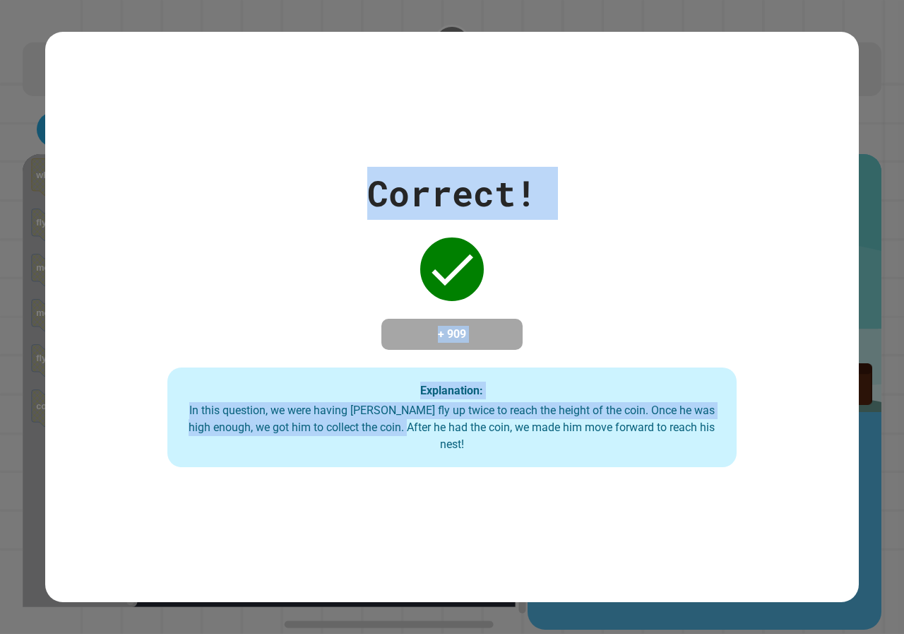
drag, startPoint x: 170, startPoint y: 75, endPoint x: 473, endPoint y: 437, distance: 472.4
click at [452, 432] on div "Correct! + 909 Explanation: In this question, we were having Ollie fly up twice…" at bounding box center [452, 317] width 814 height 570
click at [879, 235] on div "Correct! + 909 Explanation: In this question, we were having Ollie fly up twice…" at bounding box center [452, 317] width 904 height 634
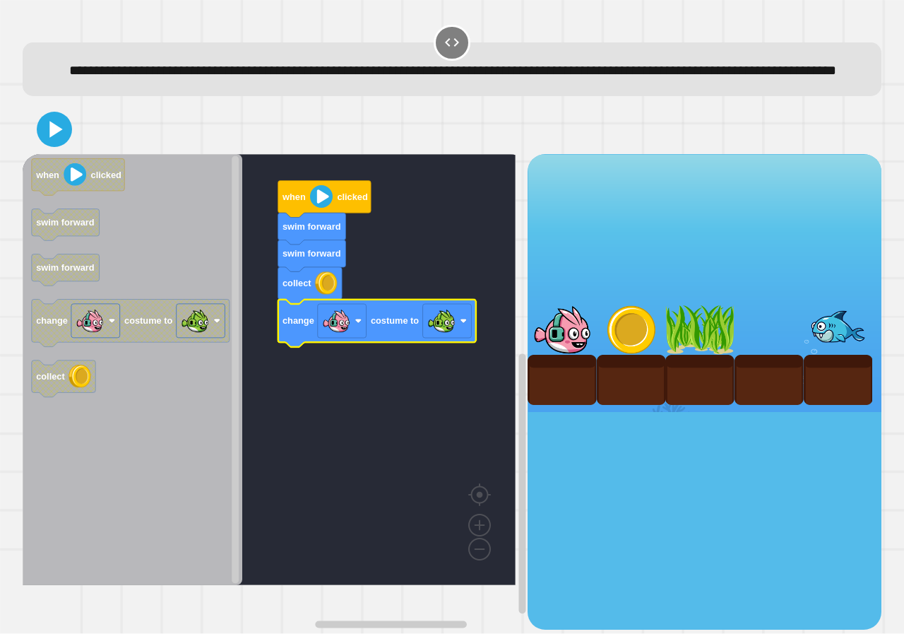
click at [45, 143] on icon at bounding box center [54, 129] width 28 height 28
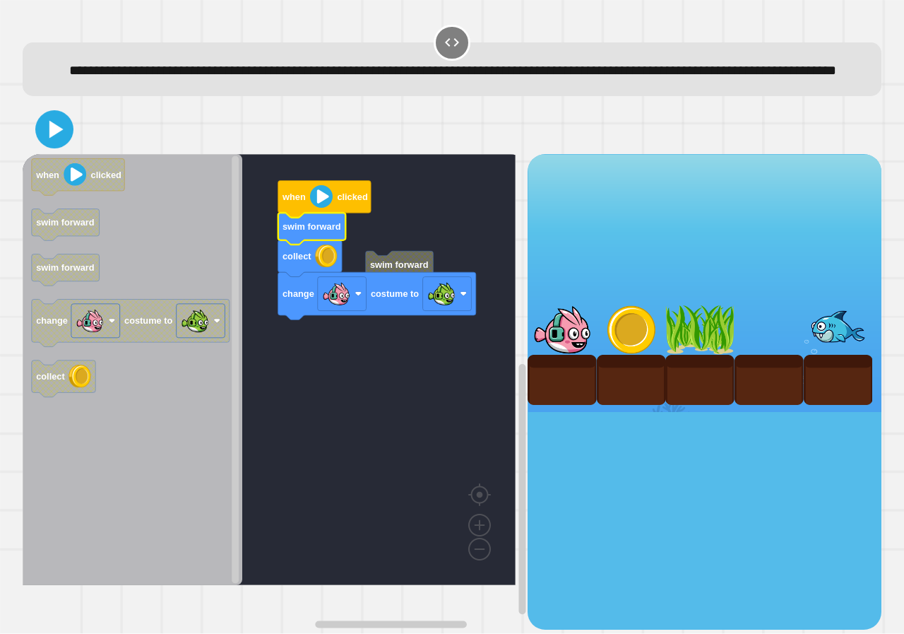
click at [41, 145] on icon at bounding box center [54, 129] width 30 height 30
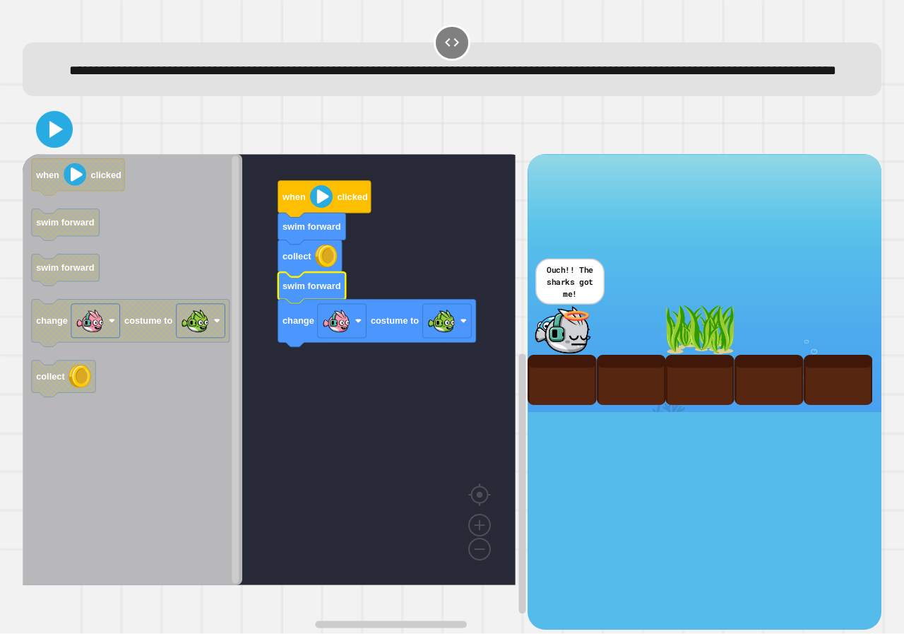
click at [52, 138] on icon at bounding box center [55, 129] width 13 height 17
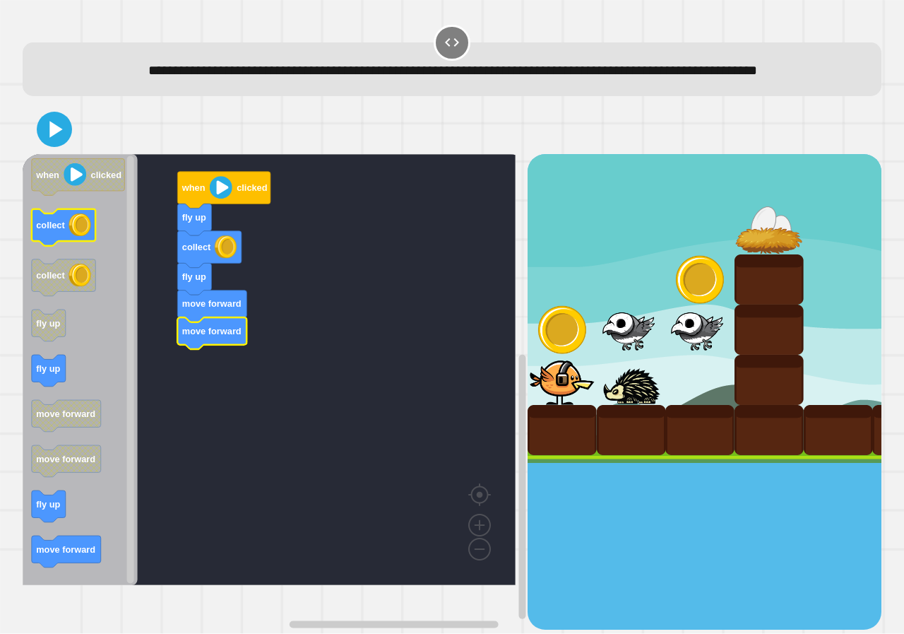
click at [65, 240] on icon "when clicked collect collect fly up fly up move forward move forward fly up mov…" at bounding box center [80, 369] width 115 height 431
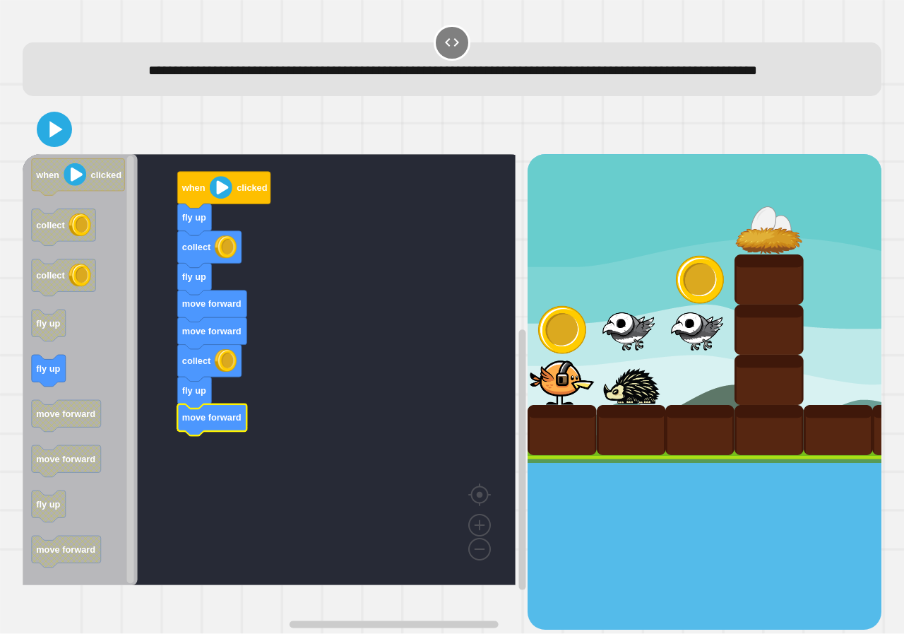
click at [64, 143] on icon at bounding box center [54, 129] width 28 height 28
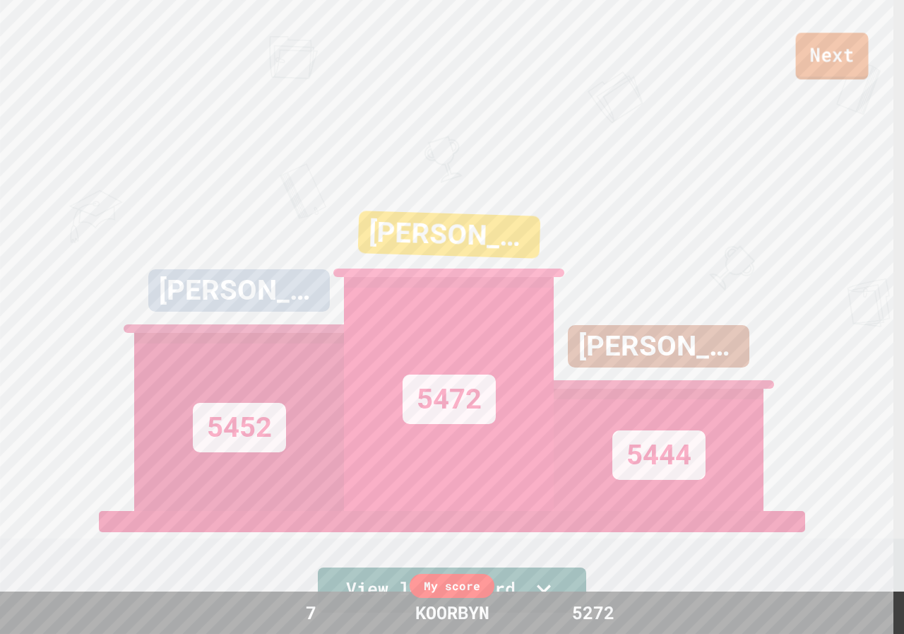
click at [820, 53] on link "Next" at bounding box center [832, 56] width 73 height 47
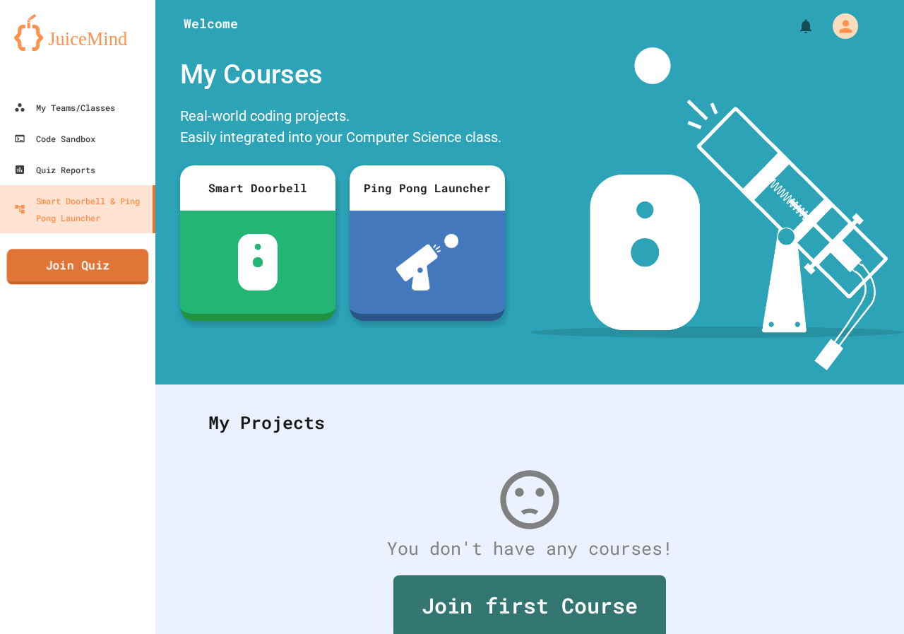
click at [71, 254] on link "Join Quiz" at bounding box center [78, 266] width 142 height 35
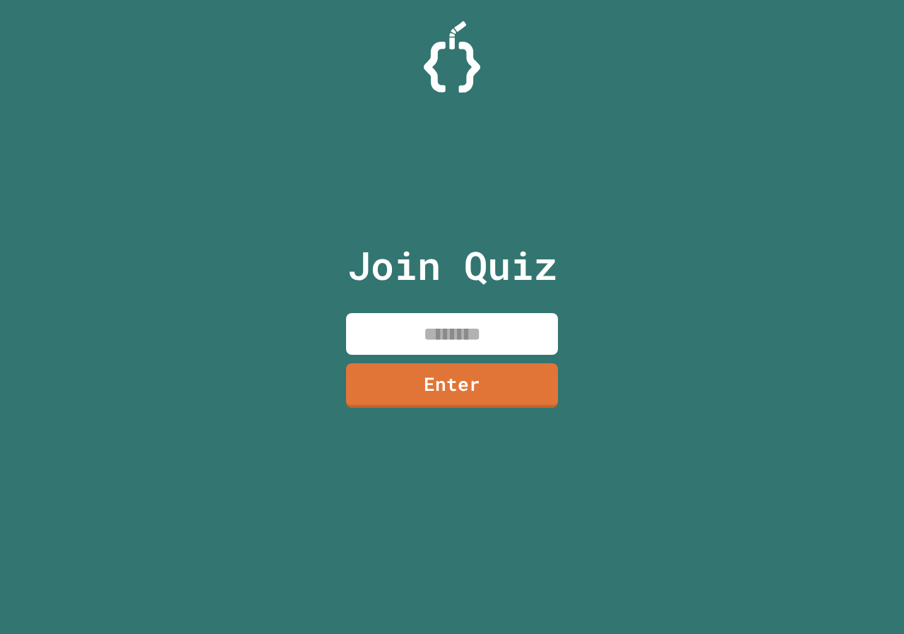
click at [449, 317] on input at bounding box center [452, 334] width 212 height 42
type input "********"
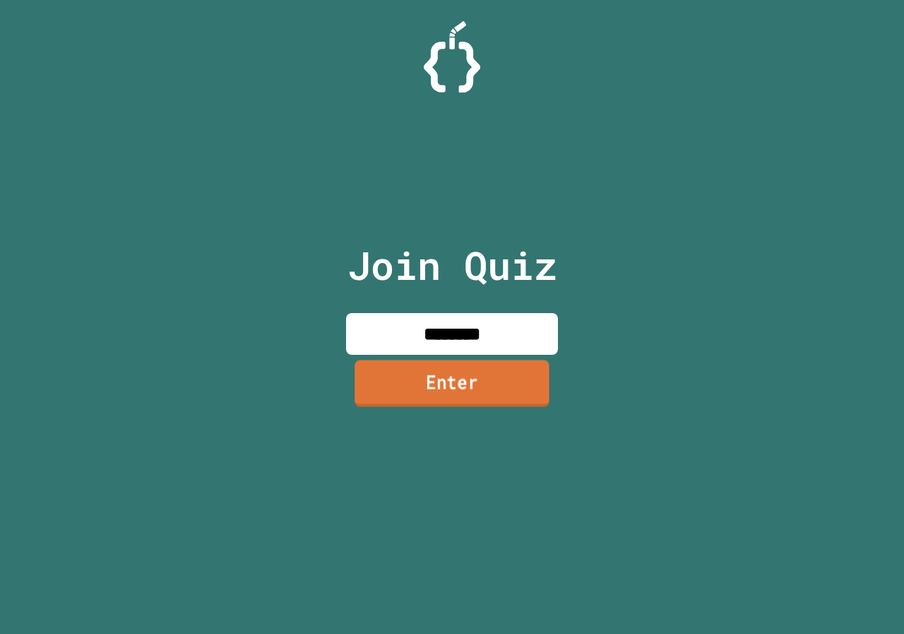
drag, startPoint x: 470, startPoint y: 367, endPoint x: 471, endPoint y: 360, distance: 7.8
click at [471, 360] on link "Enter" at bounding box center [452, 383] width 195 height 47
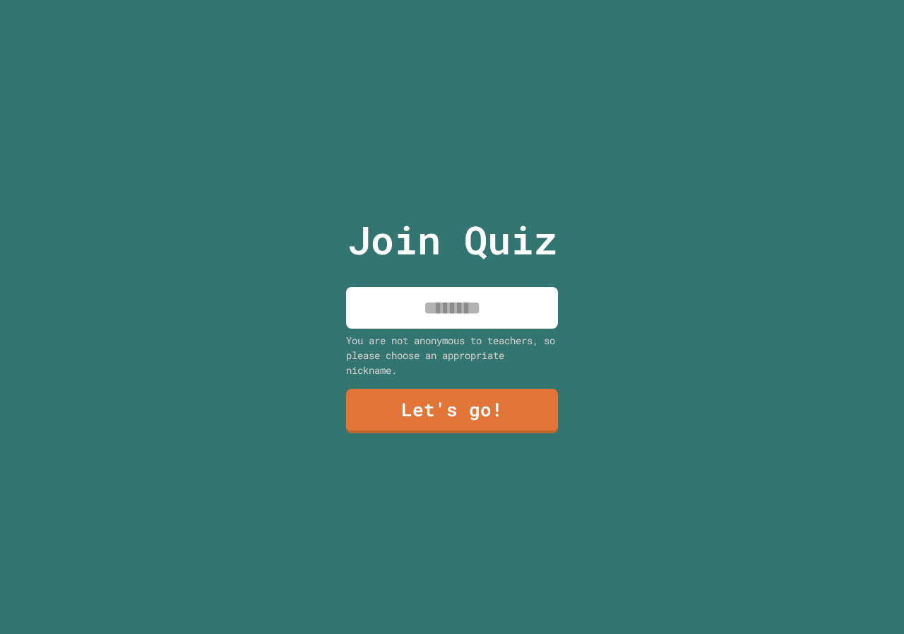
click at [470, 320] on input at bounding box center [452, 308] width 212 height 42
type input "******"
click at [445, 406] on link "Let's go!" at bounding box center [453, 409] width 210 height 47
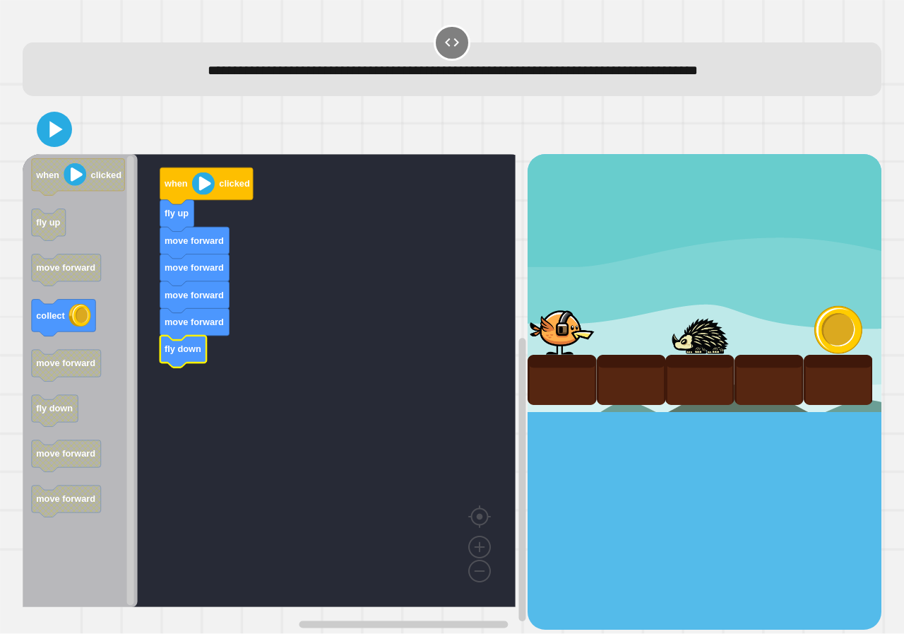
click at [62, 339] on icon "Blockly Workspace" at bounding box center [80, 380] width 115 height 453
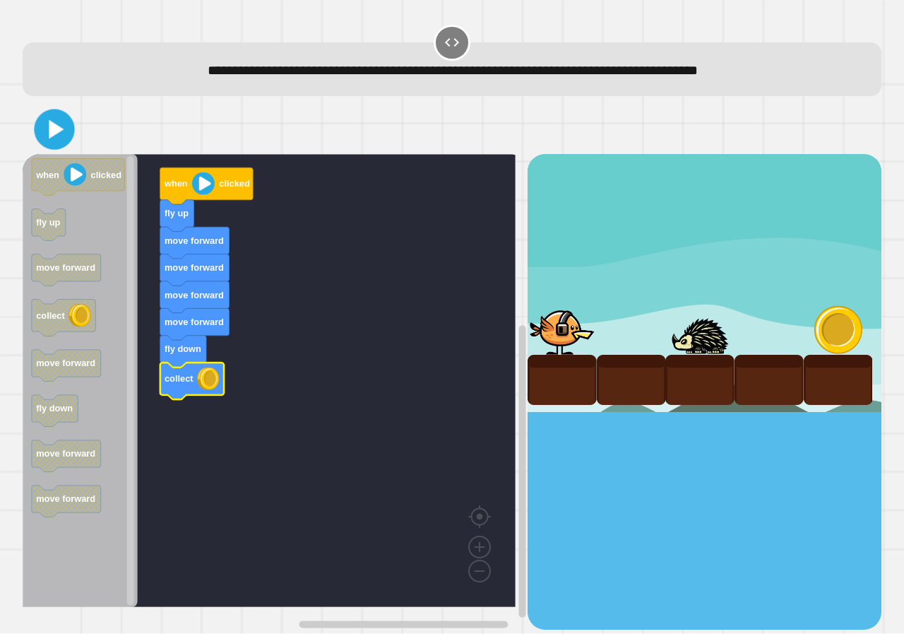
drag, startPoint x: 47, startPoint y: 126, endPoint x: 69, endPoint y: 131, distance: 22.3
click at [50, 126] on icon at bounding box center [54, 130] width 33 height 33
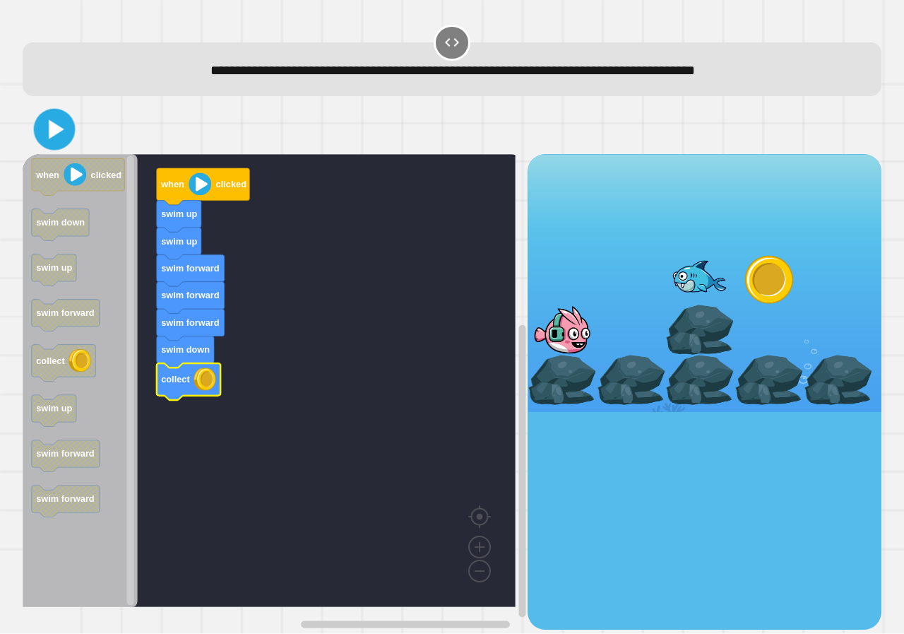
click at [64, 141] on icon at bounding box center [54, 129] width 33 height 33
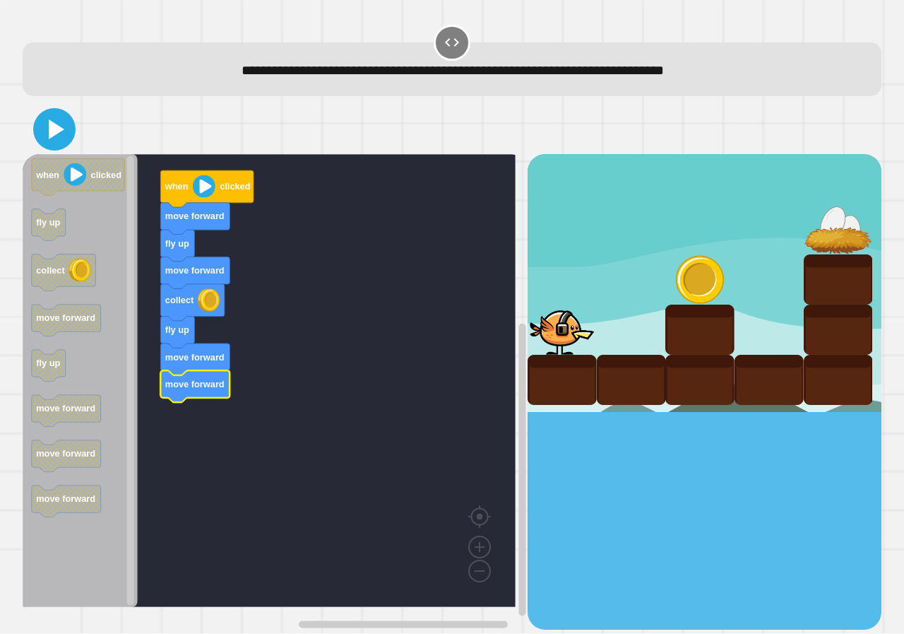
drag, startPoint x: 39, startPoint y: 131, endPoint x: 57, endPoint y: 135, distance: 18.9
click at [44, 132] on icon at bounding box center [54, 129] width 34 height 34
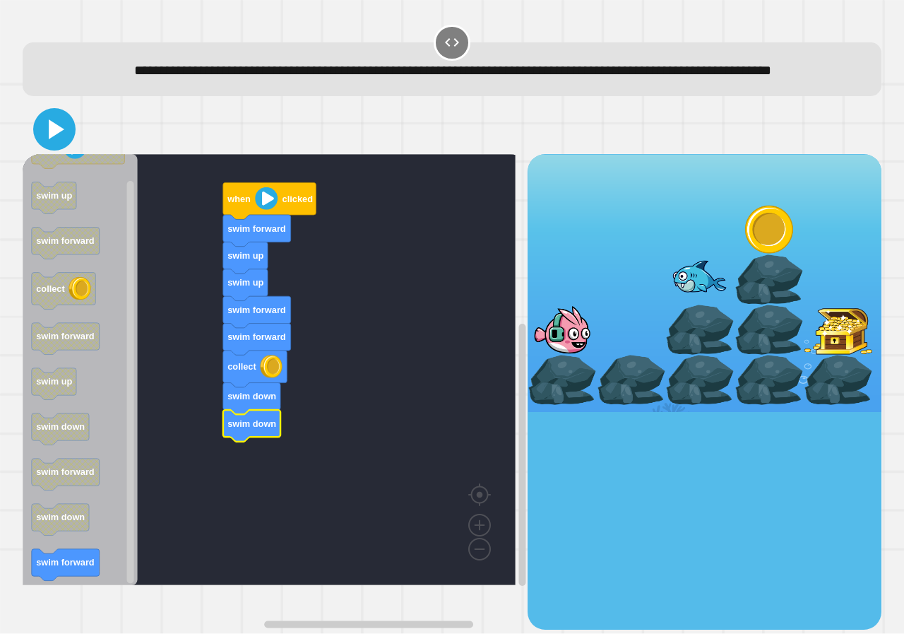
click at [61, 146] on icon at bounding box center [54, 129] width 34 height 34
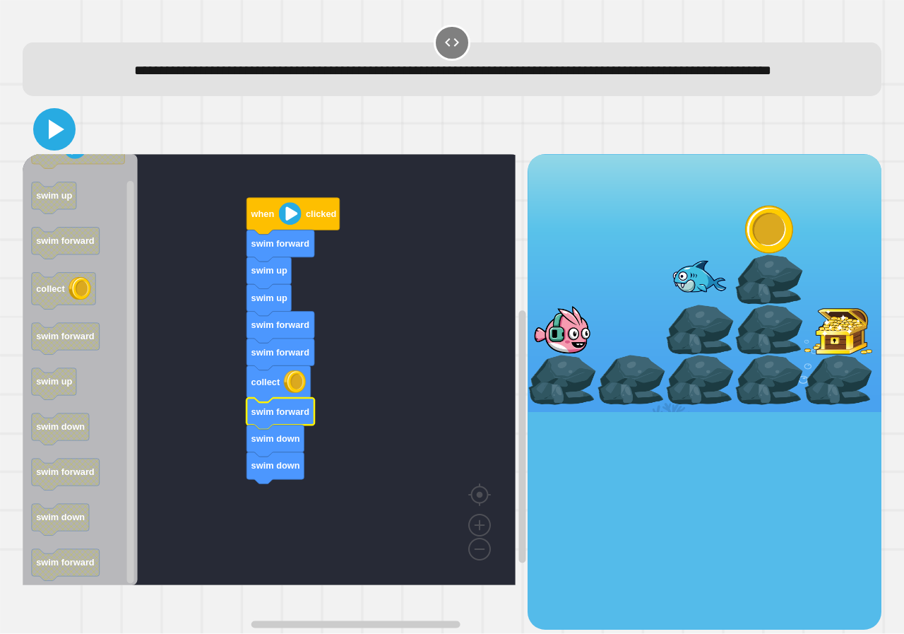
click at [56, 140] on icon at bounding box center [54, 129] width 34 height 34
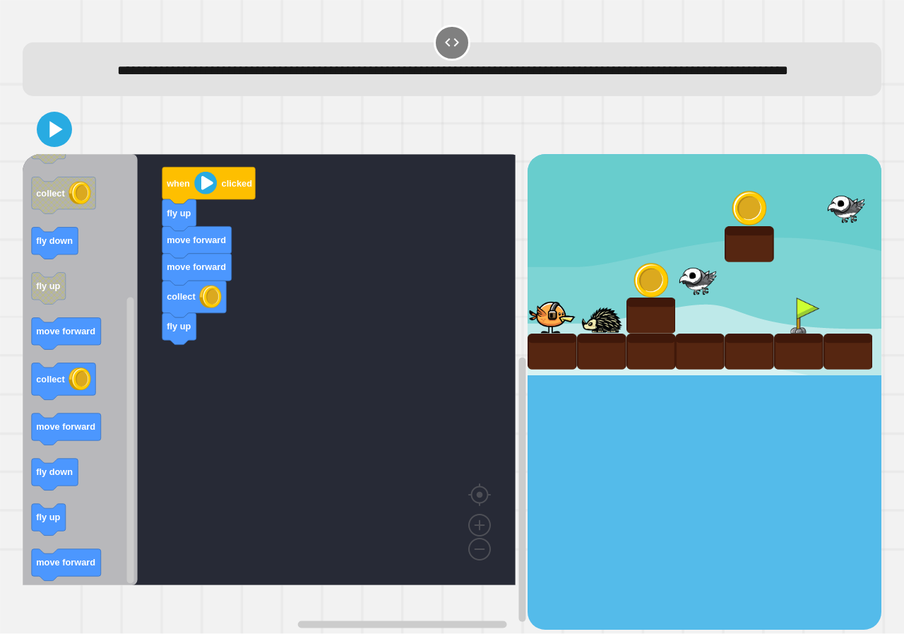
click at [146, 410] on div "when clicked fly up move forward move forward collect fly up when clicked move …" at bounding box center [275, 391] width 505 height 475
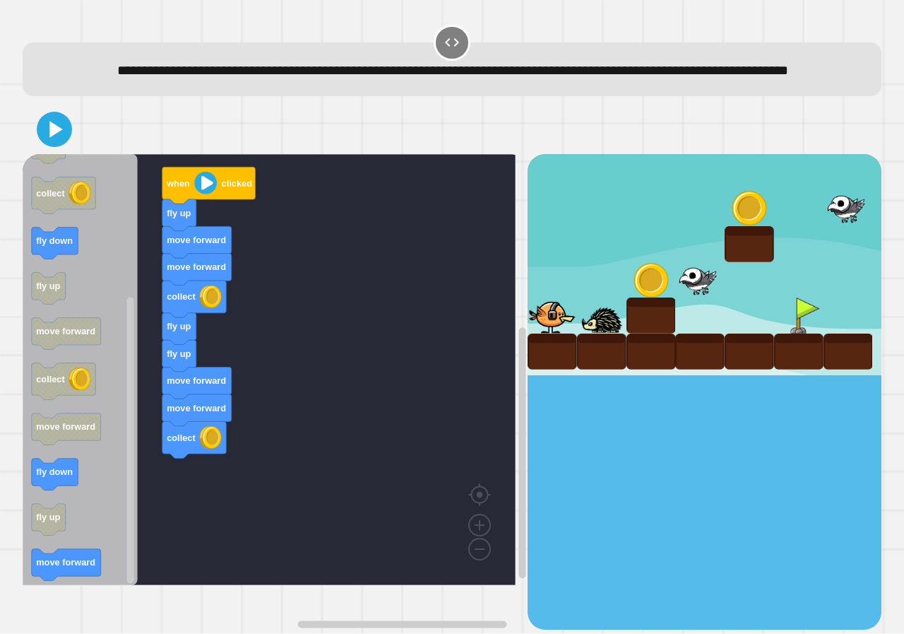
click at [171, 491] on div "when clicked fly up move forward move forward collect fly up fly up move forwar…" at bounding box center [275, 391] width 505 height 475
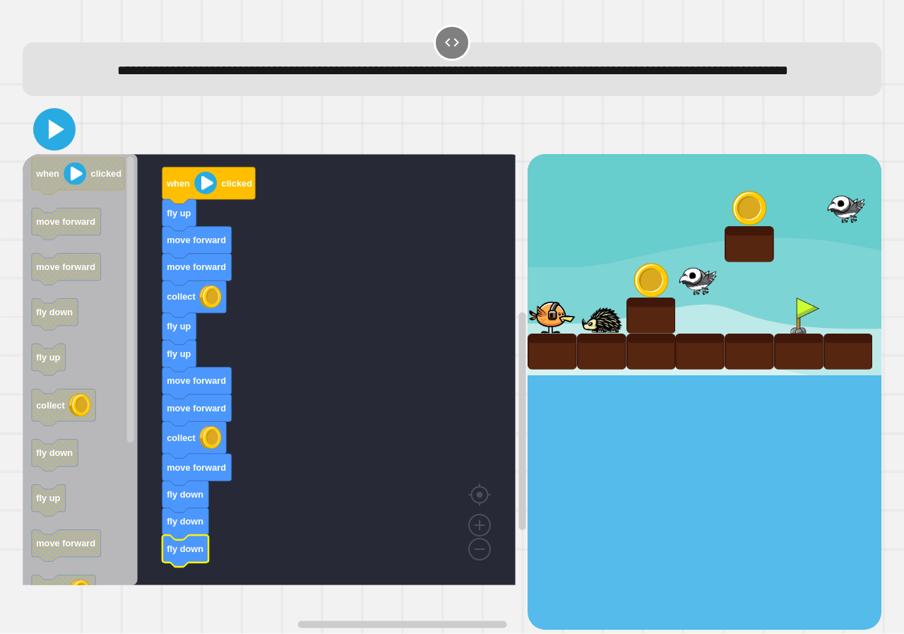
click at [54, 139] on icon at bounding box center [57, 129] width 16 height 20
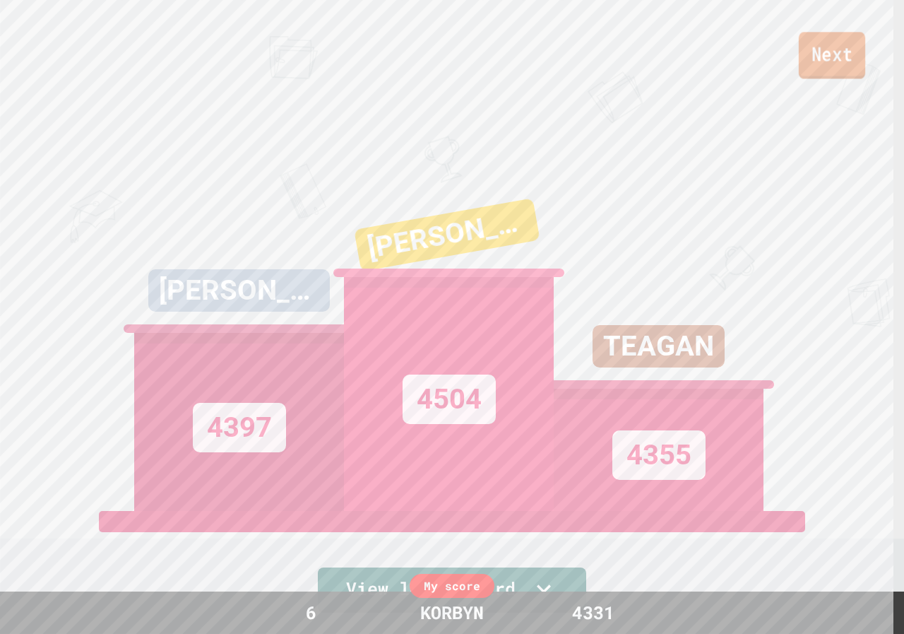
click at [803, 37] on link "Next" at bounding box center [832, 55] width 66 height 47
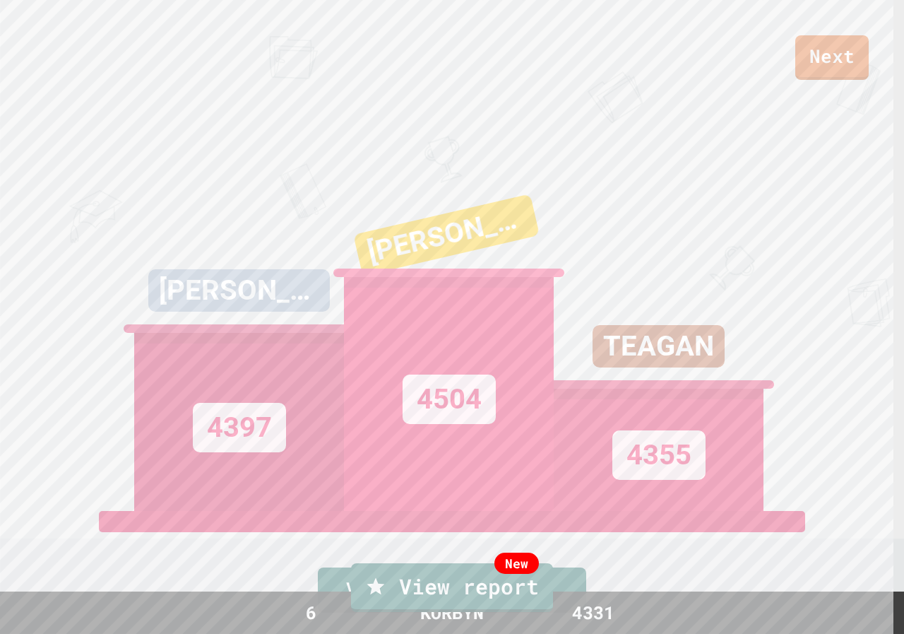
click at [394, 582] on link "New View report" at bounding box center [452, 587] width 202 height 49
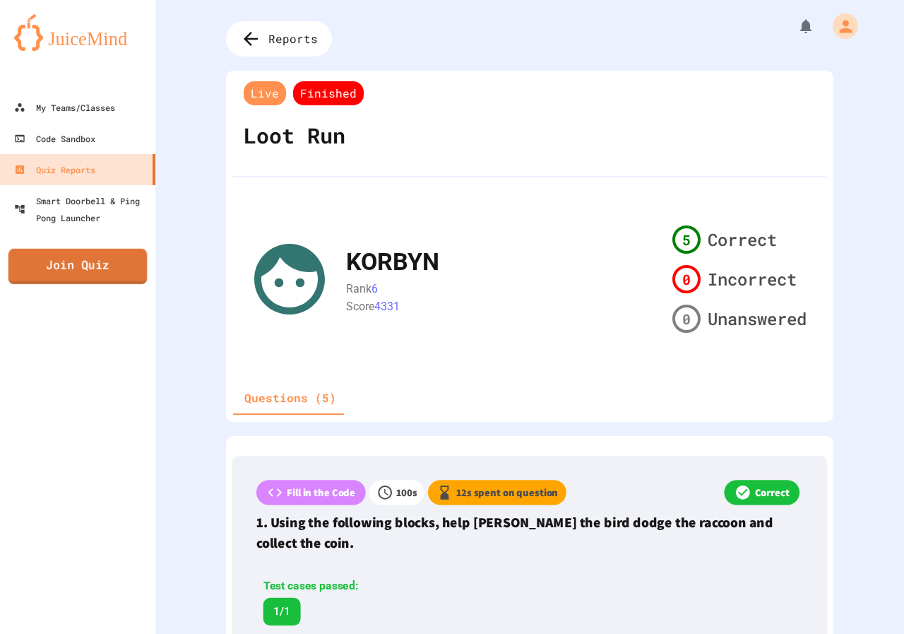
click at [119, 266] on link "Join Quiz" at bounding box center [77, 266] width 139 height 35
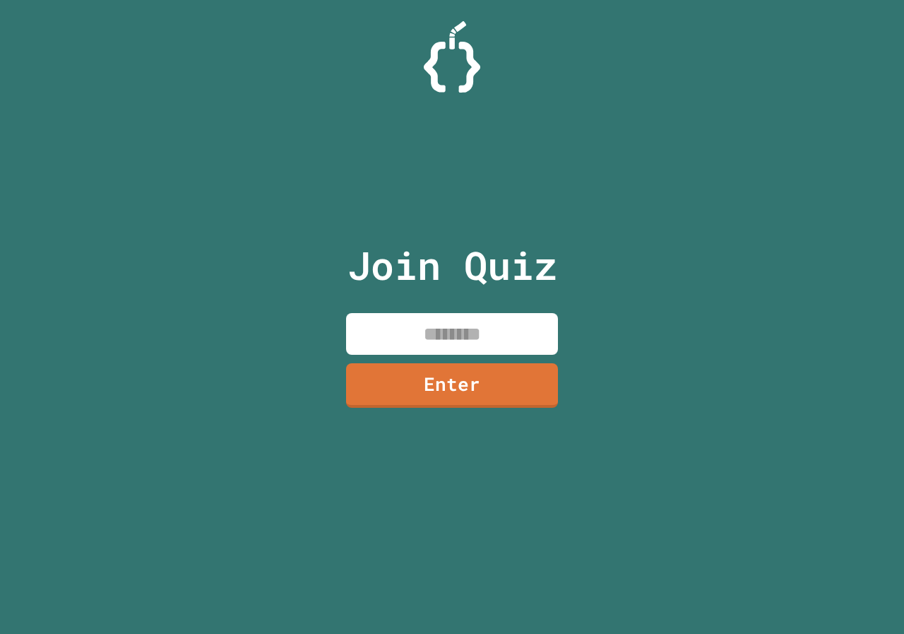
paste input "********"
type input "********"
click at [487, 362] on link "Enter" at bounding box center [453, 383] width 206 height 47
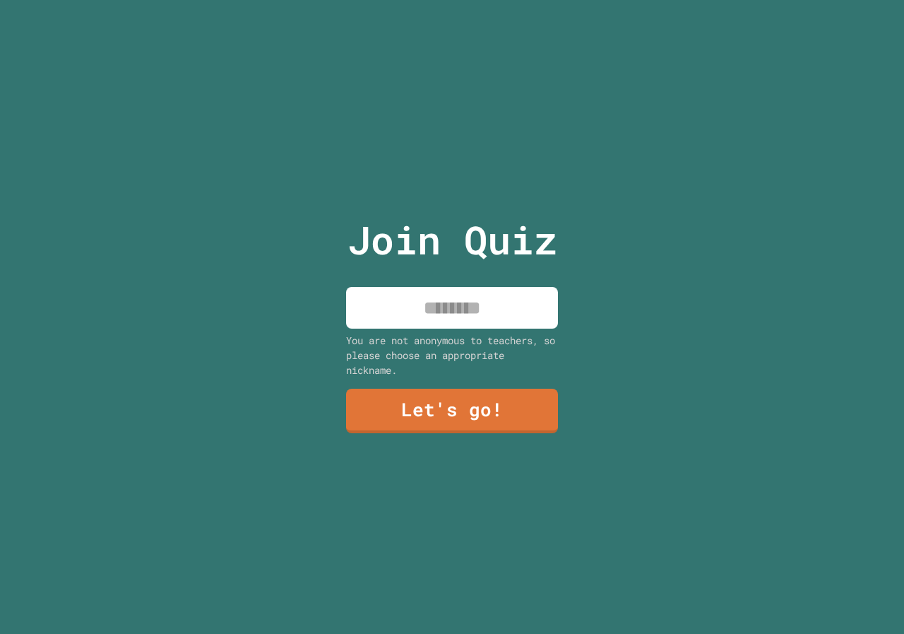
click at [470, 314] on input at bounding box center [452, 308] width 212 height 42
type input "******"
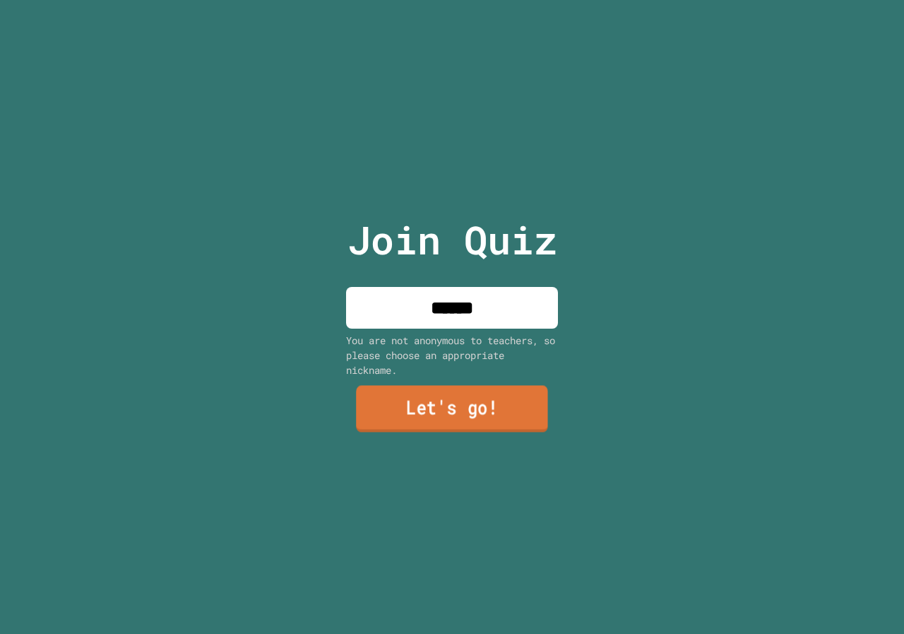
click at [485, 420] on link "Let's go!" at bounding box center [452, 409] width 192 height 47
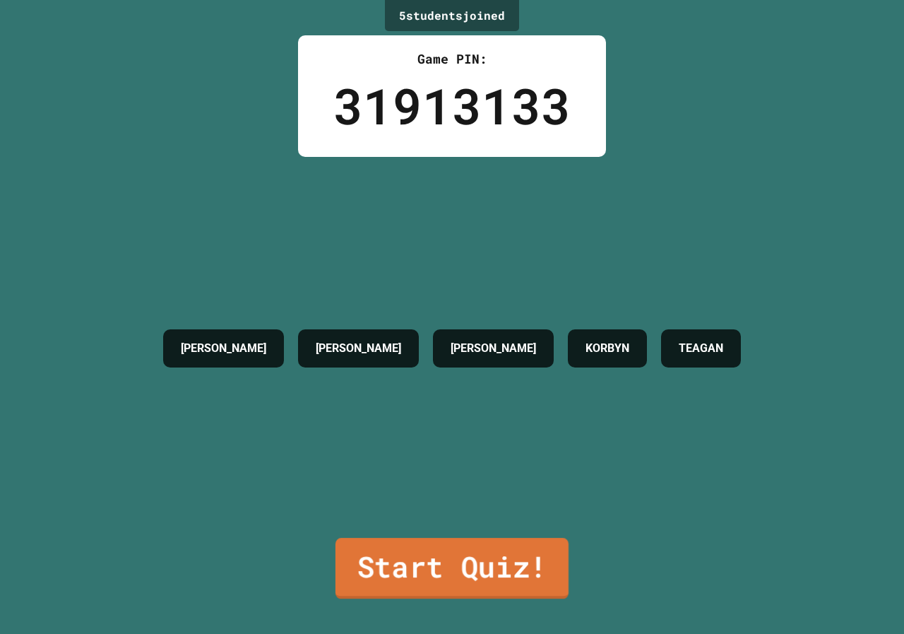
drag, startPoint x: 411, startPoint y: 601, endPoint x: 411, endPoint y: 594, distance: 7.8
click at [412, 598] on div "5 student s joined Game PIN: 31913133 AIDEN SILAS SILVA ANDREW VICKERS KORBYN T…" at bounding box center [452, 317] width 904 height 634
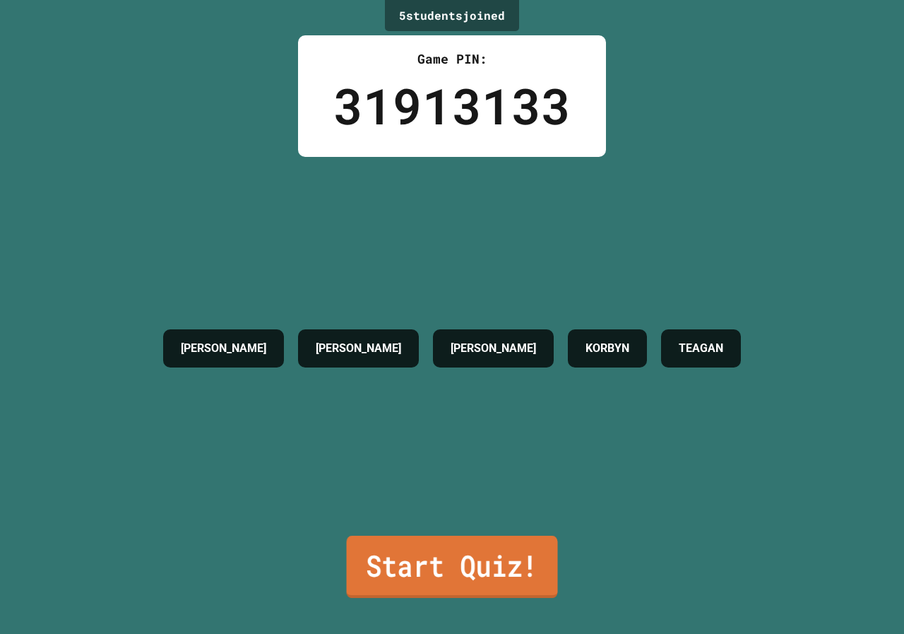
click at [417, 574] on link "Start Quiz!" at bounding box center [452, 567] width 211 height 62
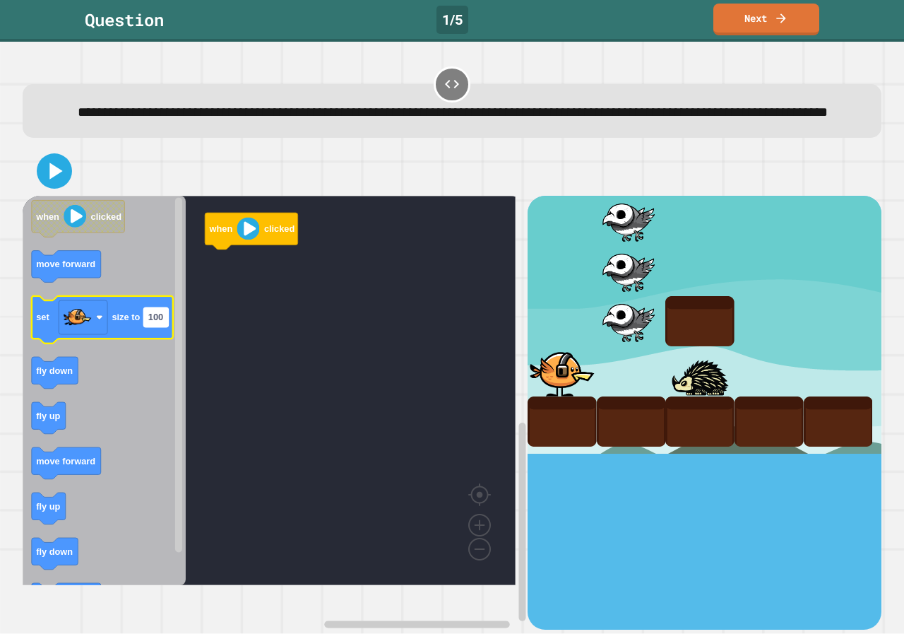
click at [153, 323] on text "100" at bounding box center [155, 317] width 15 height 11
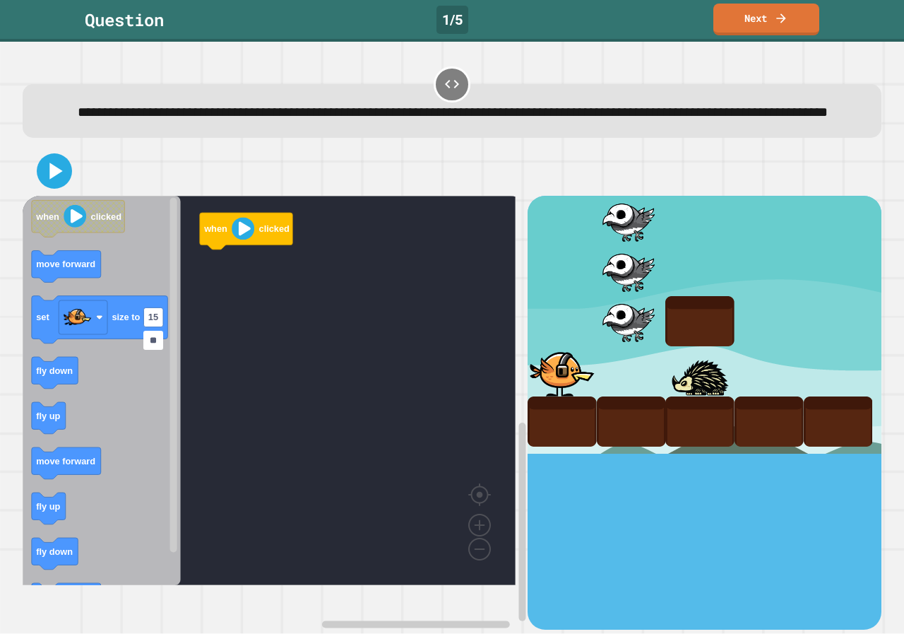
type input "***"
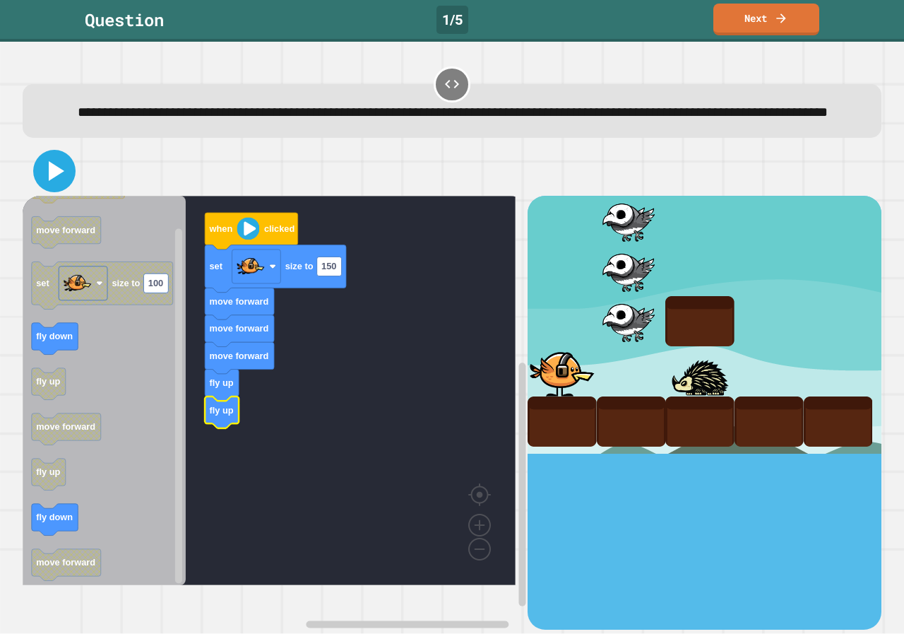
drag, startPoint x: 56, startPoint y: 193, endPoint x: 69, endPoint y: 195, distance: 13.6
click at [56, 181] on icon at bounding box center [57, 171] width 16 height 20
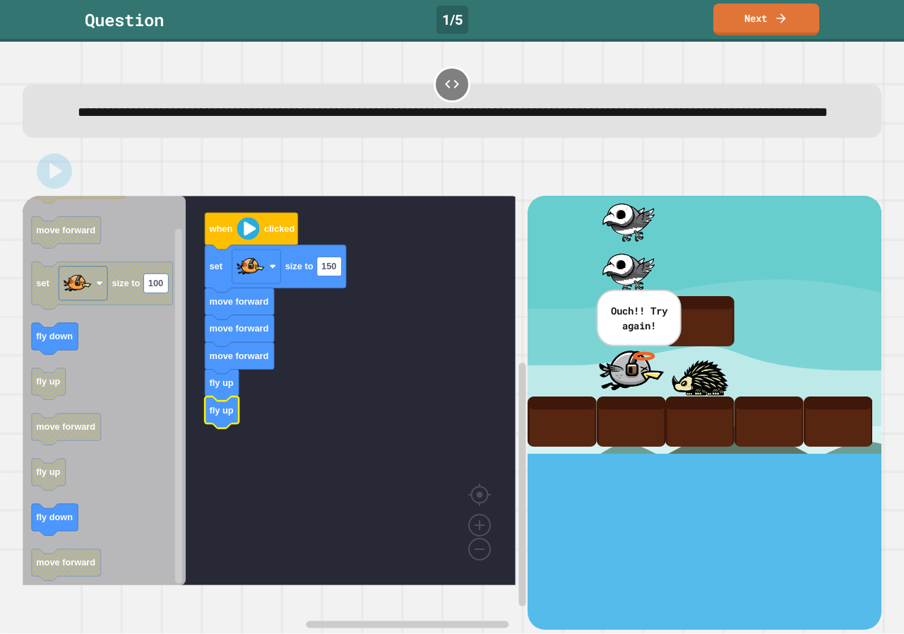
click at [271, 343] on icon "Blockly Workspace" at bounding box center [239, 331] width 69 height 32
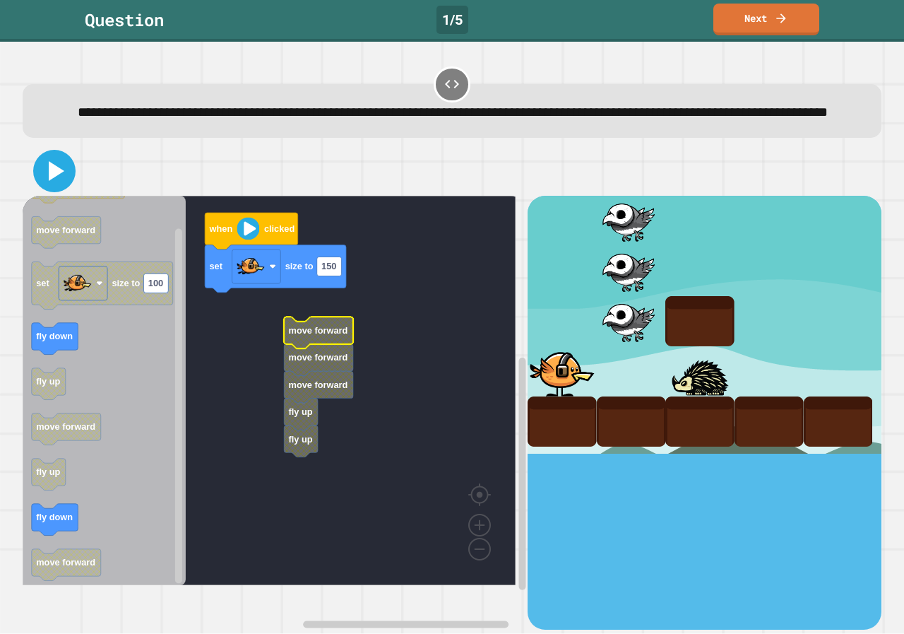
click at [69, 188] on icon at bounding box center [54, 171] width 34 height 34
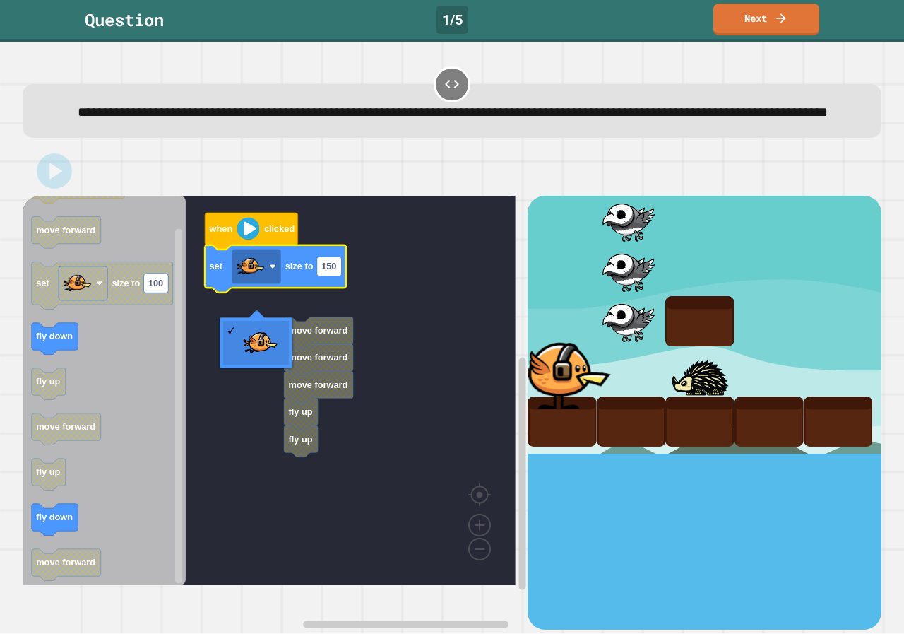
drag, startPoint x: 80, startPoint y: 218, endPoint x: 76, endPoint y: 207, distance: 11.4
click at [79, 196] on div at bounding box center [452, 170] width 859 height 49
click at [81, 196] on div at bounding box center [452, 170] width 859 height 49
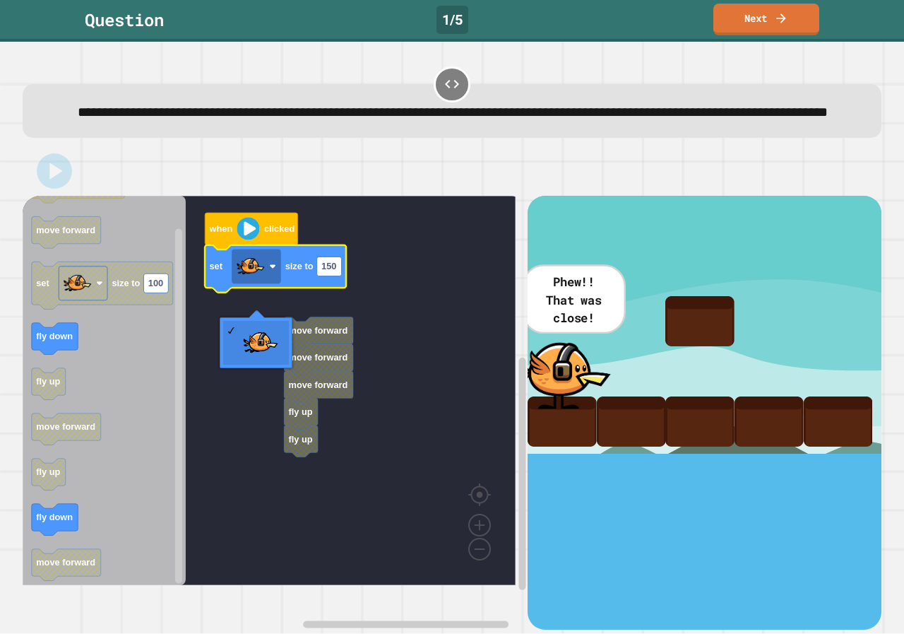
drag, startPoint x: 110, startPoint y: 211, endPoint x: 617, endPoint y: 160, distance: 509.2
click at [617, 143] on div "**********" at bounding box center [452, 101] width 868 height 83
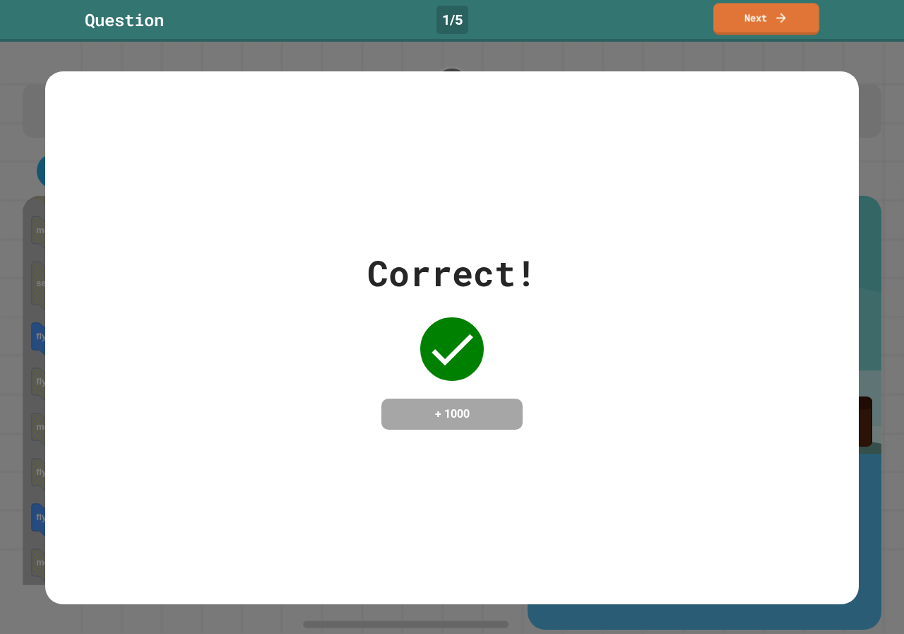
click at [767, 10] on link "Next" at bounding box center [767, 19] width 106 height 32
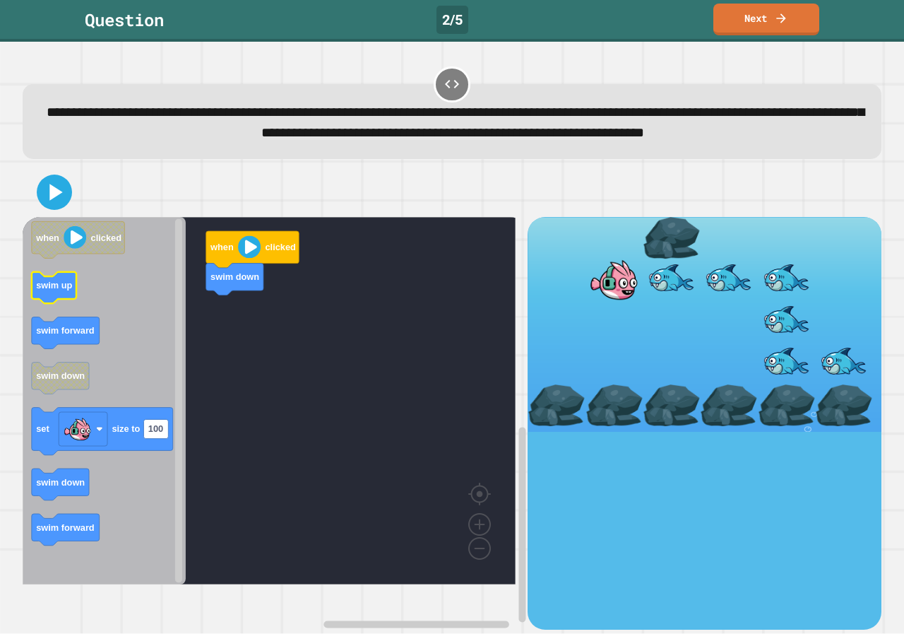
click at [60, 304] on icon "Blockly Workspace" at bounding box center [54, 288] width 45 height 32
click at [151, 426] on icon "Blockly Workspace" at bounding box center [104, 400] width 163 height 367
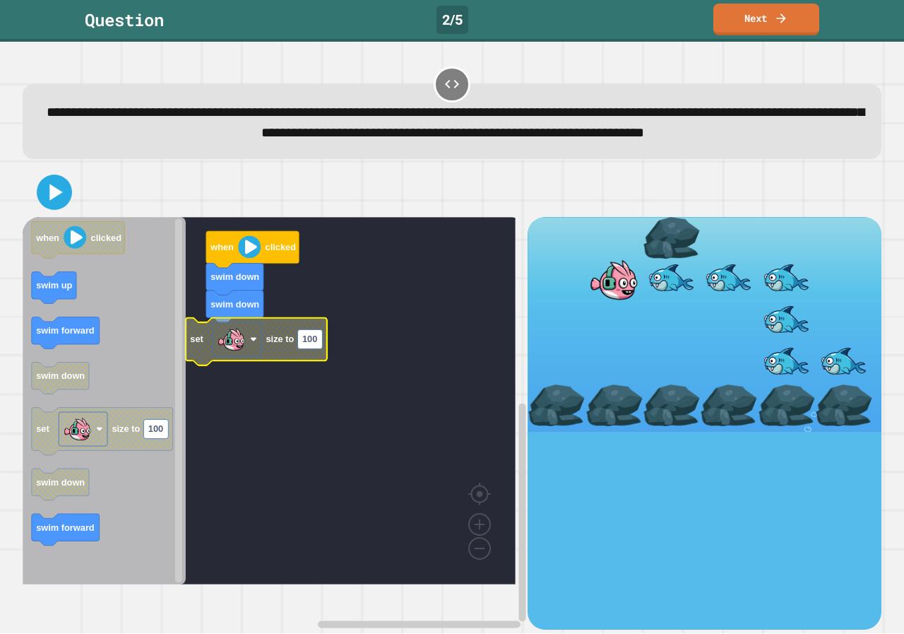
click at [216, 356] on rect "Blockly Workspace" at bounding box center [237, 339] width 49 height 34
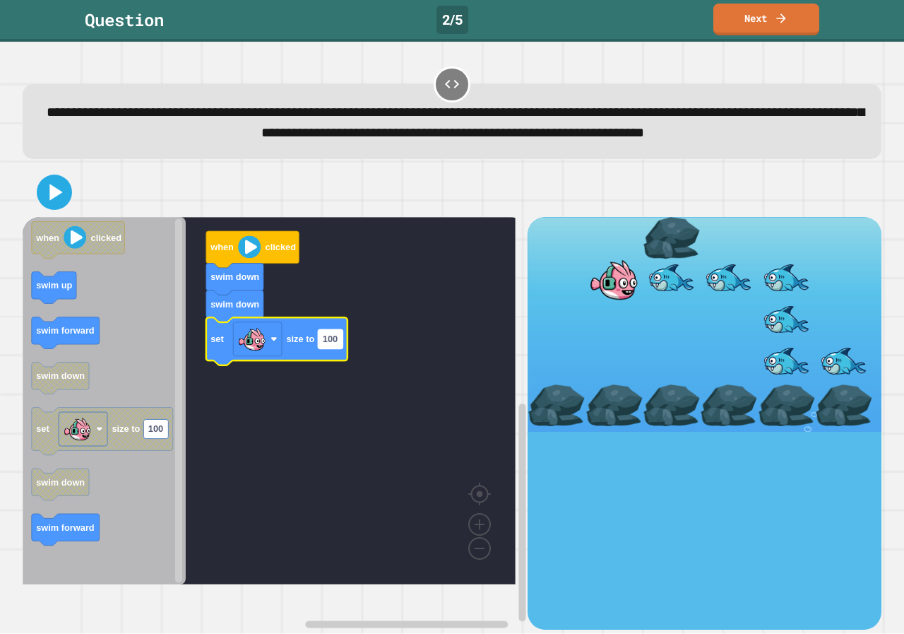
click at [338, 349] on rect "Blockly Workspace" at bounding box center [330, 339] width 25 height 19
type input "***"
click at [62, 209] on icon at bounding box center [54, 192] width 34 height 34
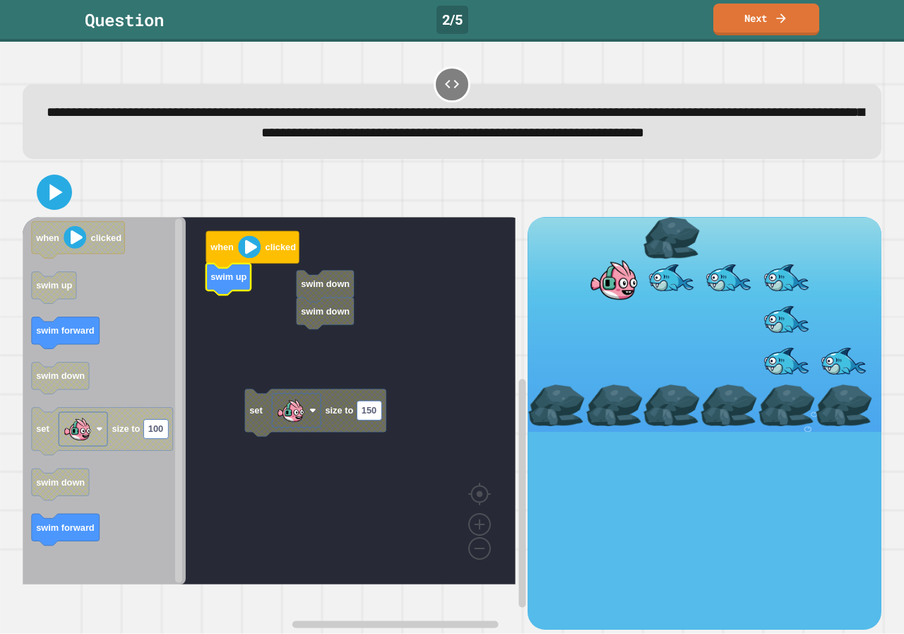
click at [315, 463] on rect "Blockly Workspace" at bounding box center [269, 400] width 493 height 367
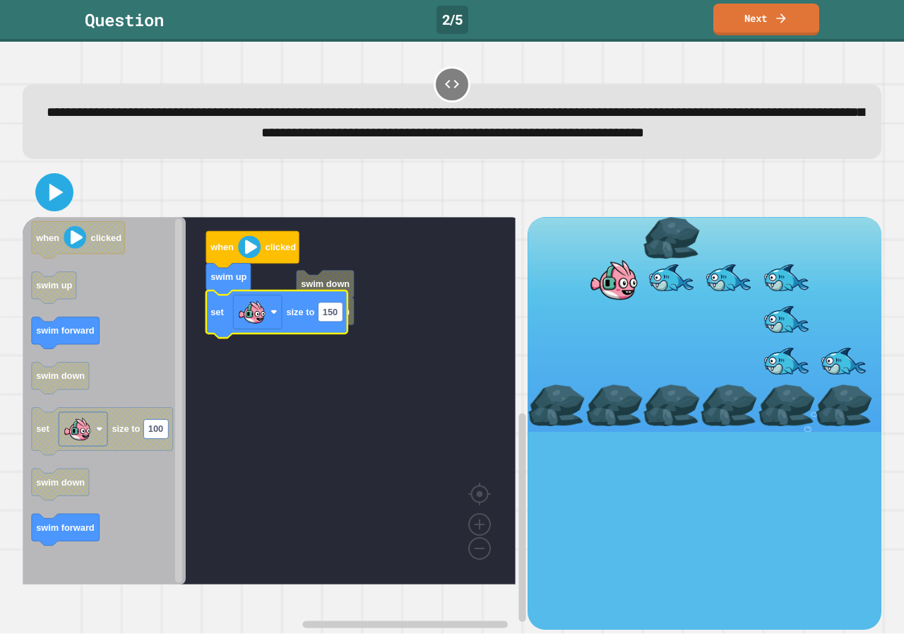
click at [54, 204] on div at bounding box center [452, 191] width 859 height 49
click at [54, 204] on icon at bounding box center [54, 192] width 34 height 34
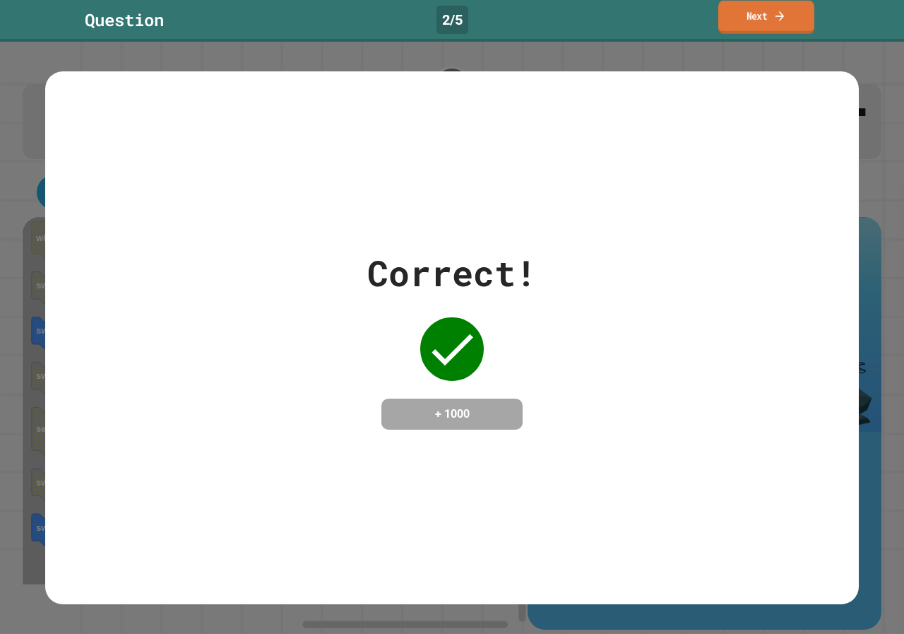
click at [747, 20] on link "Next" at bounding box center [767, 17] width 96 height 33
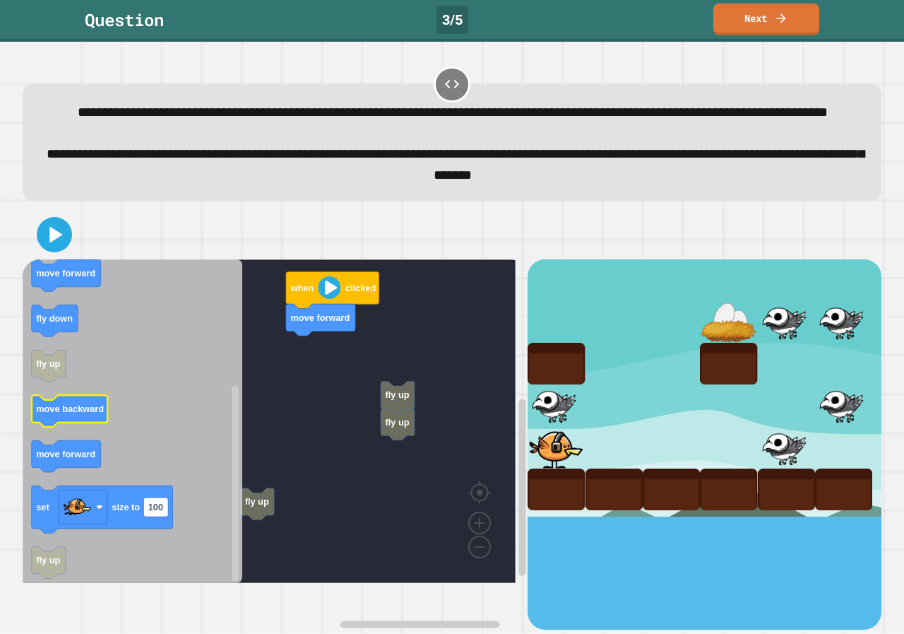
click at [76, 427] on icon "Blockly Workspace" at bounding box center [70, 411] width 76 height 32
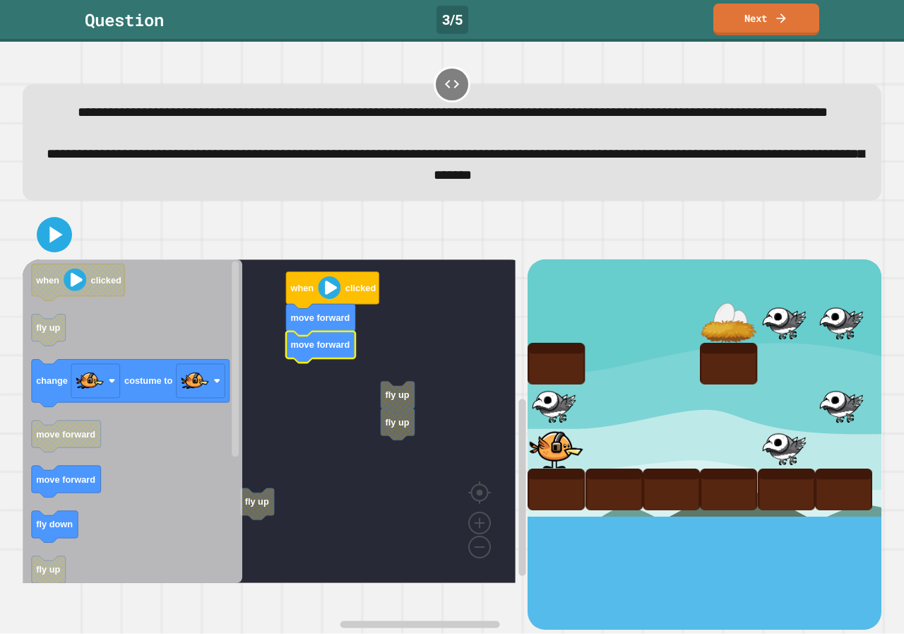
click at [73, 518] on icon "when clicked fly up change costume to move forward move forward fly down fly up…" at bounding box center [133, 421] width 220 height 324
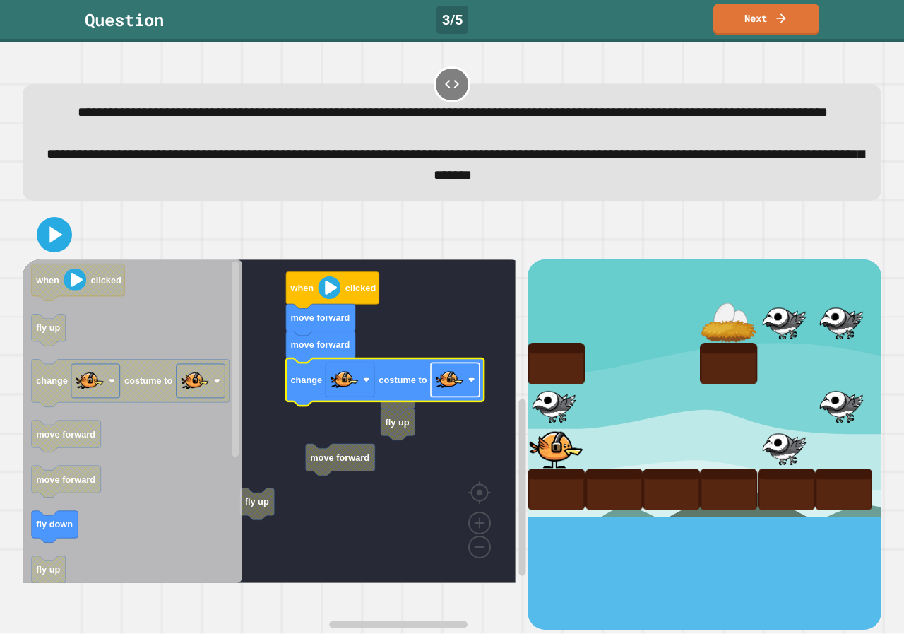
click at [442, 394] on image "Blockly Workspace" at bounding box center [449, 379] width 28 height 28
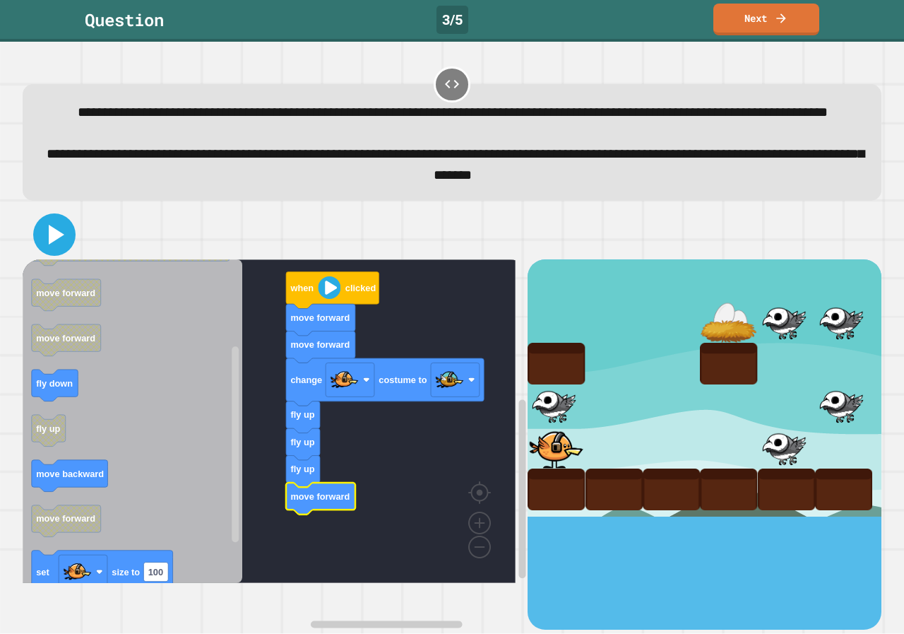
click at [57, 244] on icon at bounding box center [57, 235] width 16 height 20
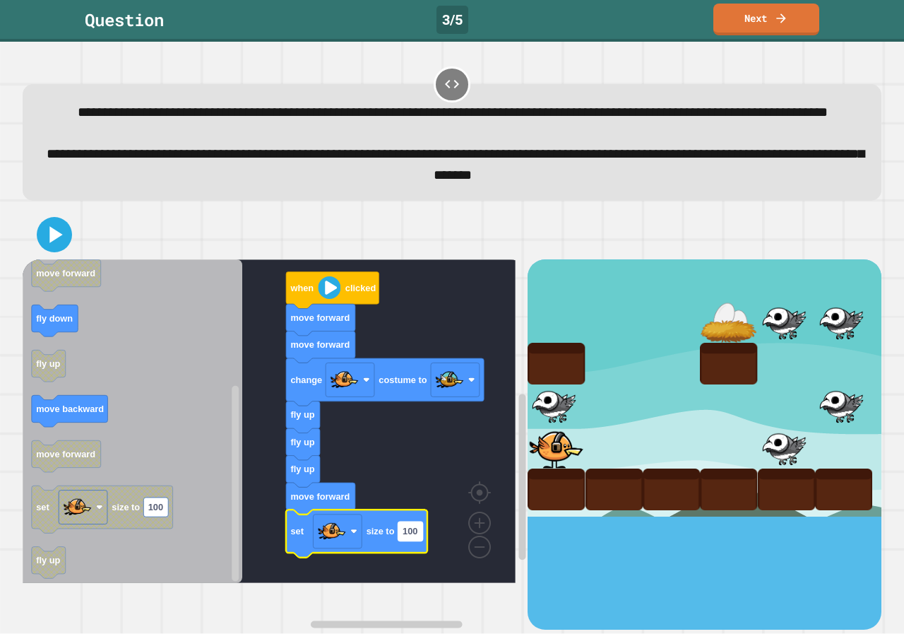
click at [403, 536] on text "100" at bounding box center [410, 531] width 15 height 11
type input "*"
type input "**********"
click at [52, 244] on icon at bounding box center [57, 235] width 16 height 20
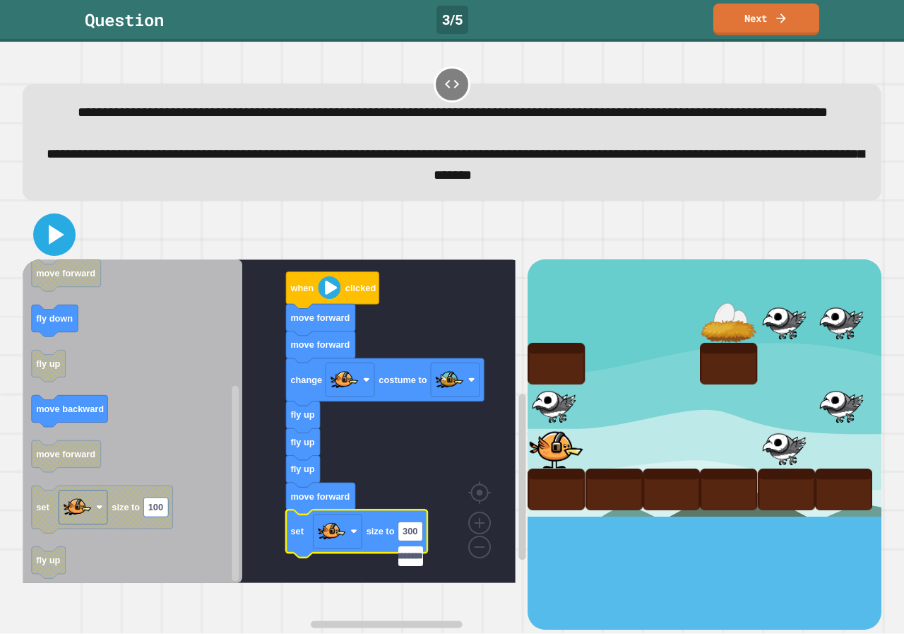
scroll to position [0, 0]
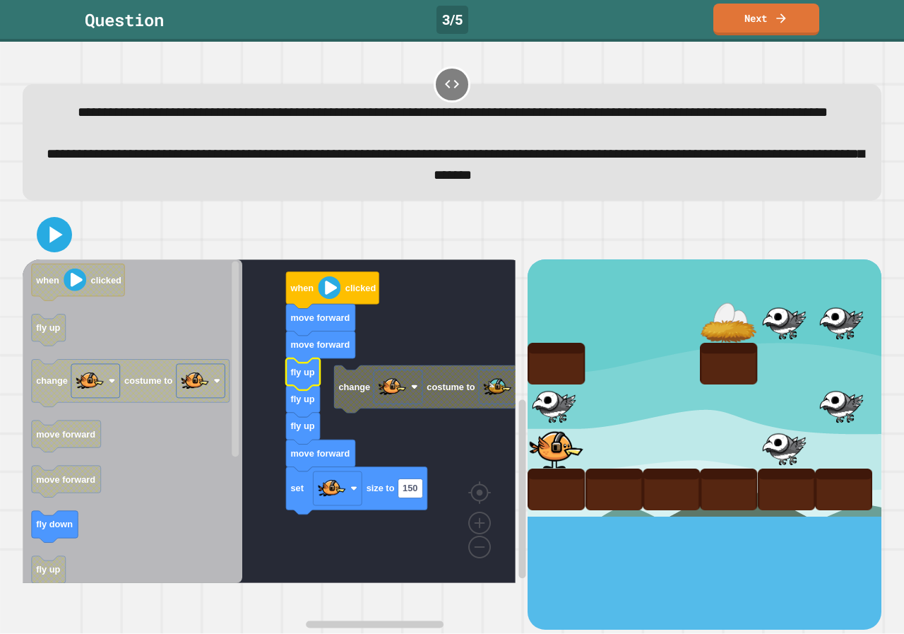
click at [54, 248] on icon at bounding box center [54, 234] width 28 height 28
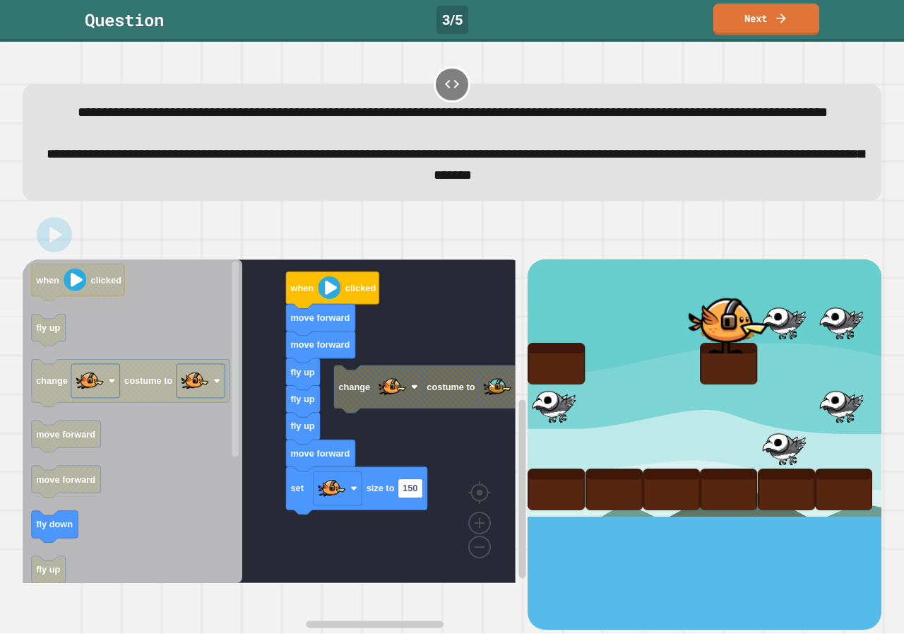
click at [199, 400] on g "when clicked fly up change costume to move forward move forward fly down fly up…" at bounding box center [131, 524] width 198 height 521
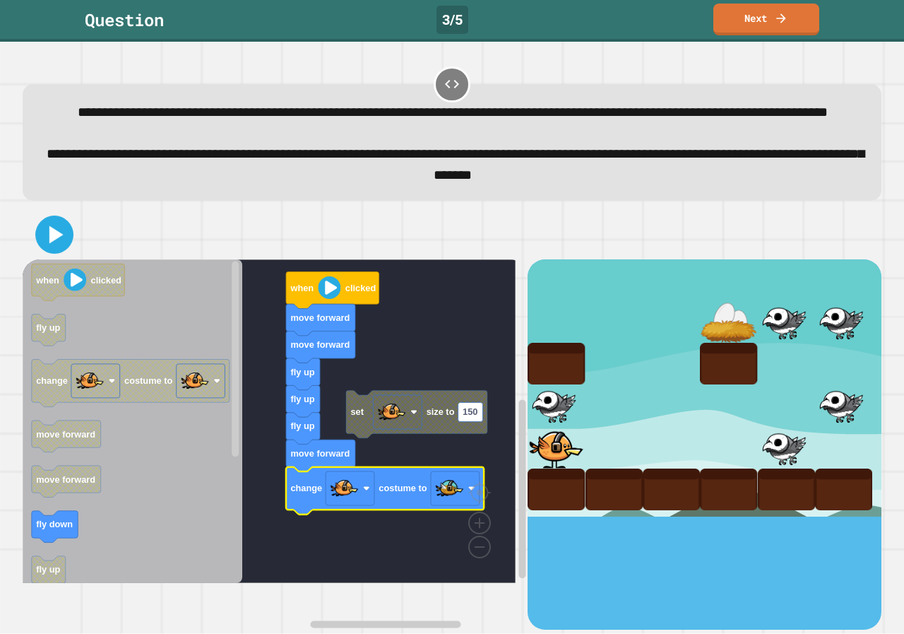
click at [69, 249] on icon at bounding box center [54, 234] width 30 height 30
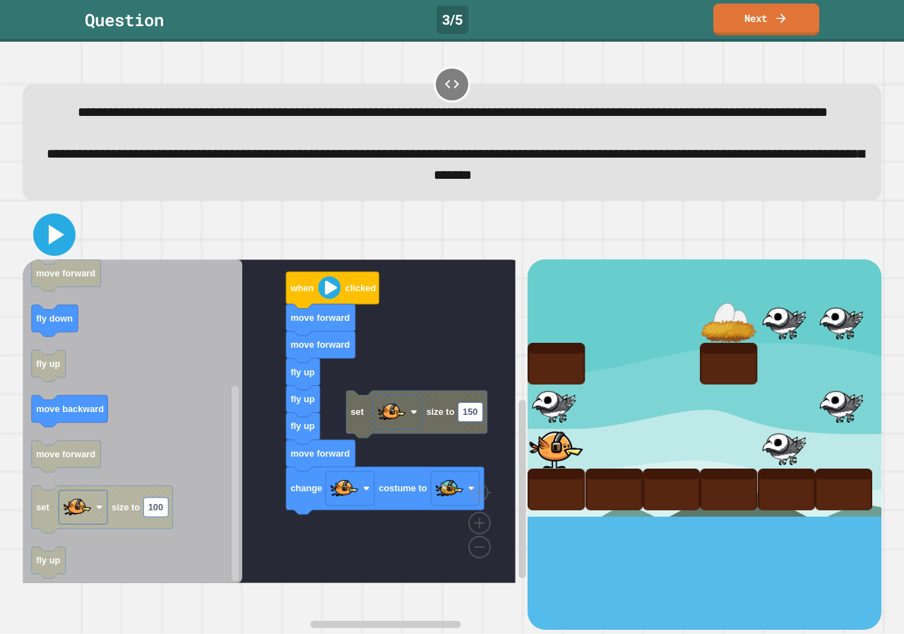
click at [54, 244] on icon at bounding box center [57, 235] width 16 height 20
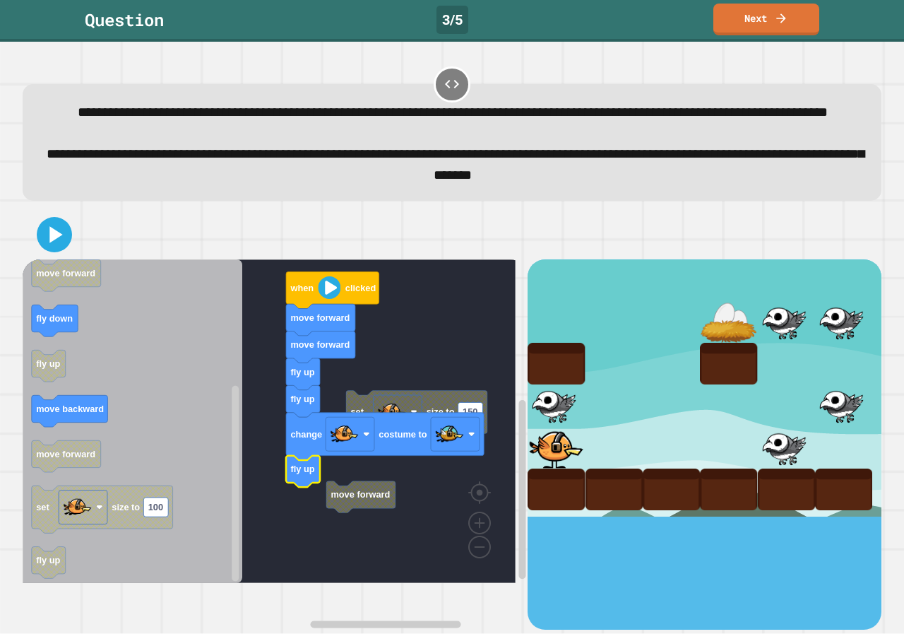
click at [339, 533] on g "set size to 150 move forward when clicked move forward move forward fly up fly …" at bounding box center [280, 421] width 514 height 324
click at [66, 252] on icon at bounding box center [54, 235] width 34 height 34
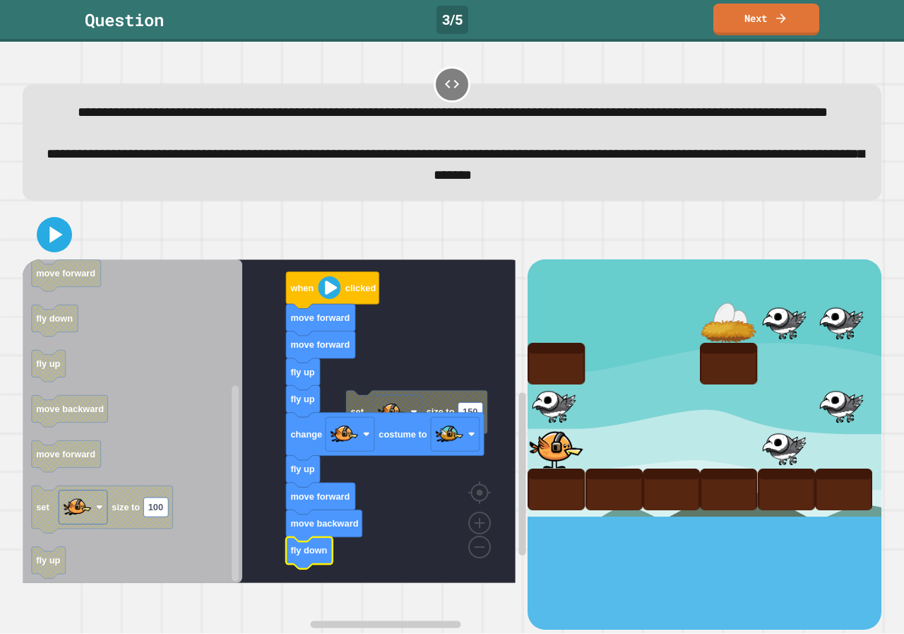
click at [68, 242] on div at bounding box center [452, 234] width 859 height 49
click at [64, 248] on icon at bounding box center [54, 234] width 33 height 33
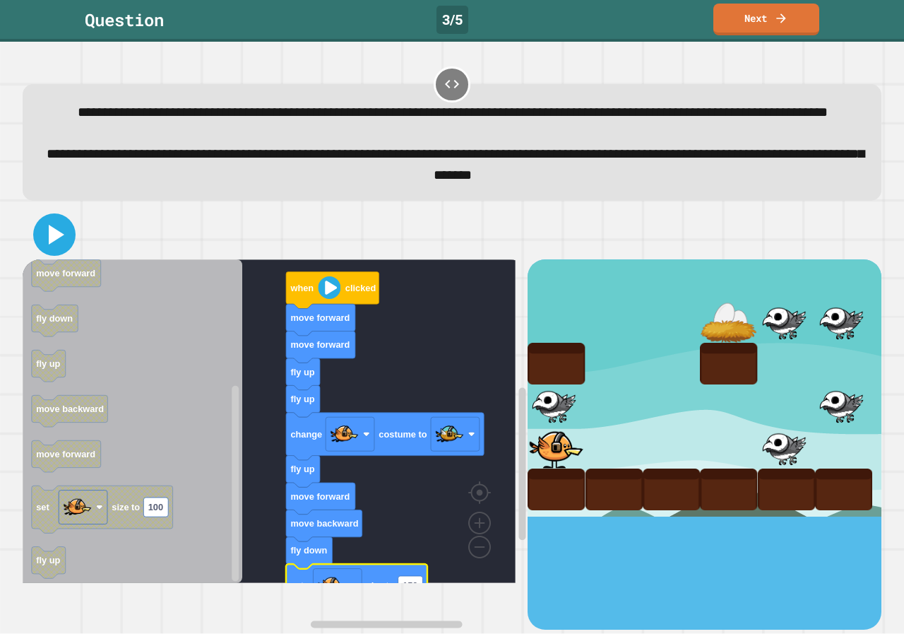
click at [63, 252] on icon at bounding box center [54, 235] width 34 height 34
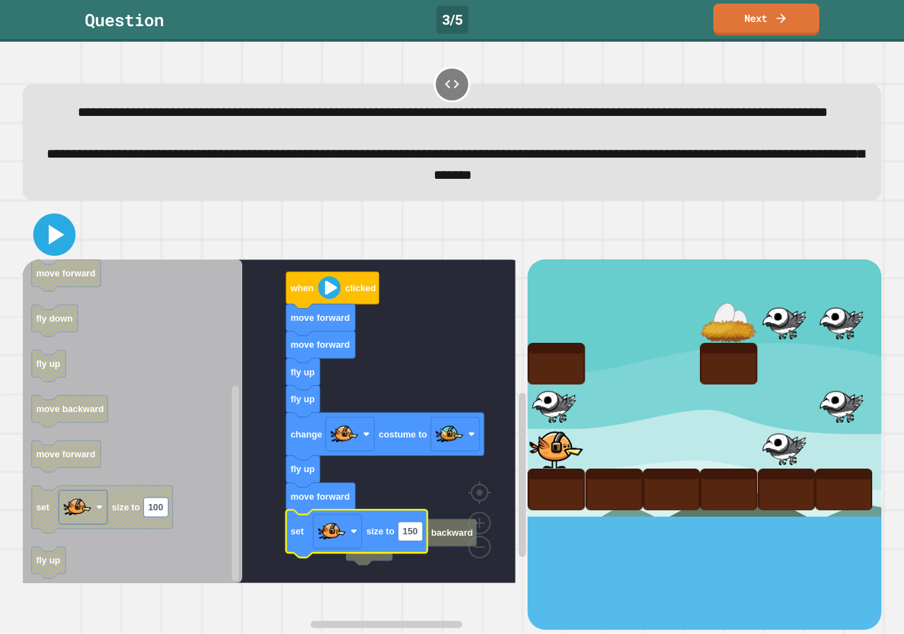
click at [62, 252] on icon at bounding box center [54, 235] width 34 height 34
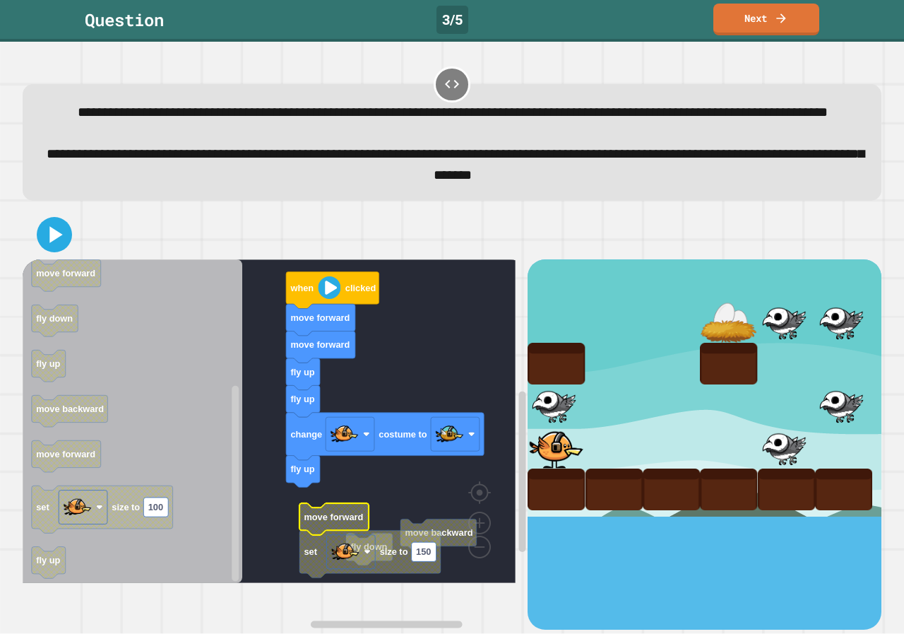
click at [297, 506] on g "fly down move backward when clicked move forward move forward fly up fly up cha…" at bounding box center [280, 421] width 514 height 324
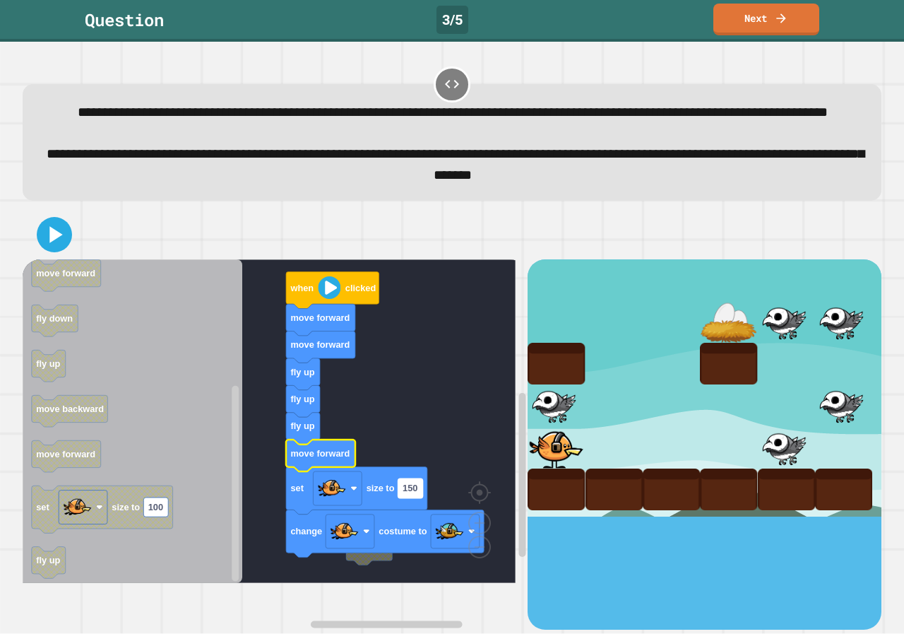
click at [406, 497] on rect "Blockly Workspace" at bounding box center [411, 487] width 25 height 19
type input "*"
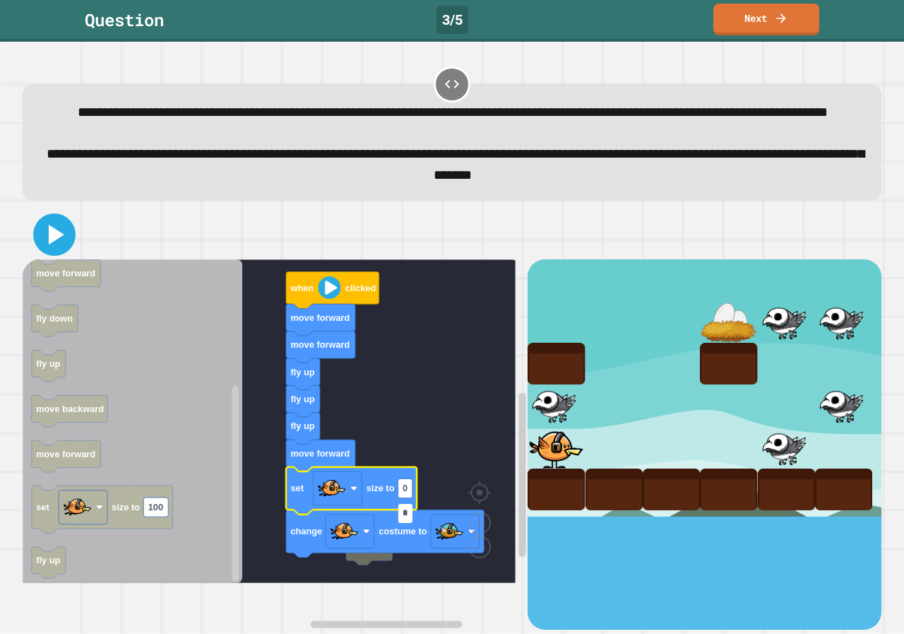
click at [48, 252] on icon at bounding box center [54, 235] width 34 height 34
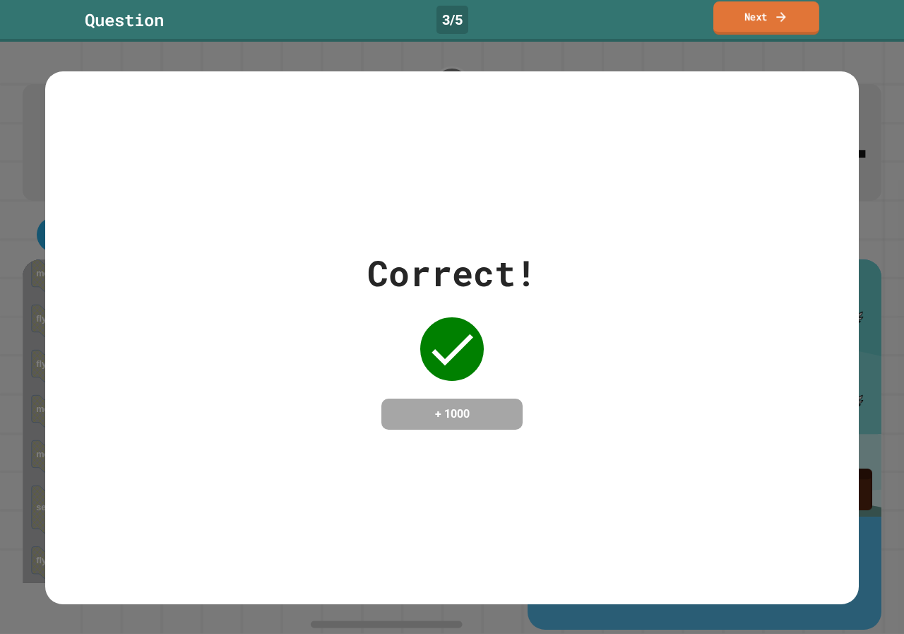
click at [781, 18] on icon at bounding box center [781, 16] width 14 height 15
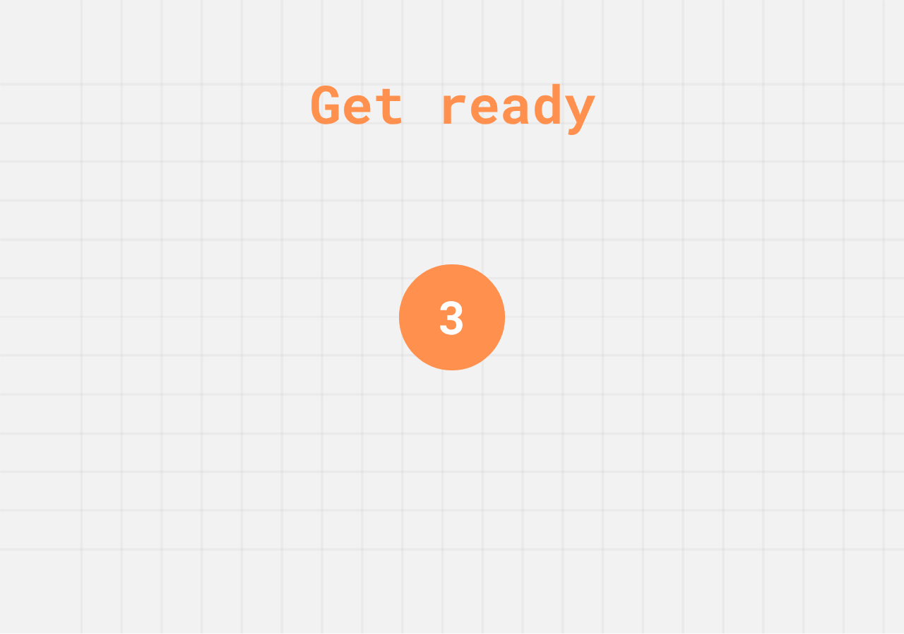
click at [697, 141] on div "Get ready 3" at bounding box center [452, 317] width 904 height 634
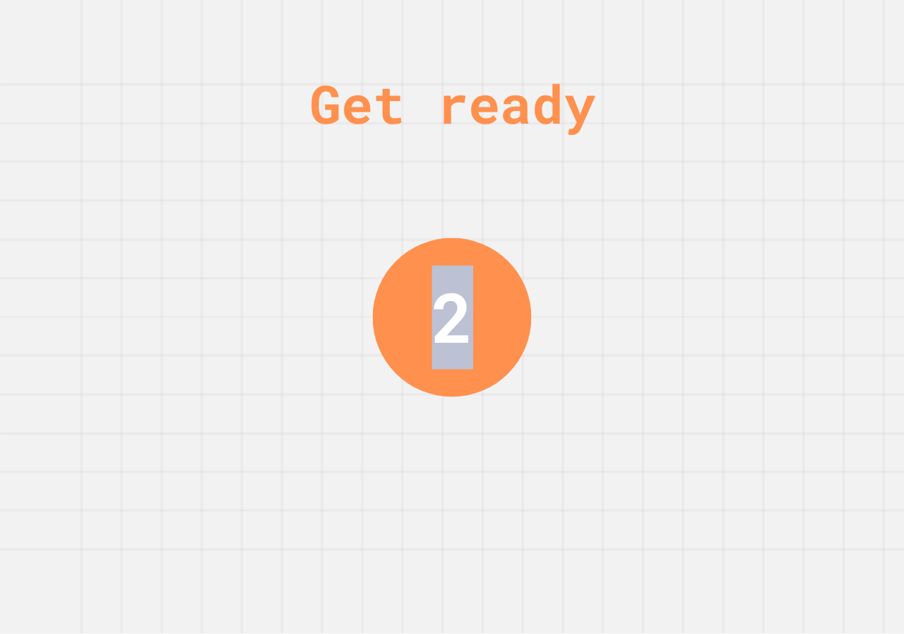
click at [670, 179] on div "Get ready 2" at bounding box center [452, 317] width 904 height 634
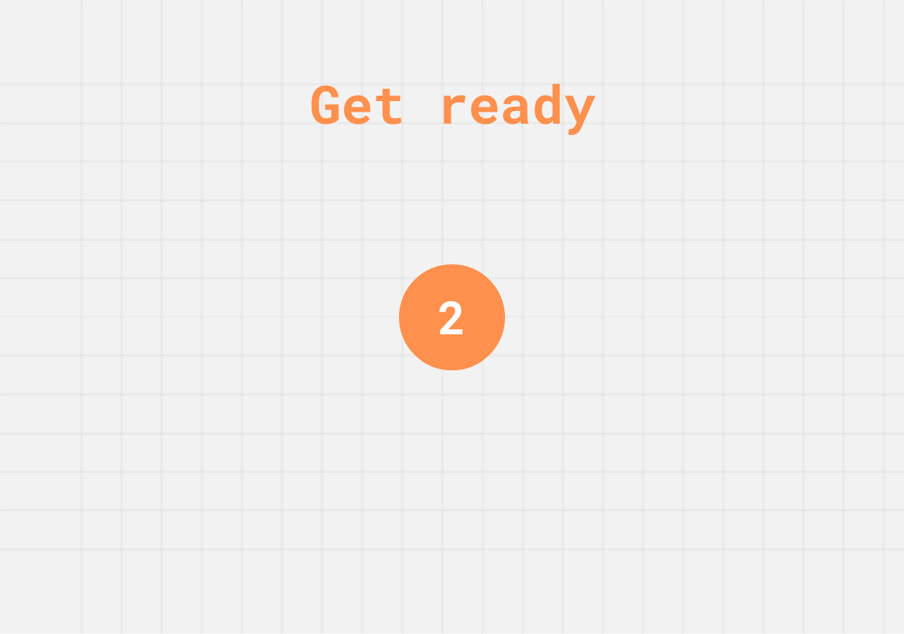
drag, startPoint x: 668, startPoint y: 164, endPoint x: 666, endPoint y: 130, distance: 34.0
click at [666, 130] on div "Get ready 2" at bounding box center [452, 317] width 904 height 634
click at [696, 160] on div "Get ready 1" at bounding box center [452, 317] width 904 height 634
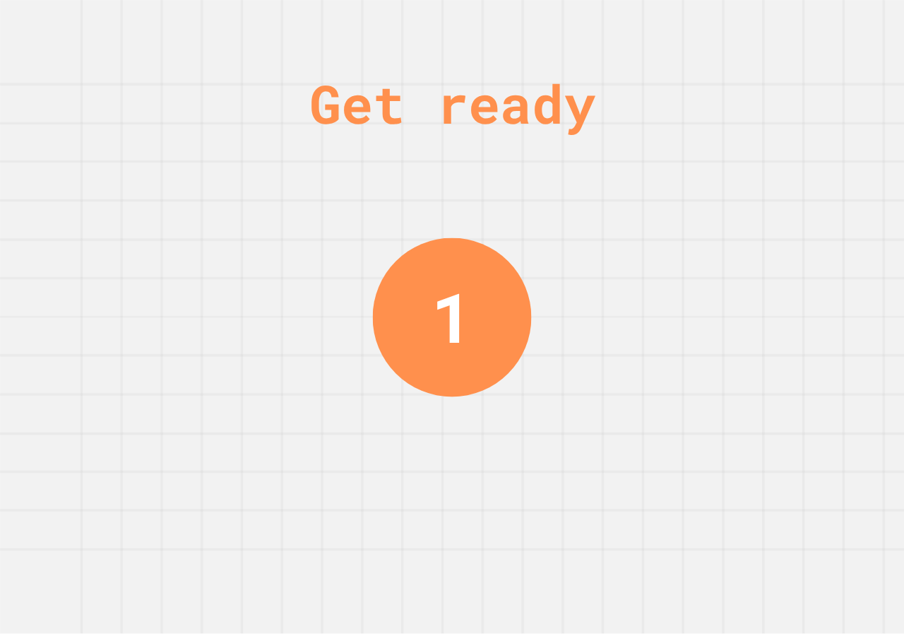
drag, startPoint x: 693, startPoint y: 163, endPoint x: 693, endPoint y: 145, distance: 17.7
click at [693, 146] on div "Get ready 1" at bounding box center [452, 317] width 904 height 634
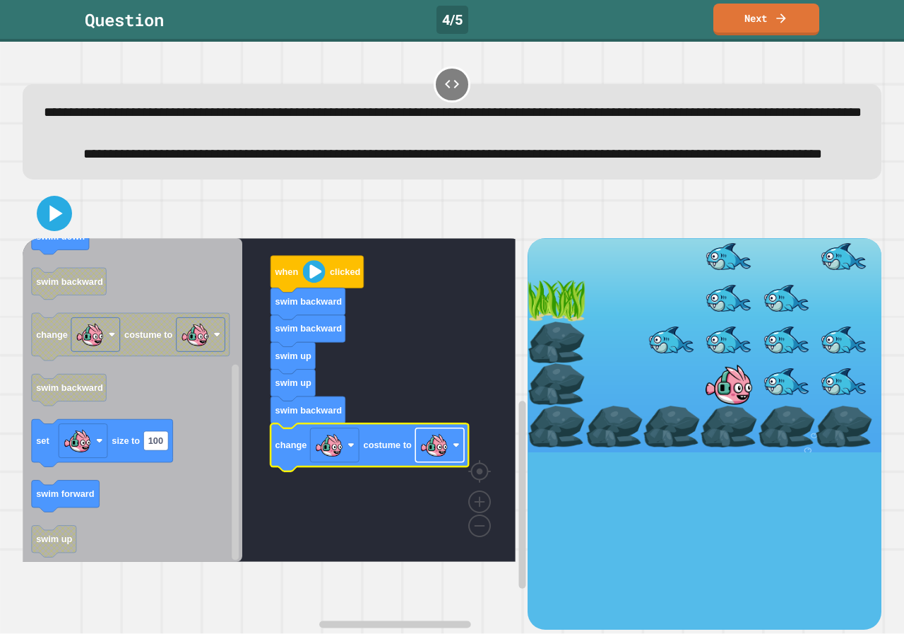
click at [430, 459] on image "Blockly Workspace" at bounding box center [434, 445] width 28 height 28
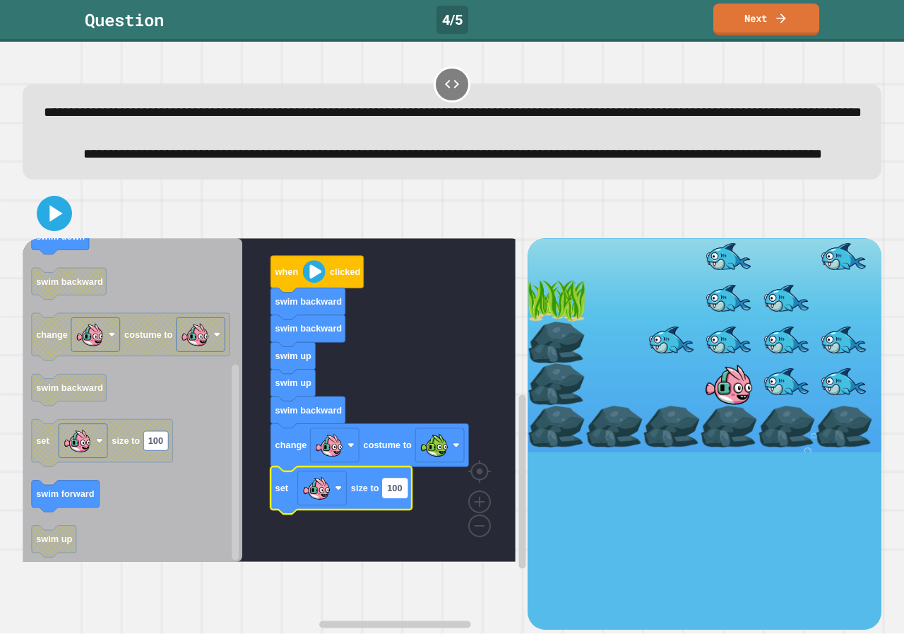
click at [403, 497] on rect "Blockly Workspace" at bounding box center [395, 487] width 25 height 19
type input "*"
click at [53, 230] on icon at bounding box center [54, 213] width 34 height 34
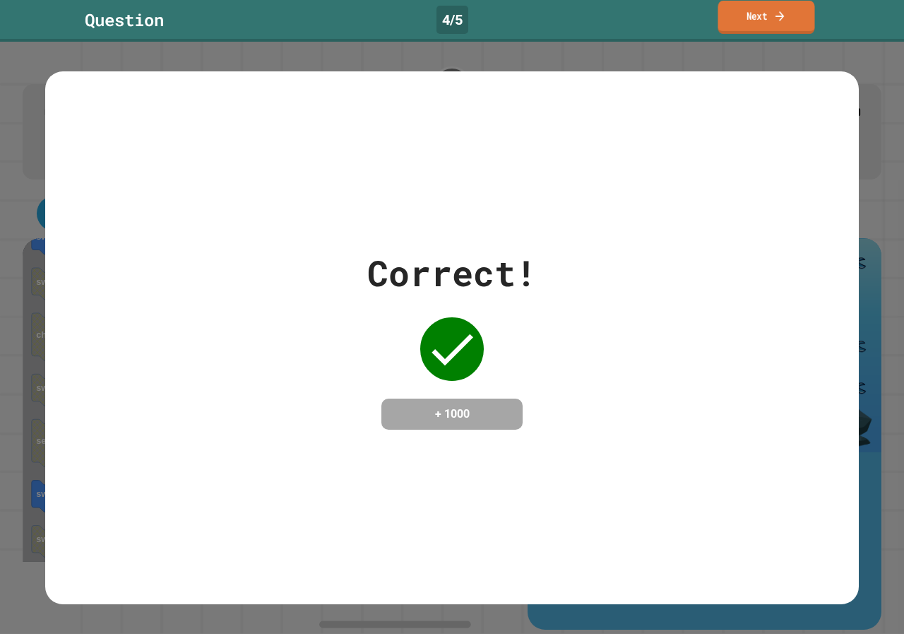
click at [785, 7] on link "Next" at bounding box center [767, 17] width 97 height 33
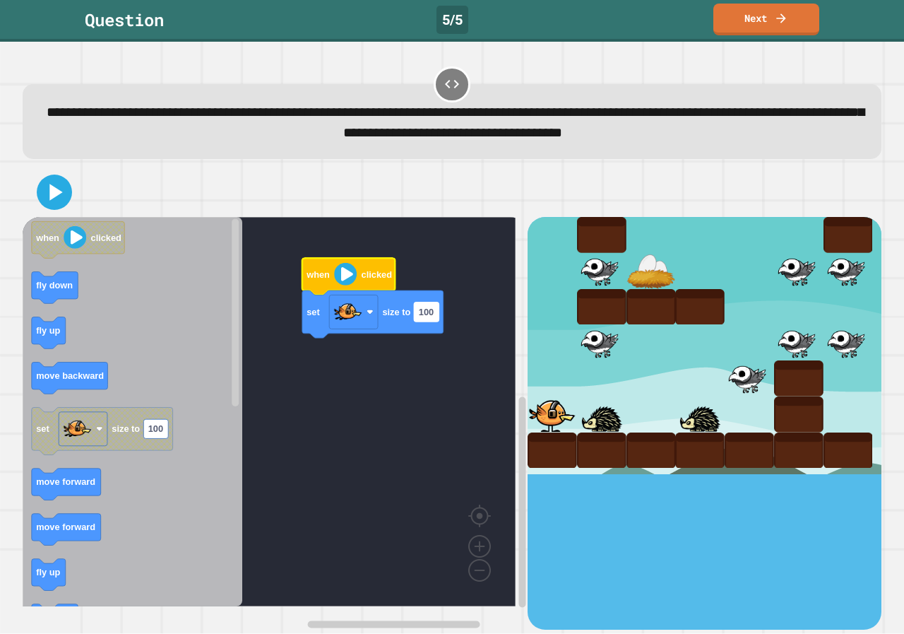
click at [433, 312] on text "100" at bounding box center [426, 312] width 15 height 11
type input "*"
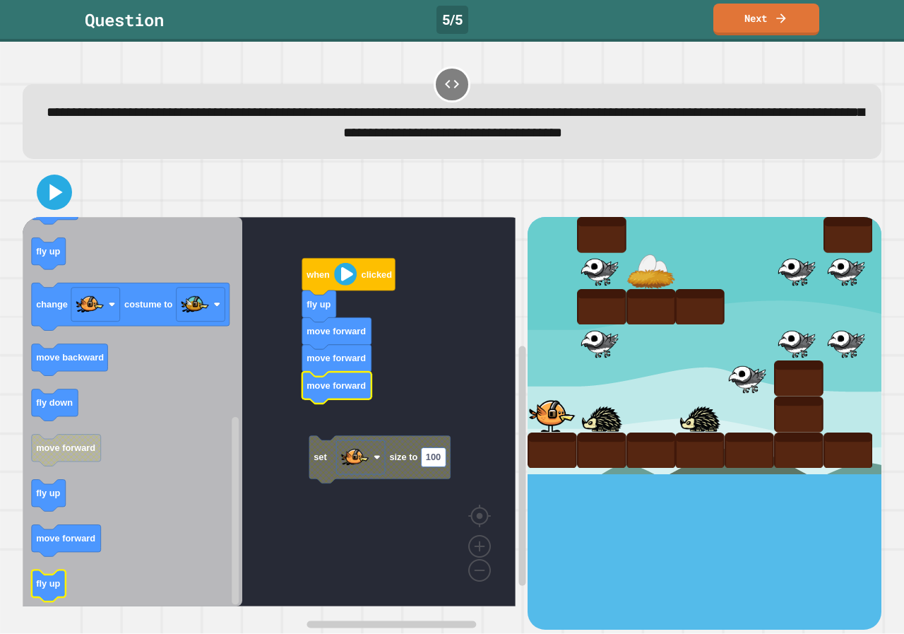
drag, startPoint x: 45, startPoint y: 608, endPoint x: 45, endPoint y: 594, distance: 14.8
click at [45, 601] on div "set size to 100 when clicked fly up move forward move forward move forward when…" at bounding box center [452, 398] width 868 height 471
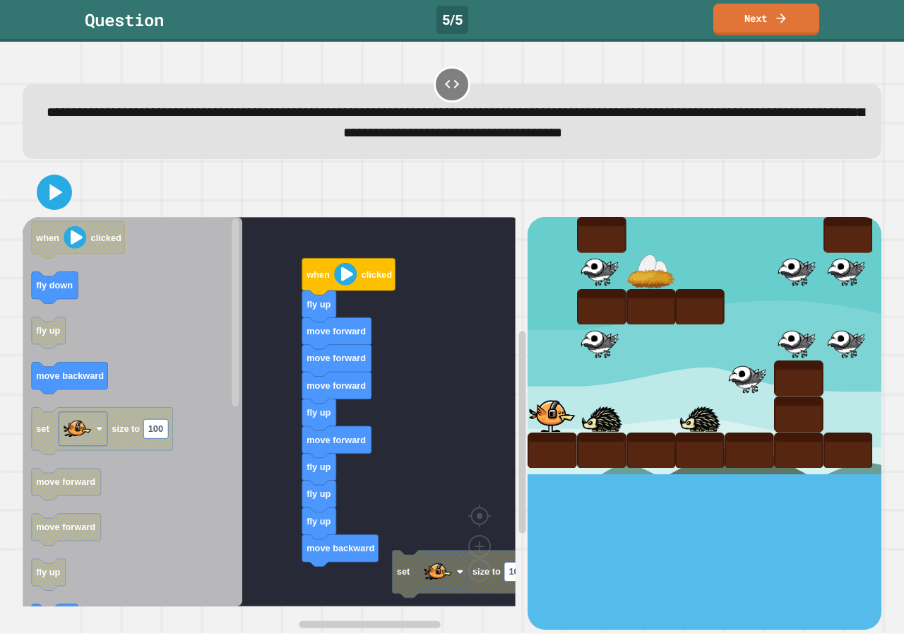
click at [319, 547] on div "set size to 100 when clicked fly up move forward move forward move forward fly …" at bounding box center [275, 423] width 505 height 412
click at [375, 580] on div "set size to 100 when clicked fly up move forward move forward move forward fly …" at bounding box center [275, 423] width 505 height 412
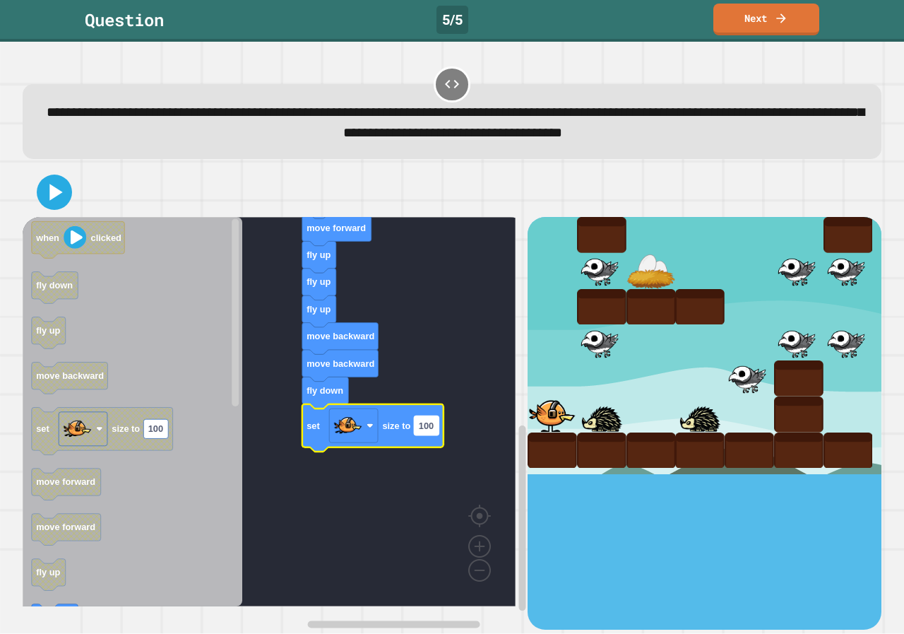
click at [423, 419] on rect "Blockly Workspace" at bounding box center [426, 425] width 25 height 19
type input "*"
drag, startPoint x: 42, startPoint y: 196, endPoint x: 54, endPoint y: 195, distance: 12.8
click at [42, 194] on icon at bounding box center [54, 192] width 34 height 34
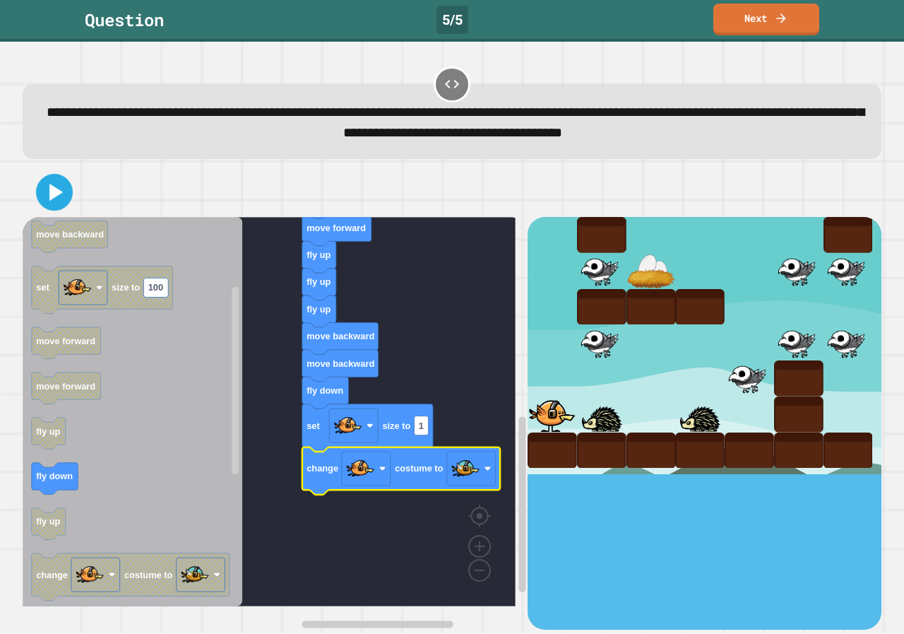
click at [62, 178] on icon at bounding box center [55, 193] width 30 height 30
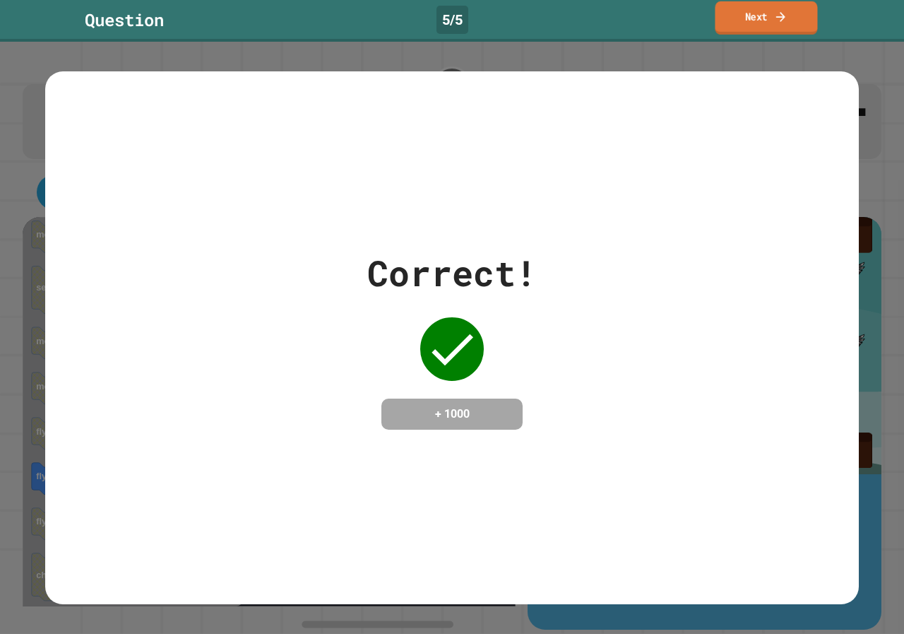
click at [758, 13] on link "Next" at bounding box center [766, 17] width 102 height 33
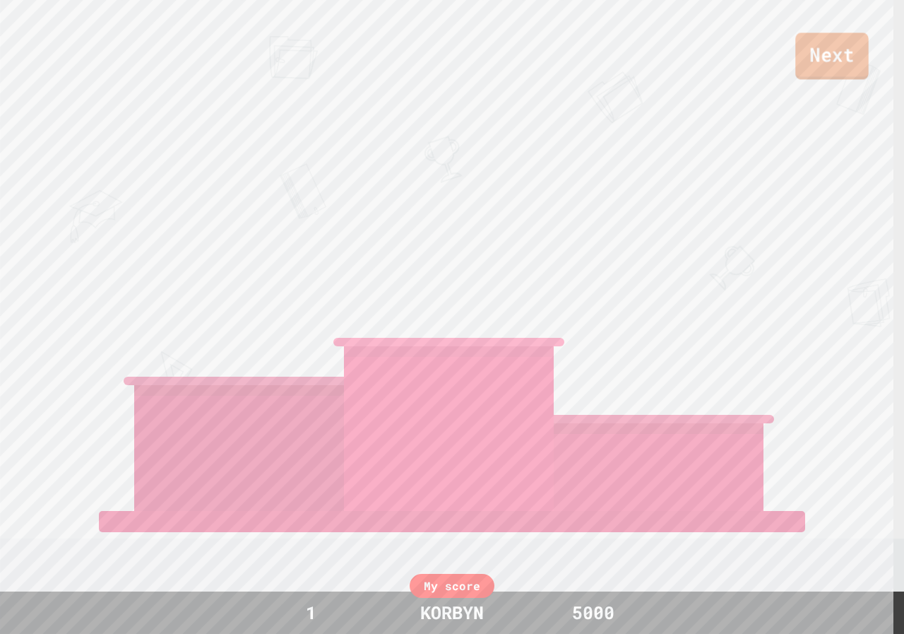
click at [813, 61] on link "Next" at bounding box center [832, 56] width 73 height 47
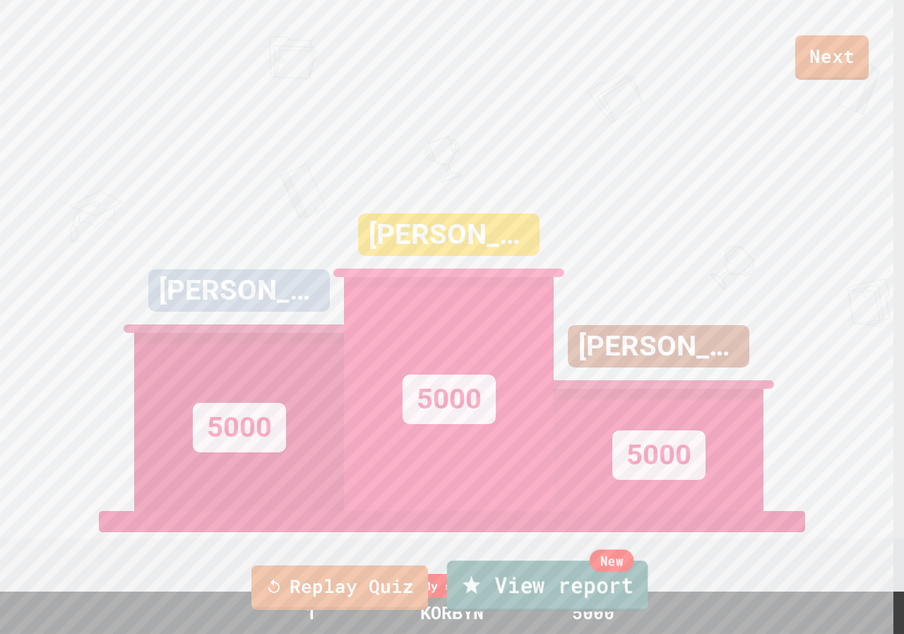
drag, startPoint x: 473, startPoint y: 584, endPoint x: 480, endPoint y: 583, distance: 7.2
click at [480, 583] on icon at bounding box center [471, 585] width 21 height 23
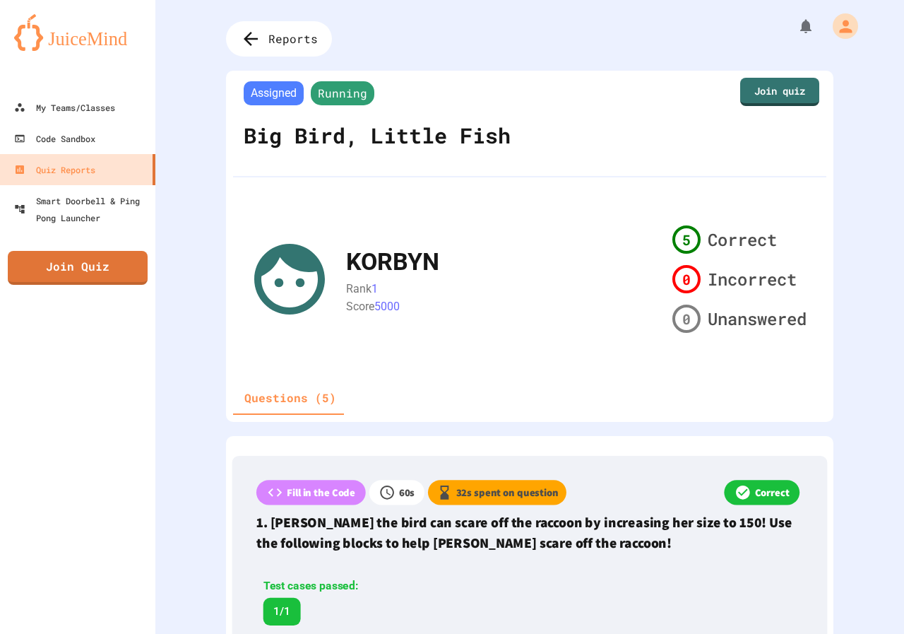
click at [61, 291] on div "My Teams/Classes Code Sandbox Quiz Reports Smart Doorbell & Ping Pong Launcher …" at bounding box center [77, 317] width 155 height 634
click at [66, 277] on link "Join Quiz" at bounding box center [78, 268] width 140 height 34
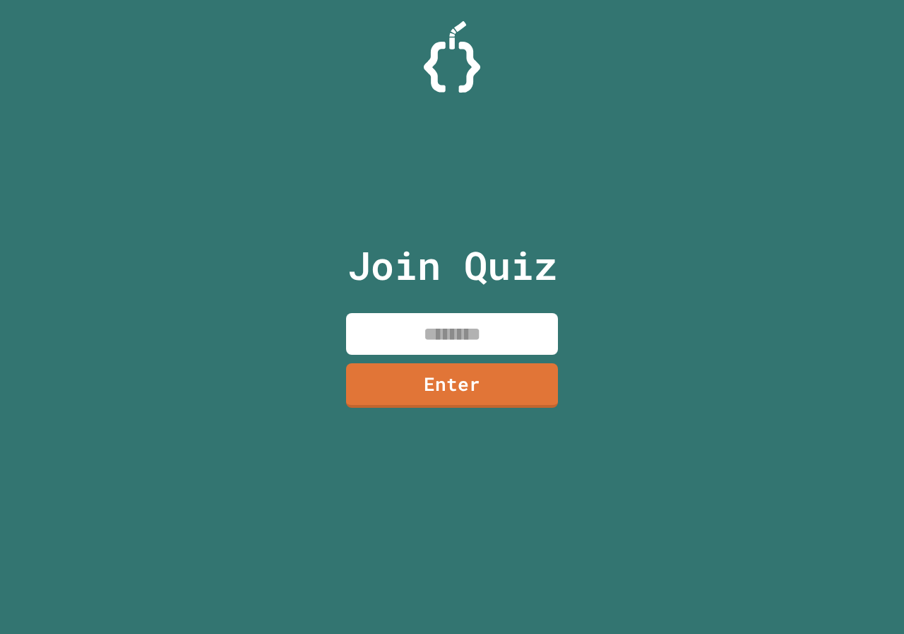
paste input "*******"
type input "********"
click at [529, 364] on link "Enter" at bounding box center [452, 384] width 215 height 47
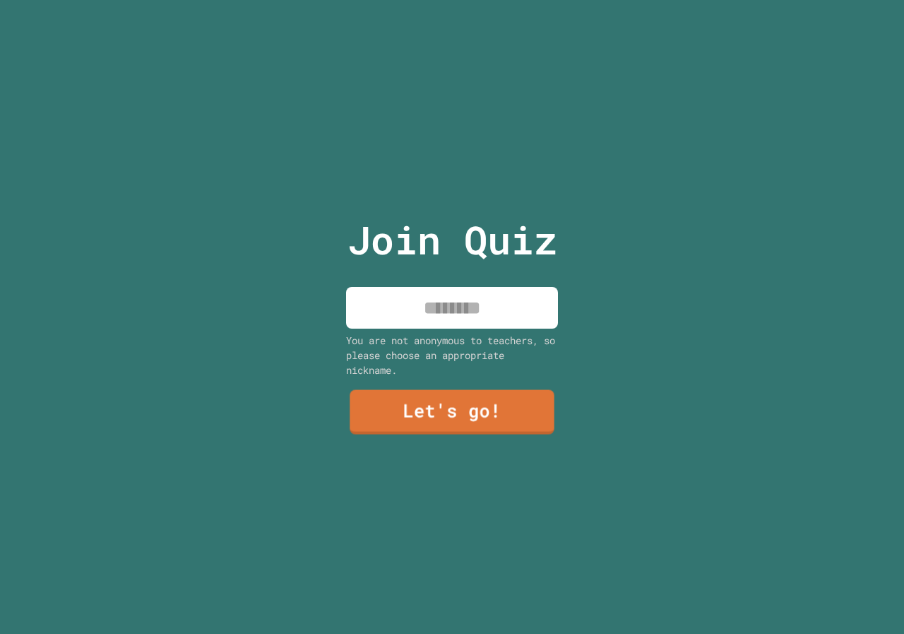
click at [460, 306] on input at bounding box center [452, 308] width 212 height 42
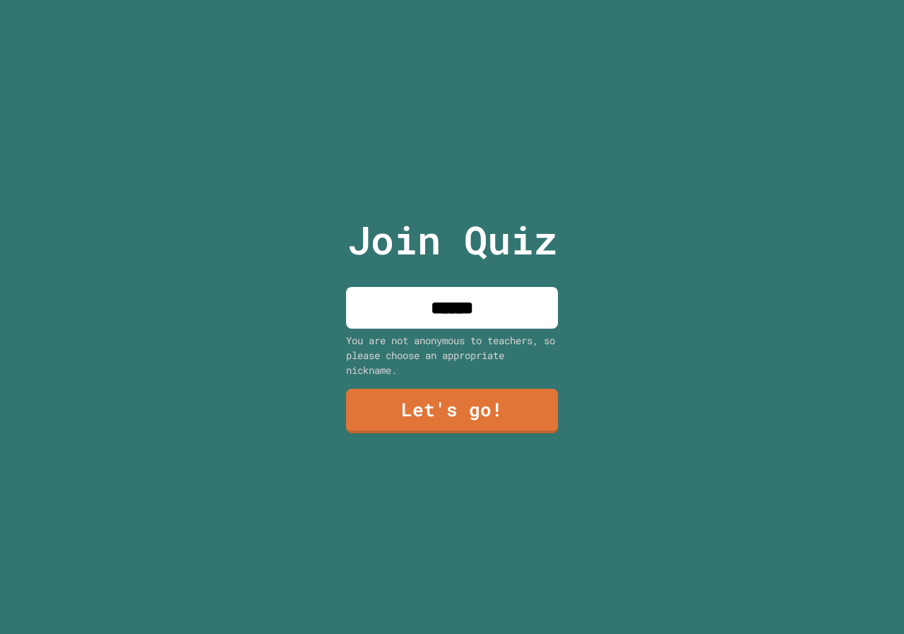
click at [447, 313] on input "******" at bounding box center [452, 308] width 212 height 42
type input "******"
click at [483, 370] on div "Join Quiz ****** You are not anonymous to teachers, so please choose an appropr…" at bounding box center [453, 317] width 238 height 634
drag, startPoint x: 485, startPoint y: 377, endPoint x: 491, endPoint y: 391, distance: 14.6
click at [485, 375] on div "Join Quiz ****** You are not anonymous to teachers, so please choose an appropr…" at bounding box center [453, 317] width 238 height 634
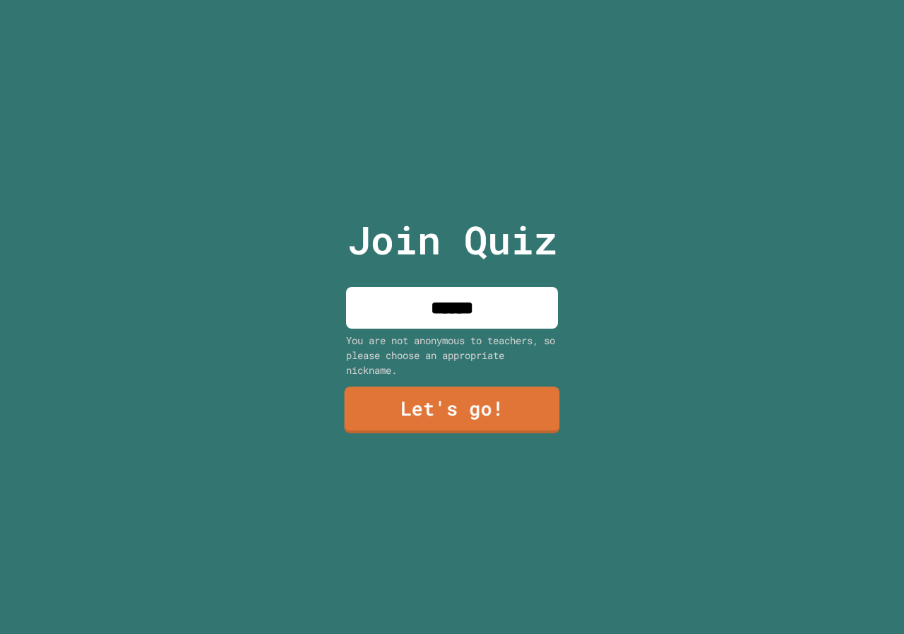
click at [492, 394] on link "Let's go!" at bounding box center [453, 409] width 216 height 47
click at [452, 0] on div at bounding box center [452, 0] width 0 height 0
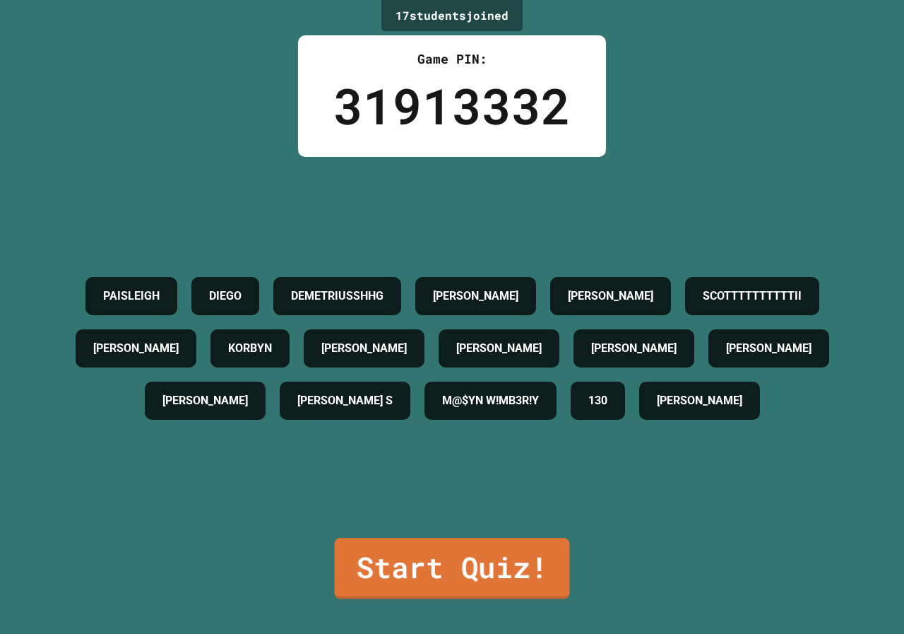
click at [461, 569] on link "Start Quiz!" at bounding box center [452, 568] width 235 height 61
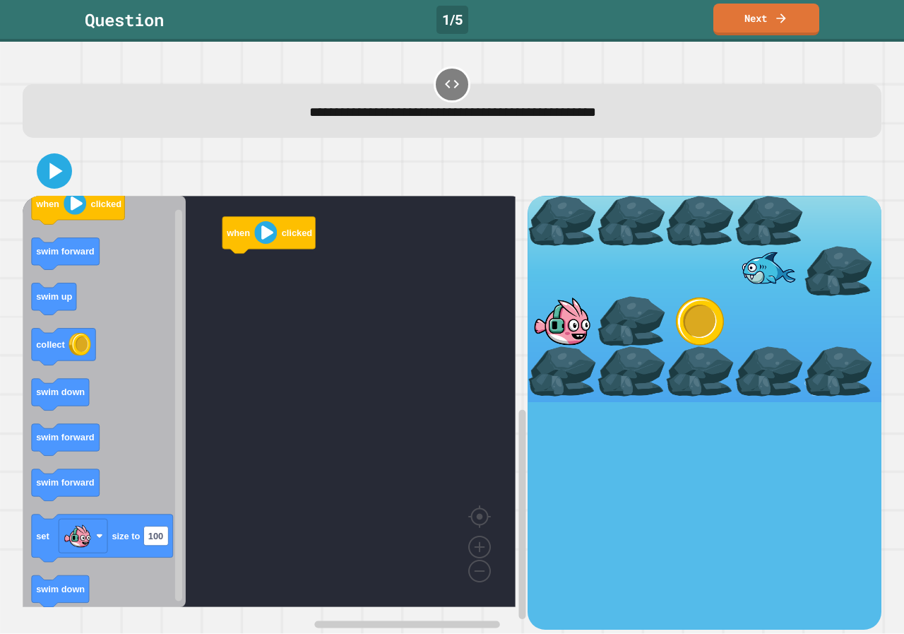
click at [225, 289] on div "when clicked when clicked swim forward swim up collect swim down swim forward s…" at bounding box center [275, 412] width 505 height 433
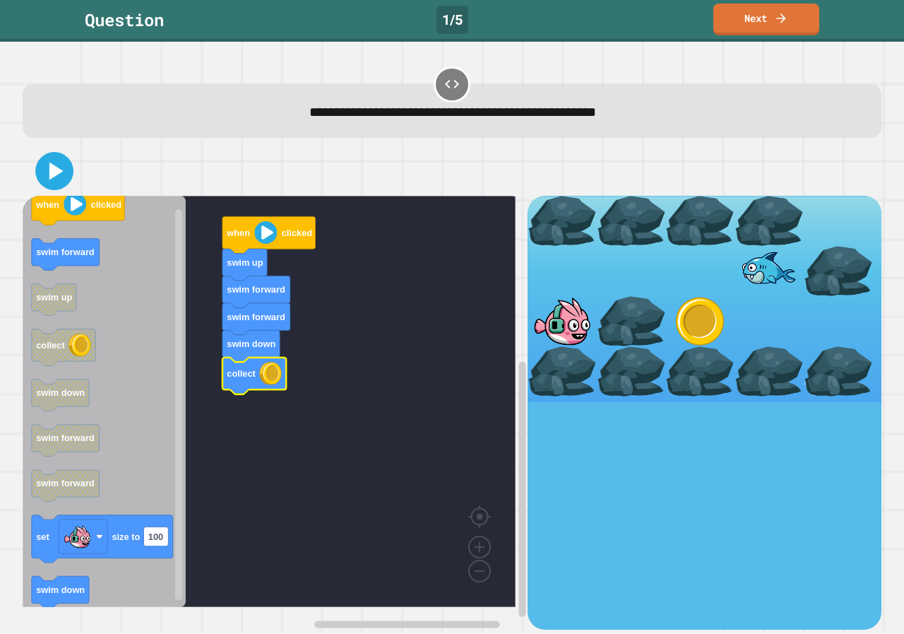
click at [50, 161] on icon at bounding box center [54, 171] width 30 height 30
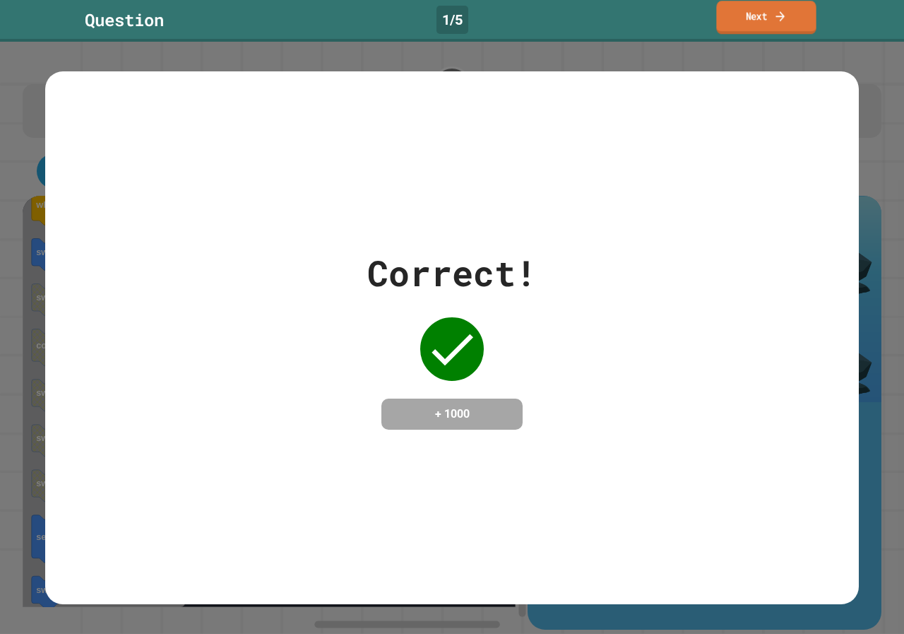
click at [768, 21] on link "Next" at bounding box center [766, 17] width 100 height 33
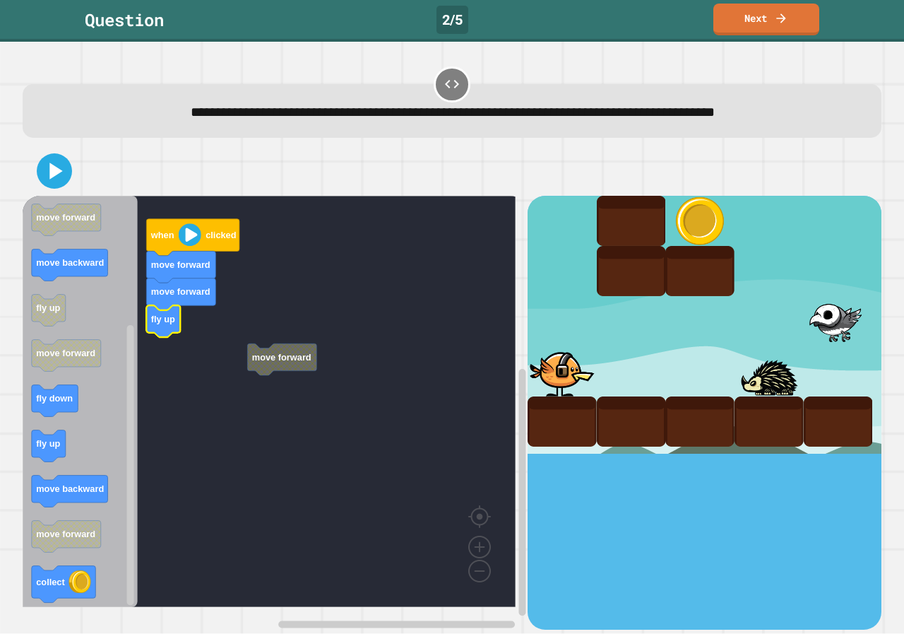
click at [225, 371] on rect "Blockly Workspace" at bounding box center [269, 401] width 493 height 411
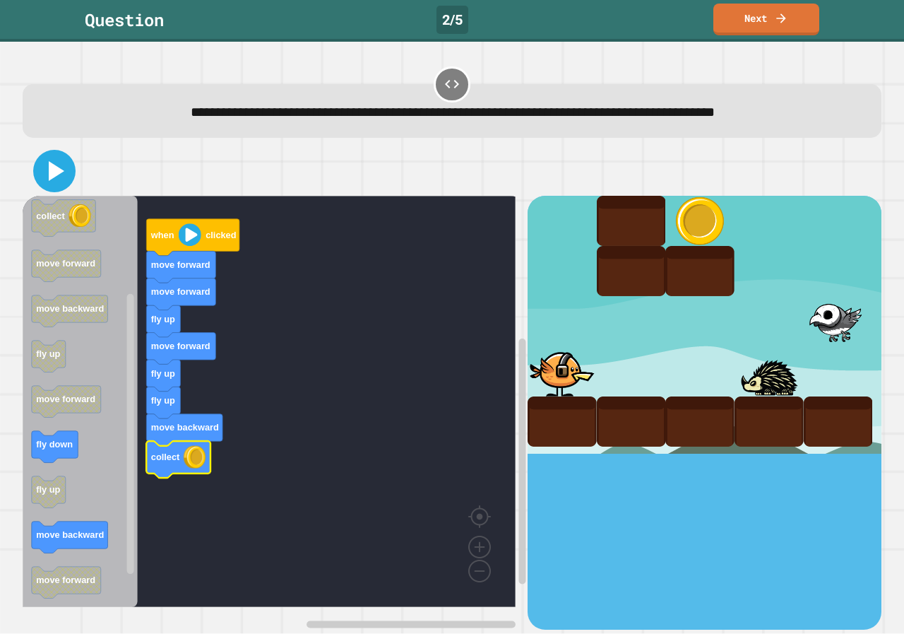
click at [43, 174] on icon at bounding box center [54, 171] width 34 height 34
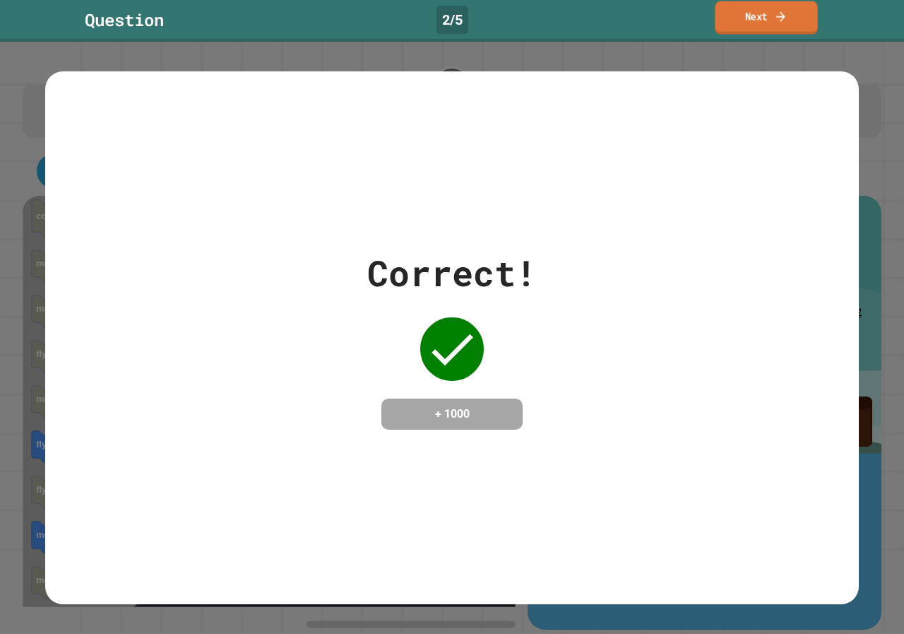
drag, startPoint x: 768, startPoint y: 9, endPoint x: 773, endPoint y: 1, distance: 9.8
click at [773, 1] on div "Question 2 / 5 Next" at bounding box center [452, 21] width 904 height 42
click at [804, 17] on link "Next" at bounding box center [766, 17] width 105 height 33
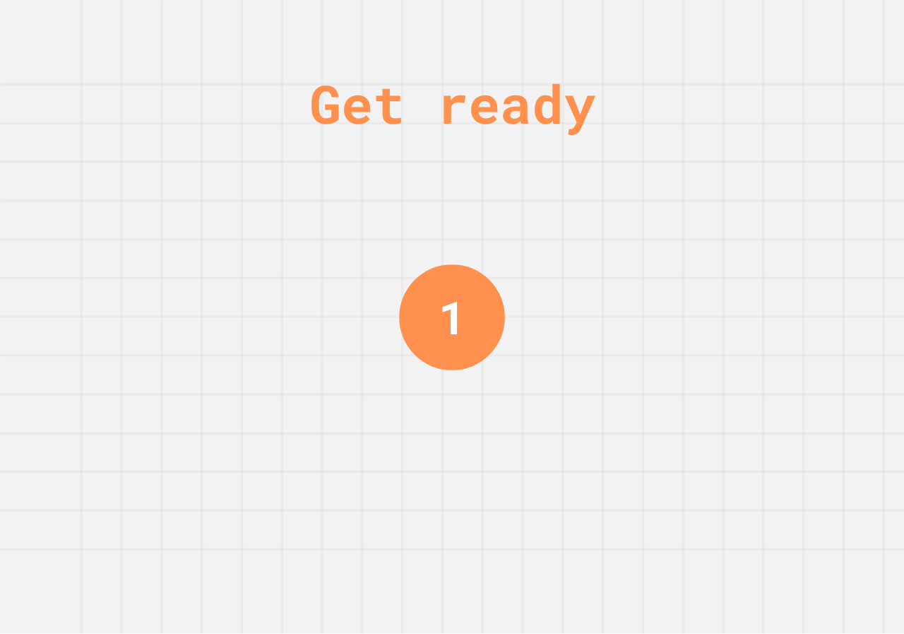
drag, startPoint x: 419, startPoint y: 295, endPoint x: 118, endPoint y: 271, distance: 302.0
click at [119, 273] on div "Get ready 1" at bounding box center [452, 317] width 904 height 634
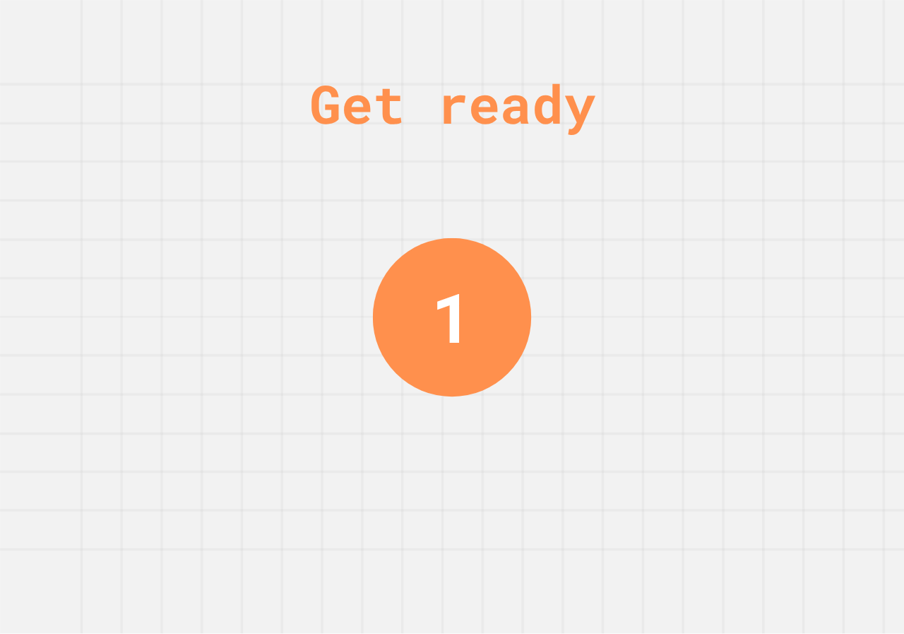
click at [97, 276] on div "Get ready 1" at bounding box center [452, 317] width 904 height 634
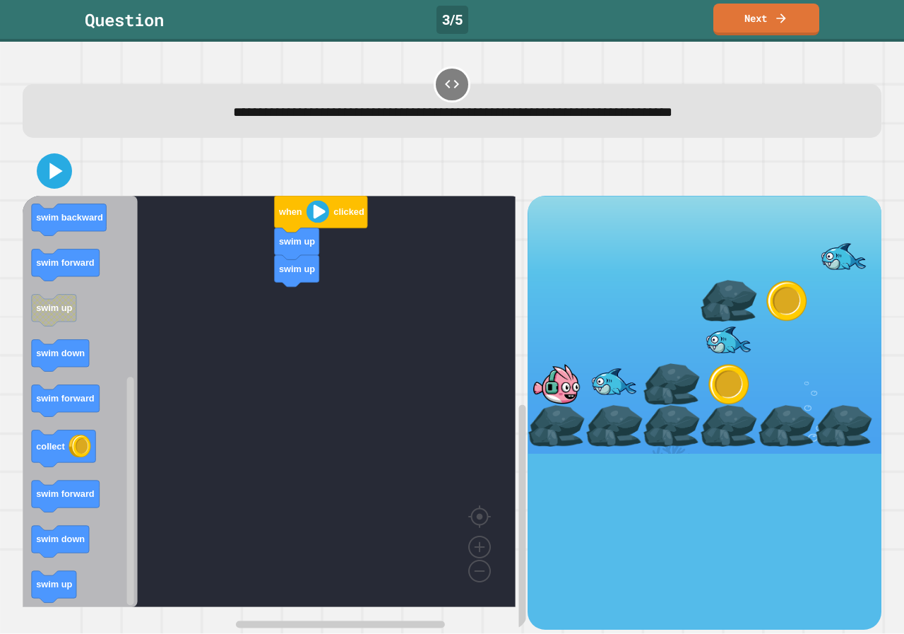
click at [197, 368] on div "when clicked swim up swim up when clicked swim down swim backward swim down swi…" at bounding box center [275, 412] width 505 height 433
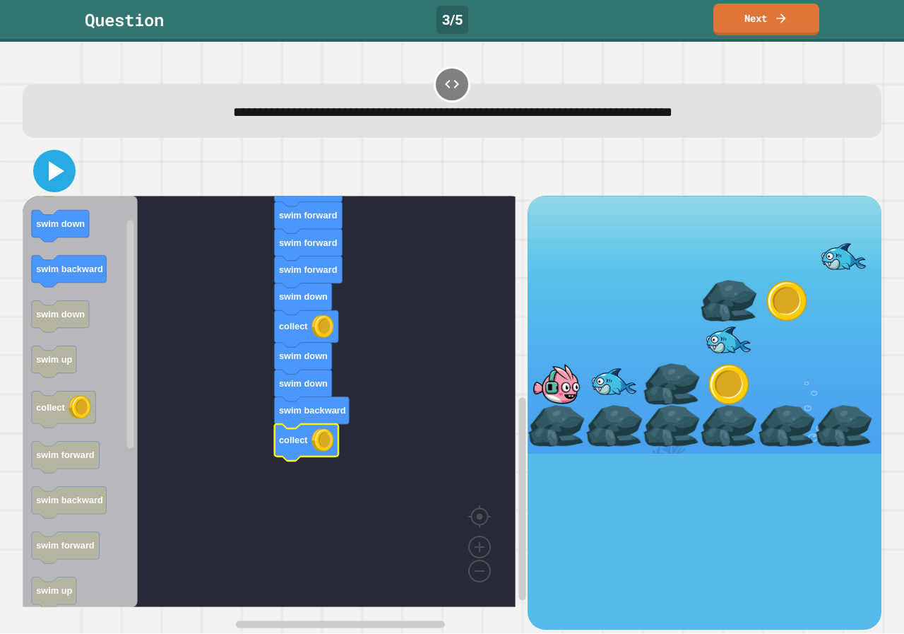
click at [59, 171] on icon at bounding box center [57, 171] width 16 height 20
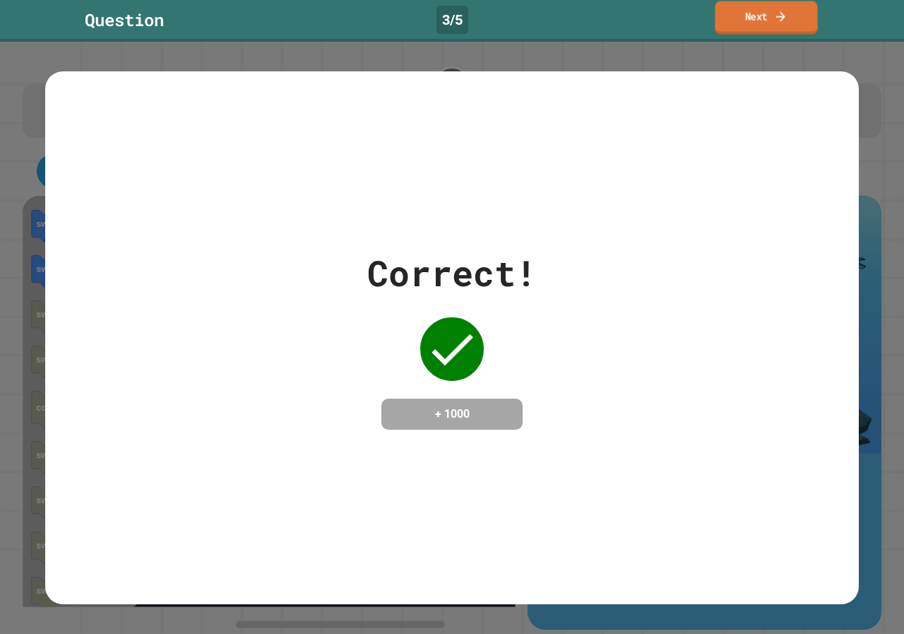
click at [762, 12] on link "Next" at bounding box center [766, 17] width 102 height 33
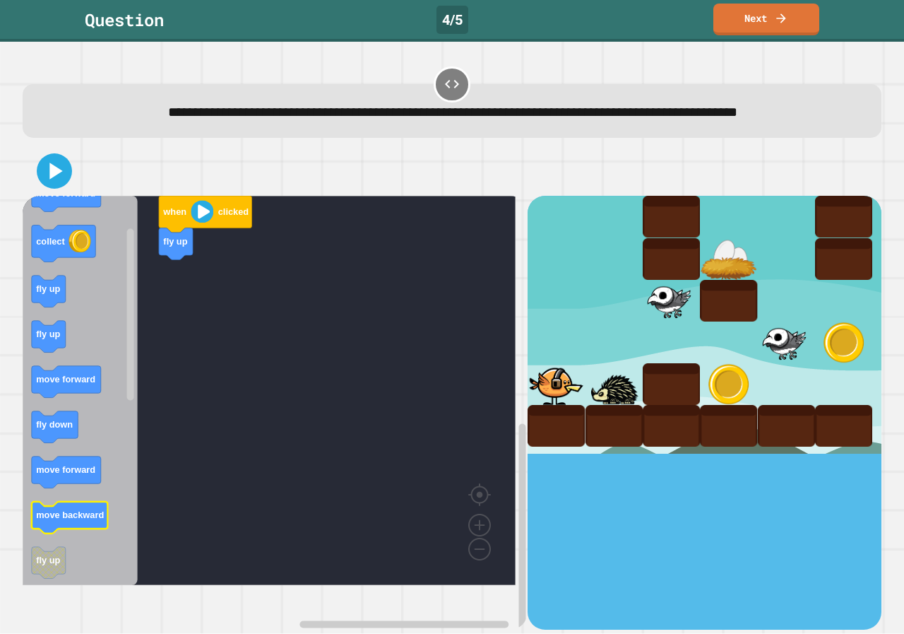
click at [74, 533] on icon "Blockly Workspace" at bounding box center [70, 518] width 76 height 32
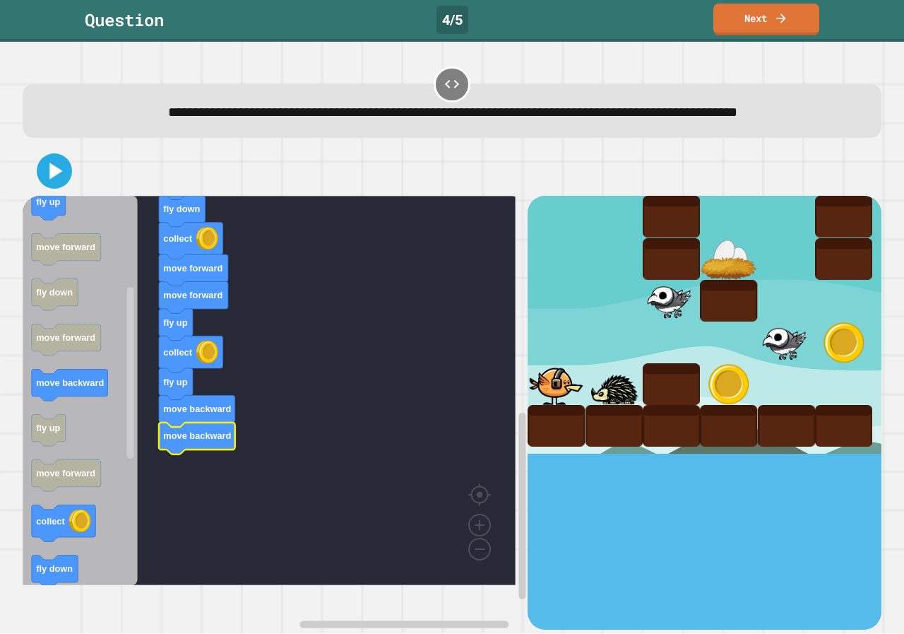
click at [52, 245] on icon "Blockly Workspace" at bounding box center [80, 390] width 115 height 389
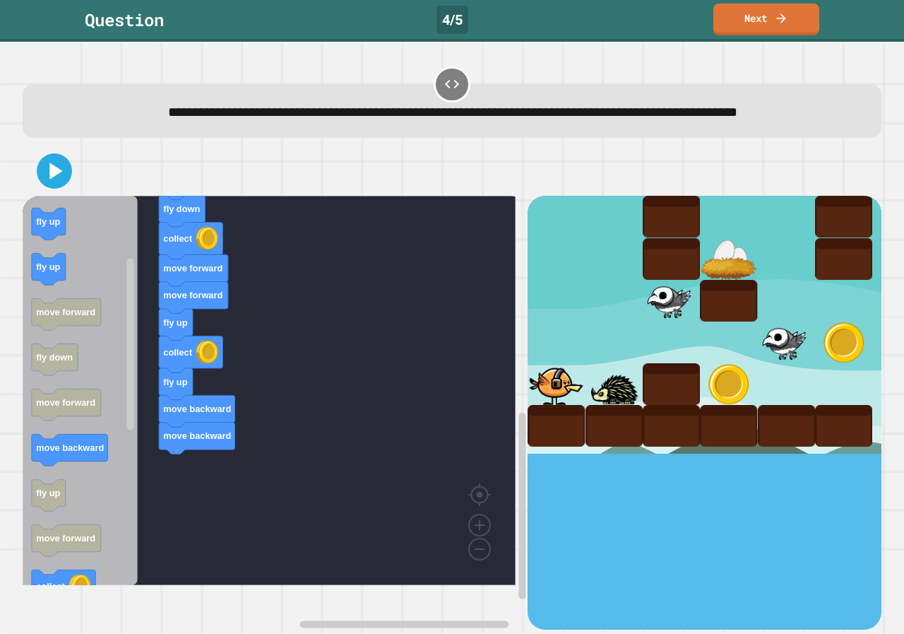
click at [151, 371] on div "when clicked fly up move forward move forward move forward fly down collect mov…" at bounding box center [275, 412] width 505 height 433
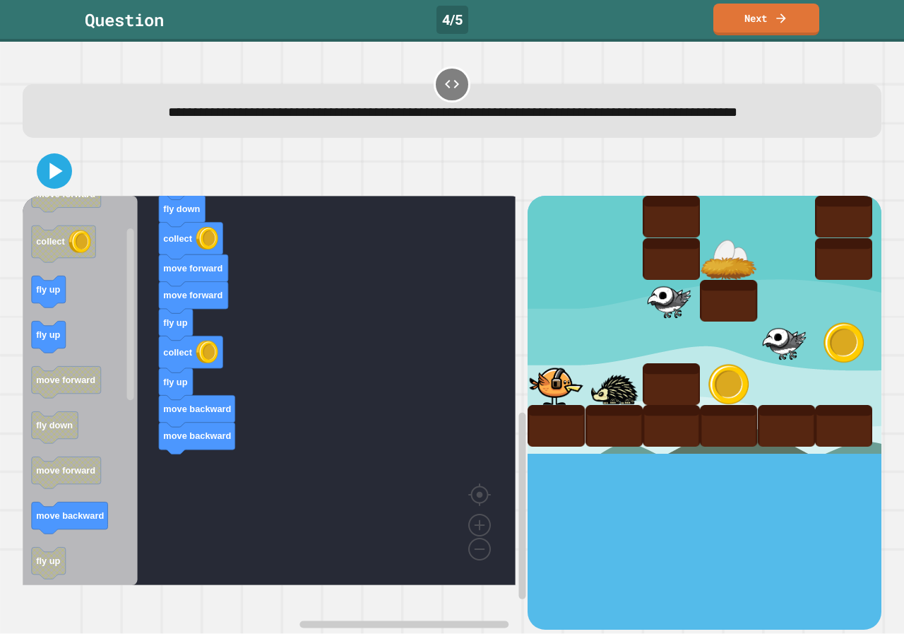
click at [251, 478] on rect "Blockly Workspace" at bounding box center [269, 390] width 493 height 389
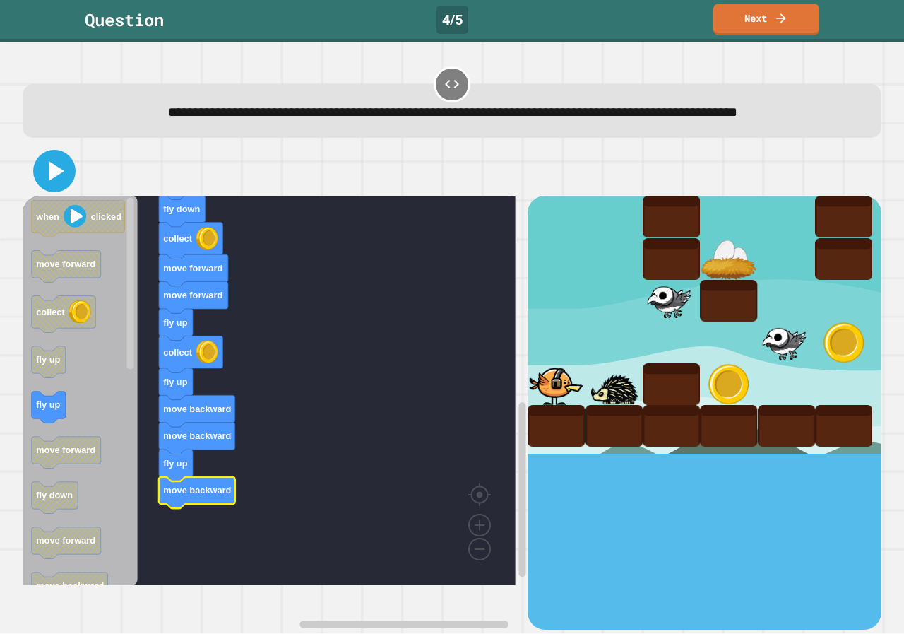
click at [47, 188] on icon at bounding box center [54, 171] width 34 height 34
click at [60, 188] on icon at bounding box center [54, 171] width 34 height 34
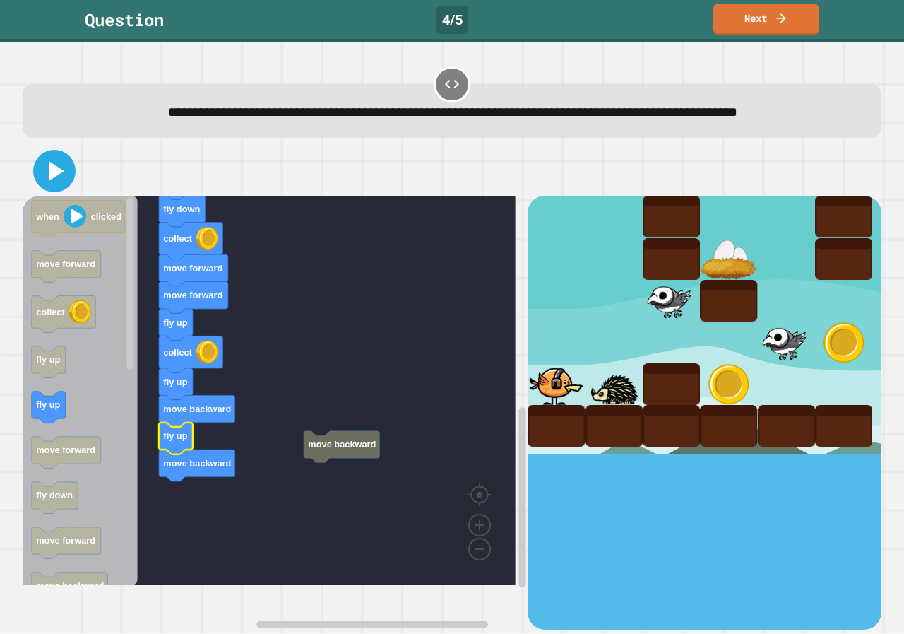
click at [54, 184] on icon at bounding box center [54, 171] width 34 height 34
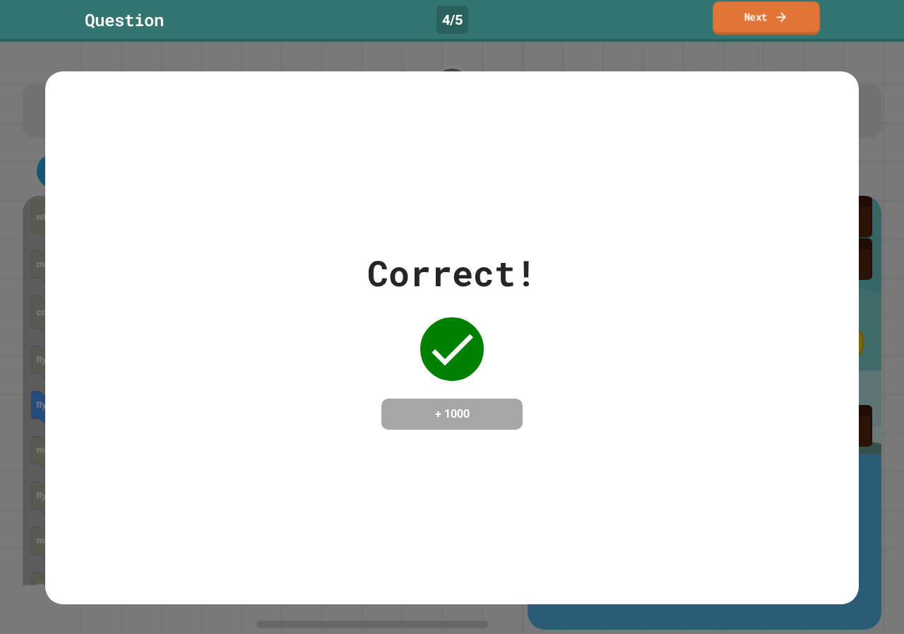
click at [768, 14] on link "Next" at bounding box center [766, 17] width 107 height 33
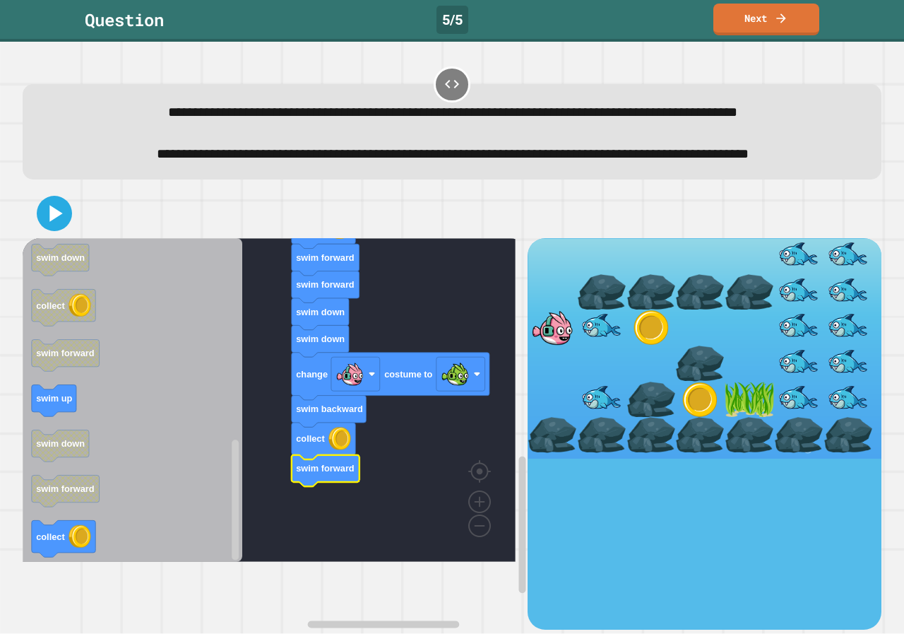
click at [51, 228] on icon at bounding box center [54, 213] width 28 height 28
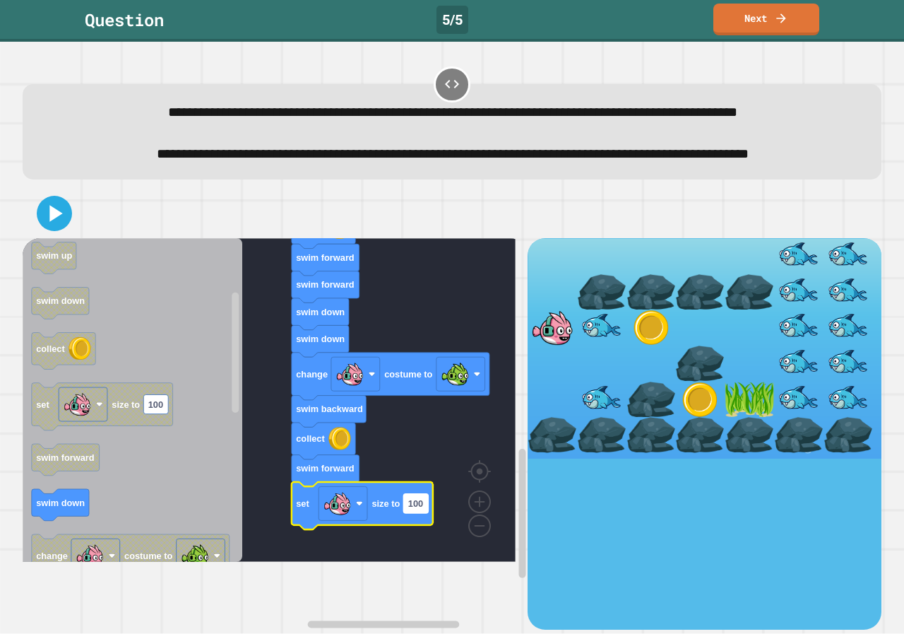
click at [421, 509] on text "100" at bounding box center [415, 503] width 15 height 11
type input "*"
click at [59, 230] on icon at bounding box center [54, 213] width 33 height 33
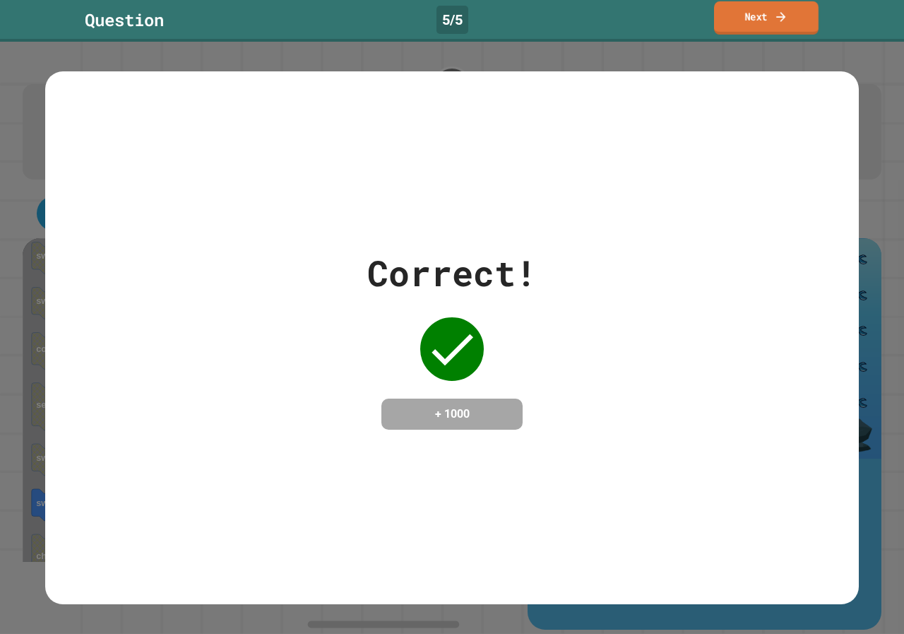
click at [772, 7] on link "Next" at bounding box center [766, 17] width 105 height 33
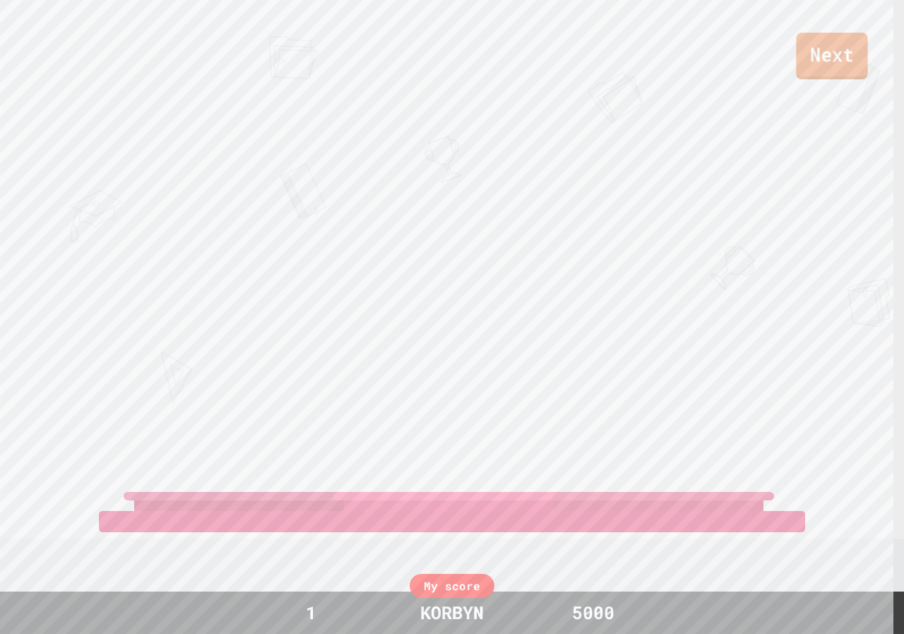
click at [849, 55] on link "Next" at bounding box center [831, 56] width 71 height 47
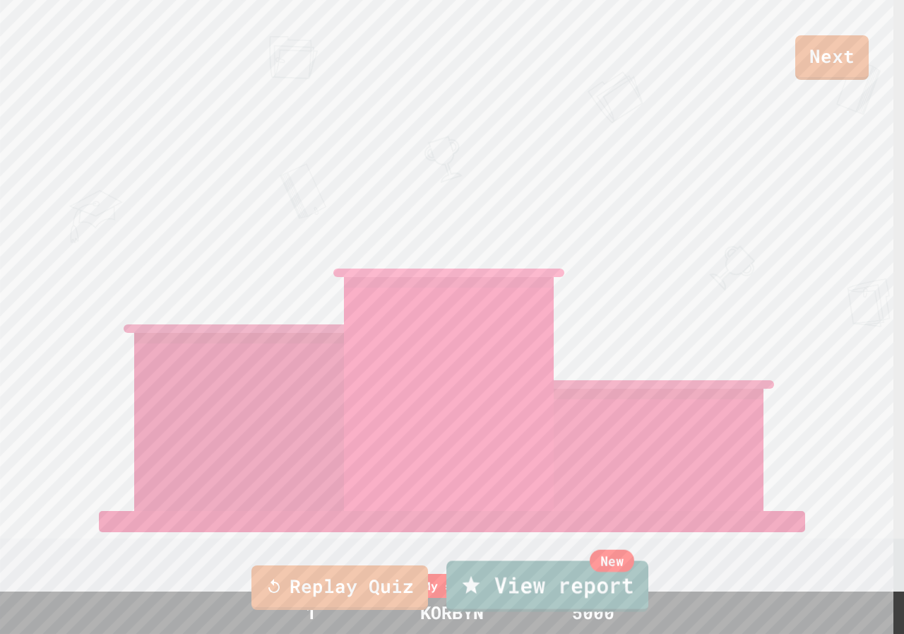
click at [596, 578] on link "New View report" at bounding box center [548, 585] width 202 height 51
